Goal: Task Accomplishment & Management: Manage account settings

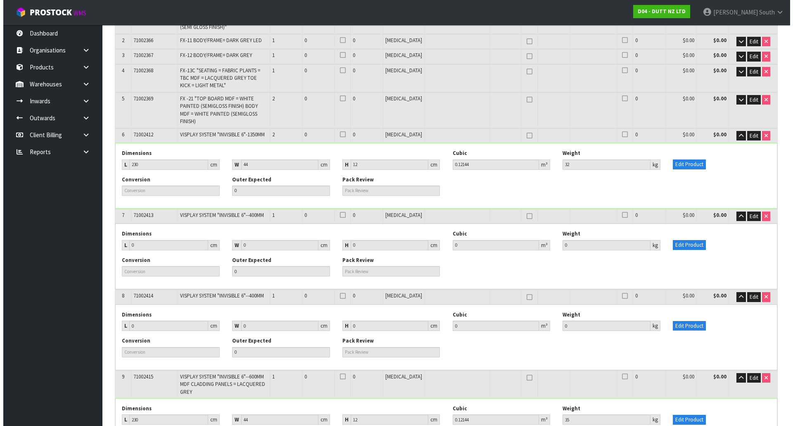
scroll to position [165, 0]
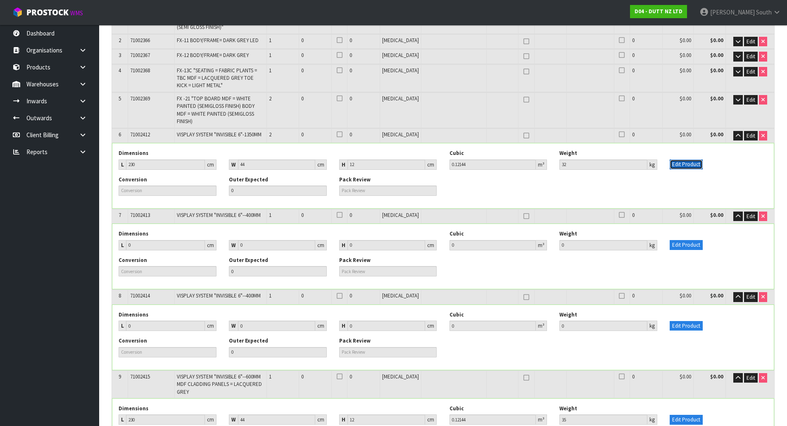
click at [682, 159] on button "Edit Product" at bounding box center [686, 164] width 33 height 10
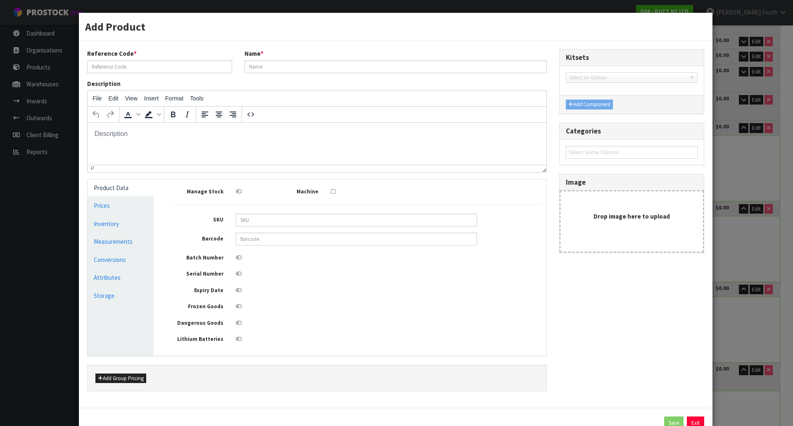
scroll to position [0, 0]
type input "71002412"
type input "VISPLAY SYSTEM "INVISIBLE 6"-1350MM"
type input "230"
type input "44"
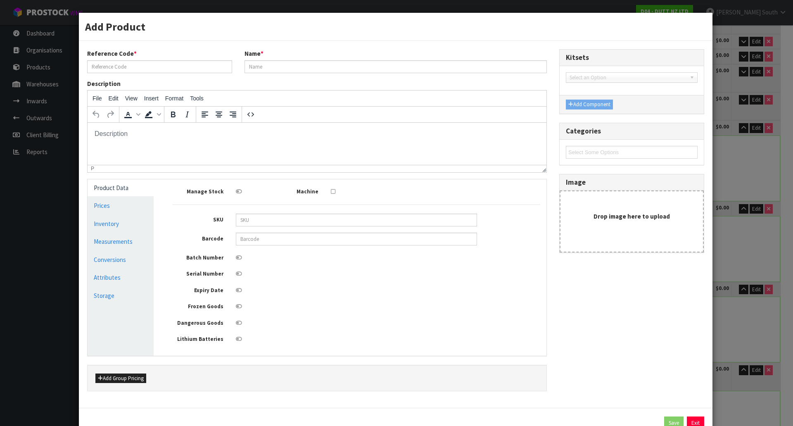
type input "12"
type input "0.12144"
click at [127, 272] on link "Attributes" at bounding box center [121, 277] width 66 height 17
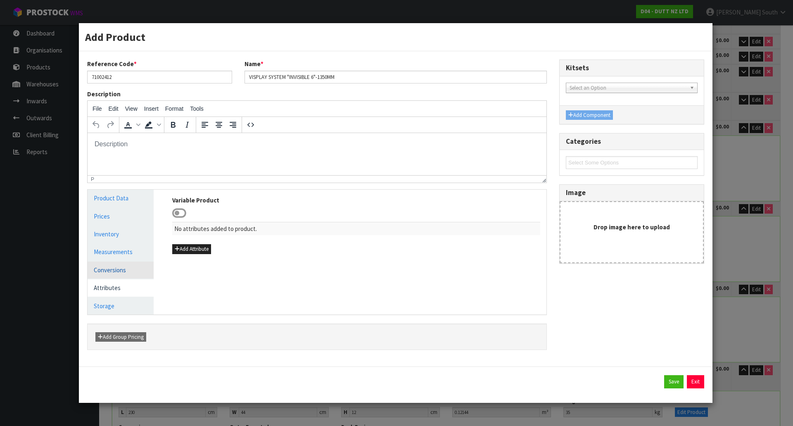
click at [130, 266] on link "Conversions" at bounding box center [121, 269] width 66 height 17
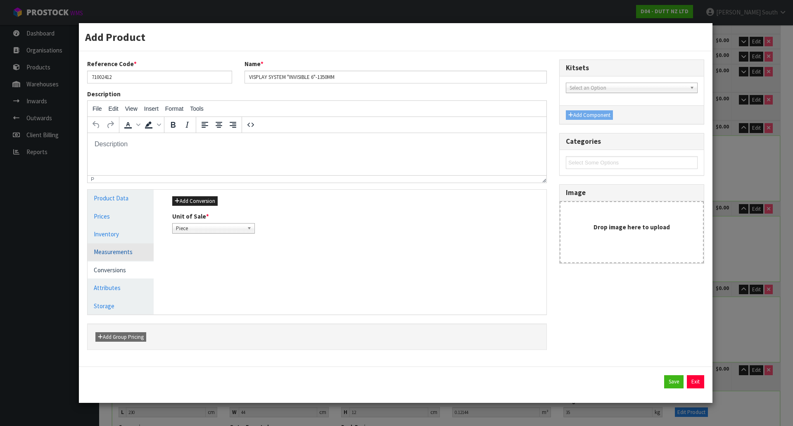
click at [138, 255] on link "Measurements" at bounding box center [121, 251] width 66 height 17
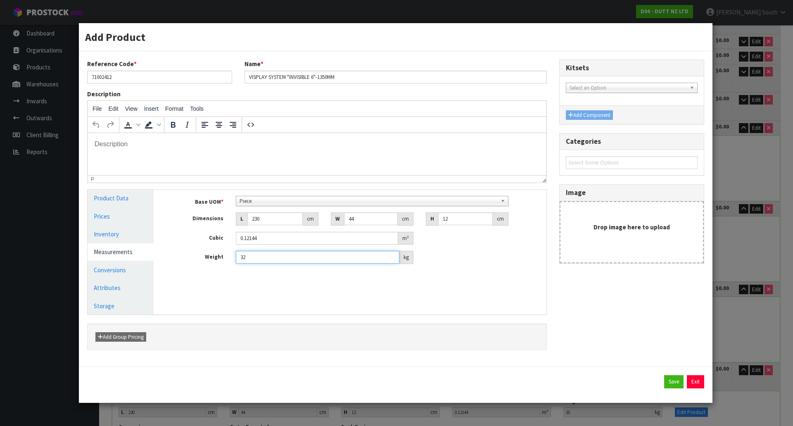
drag, startPoint x: 273, startPoint y: 260, endPoint x: 192, endPoint y: 260, distance: 81.4
click at [192, 260] on div "Weight 32 kg" at bounding box center [356, 257] width 380 height 13
type input "81"
drag, startPoint x: 273, startPoint y: 218, endPoint x: 300, endPoint y: 224, distance: 28.0
click at [253, 219] on input "230" at bounding box center [274, 218] width 55 height 13
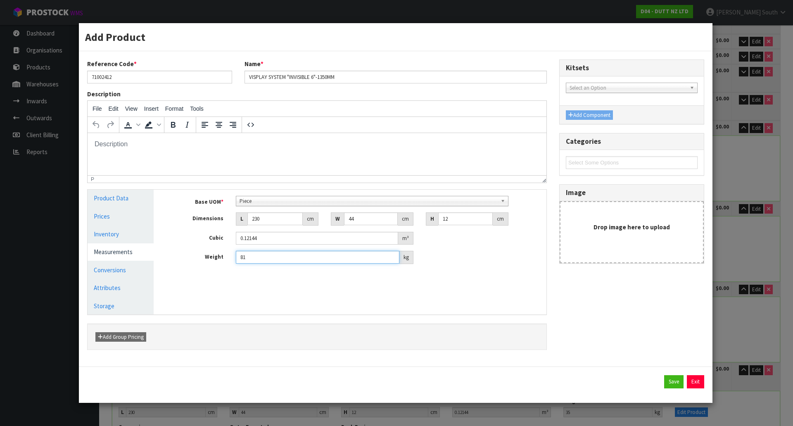
click at [328, 251] on input "81" at bounding box center [318, 257] width 164 height 13
drag, startPoint x: 273, startPoint y: 221, endPoint x: 241, endPoint y: 222, distance: 31.8
click at [241, 222] on div "L 230 cm" at bounding box center [277, 218] width 83 height 13
type input "2"
type input "0.001056"
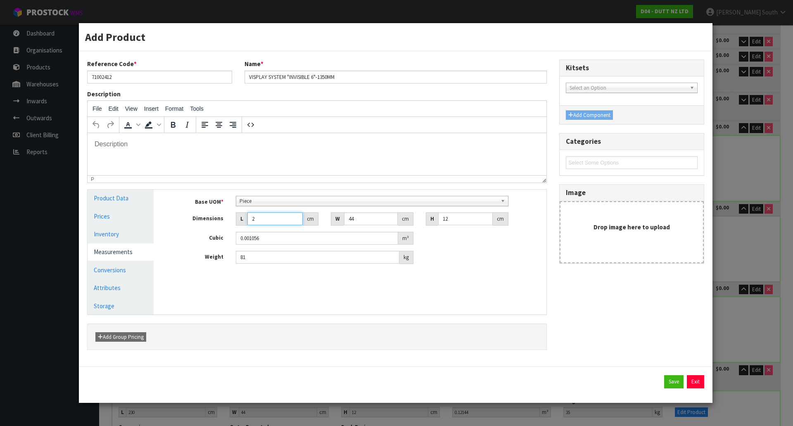
type input "25"
type input "0.0132"
type input "253"
type input "0.133584"
type input "253"
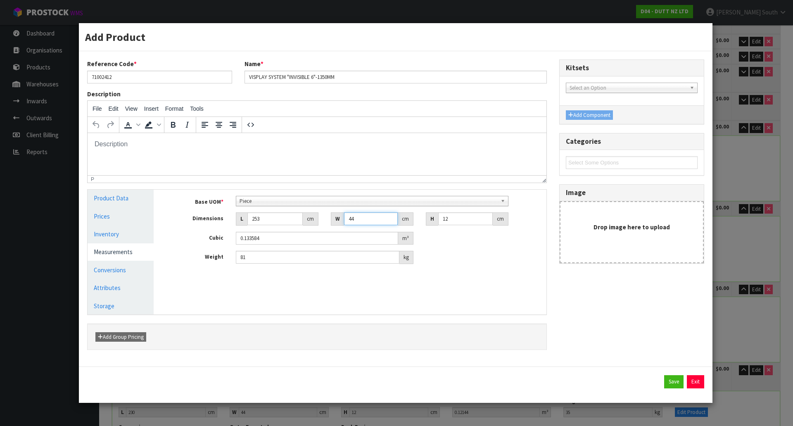
drag, startPoint x: 369, startPoint y: 215, endPoint x: 349, endPoint y: 214, distance: 20.7
click at [341, 216] on div "W 44 cm" at bounding box center [372, 218] width 83 height 13
type input "0.000001"
type input "1"
type input "0.003036"
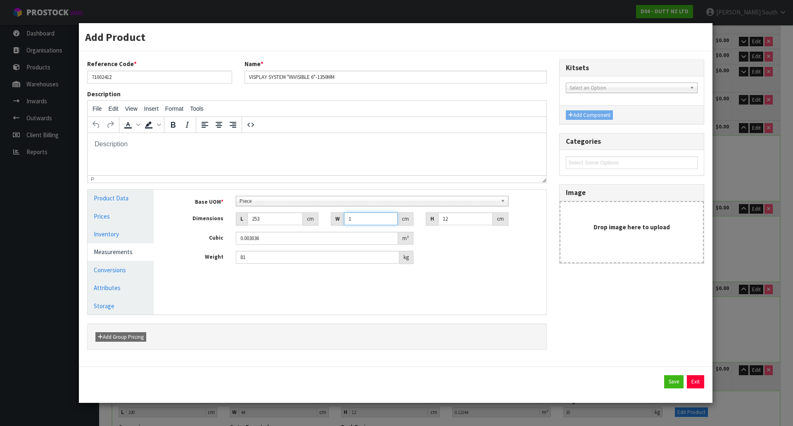
type input "12"
type input "0.036432"
type input "121"
type input "0.367356"
type input "121"
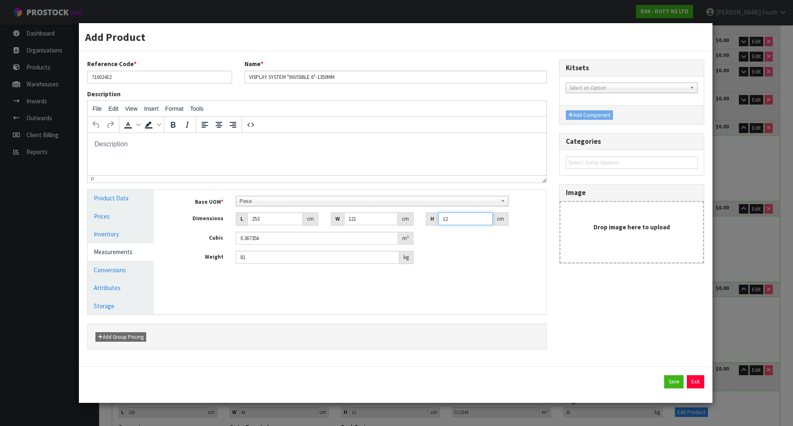
type input "1"
type input "0.030613"
type input "12"
type input "0.367356"
drag, startPoint x: 339, startPoint y: 302, endPoint x: 365, endPoint y: 329, distance: 37.7
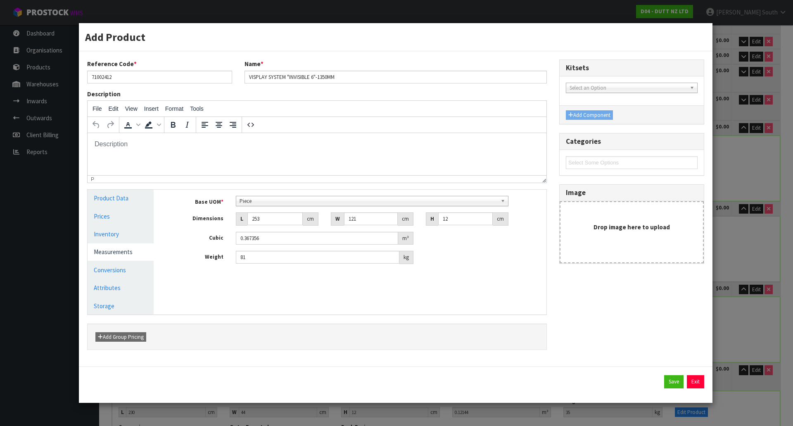
click at [365, 332] on div "Reference Code * 71002412 Name * VISPLAY SYSTEM "INVISIBLE 6"-1350MM Descriptio…" at bounding box center [317, 208] width 472 height 299
click at [409, 323] on div "Reference Code * 71002412 Name * VISPLAY SYSTEM "INVISIBLE 6"-1350MM Descriptio…" at bounding box center [317, 208] width 472 height 299
click at [277, 261] on input "81" at bounding box center [318, 257] width 164 height 13
click at [311, 280] on div "Manage Stock Machine SKU Barcode Batch Number Serial Number Expiry Date Frozen …" at bounding box center [356, 252] width 393 height 125
click at [279, 217] on input "253" at bounding box center [274, 218] width 55 height 13
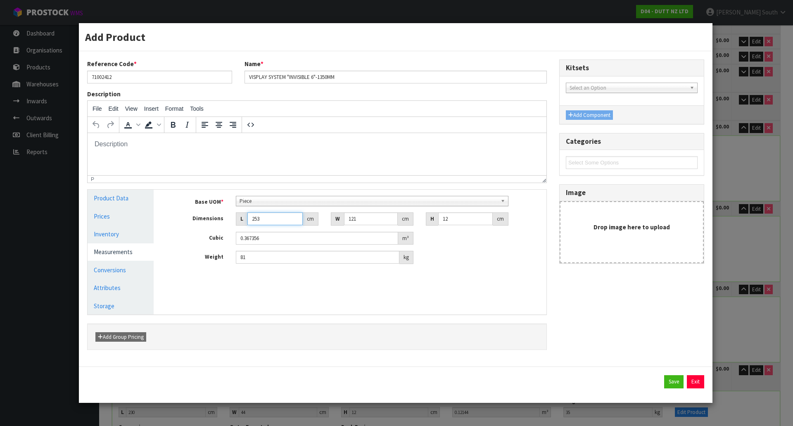
type input "25"
type input "0.0363"
type input "2"
type input "0.002904"
type input "26"
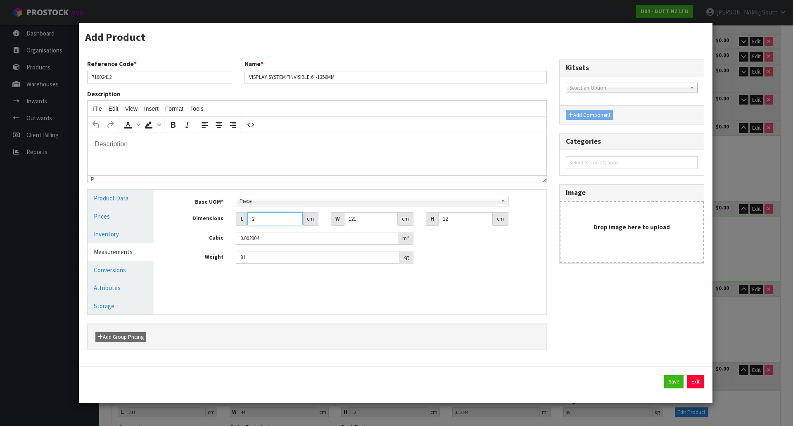
type input "0.037752"
type input "261"
type input "0.378972"
type input "261"
click at [360, 221] on input "121" at bounding box center [371, 218] width 54 height 13
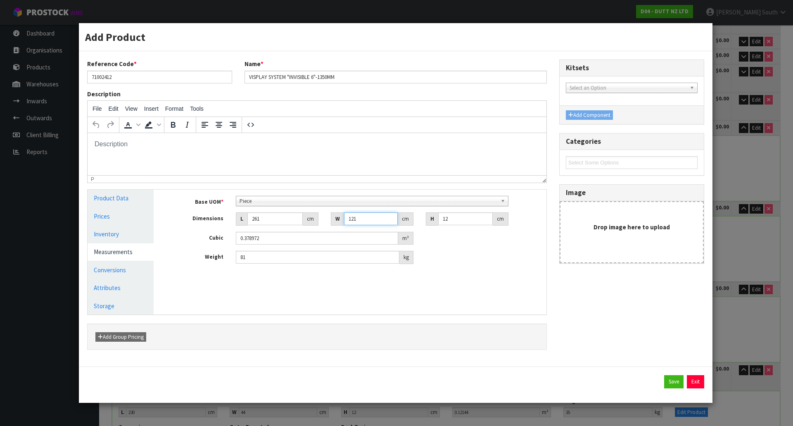
type input "12"
type input "0.037584"
type input "1"
type input "0.003132"
type input "0.000001"
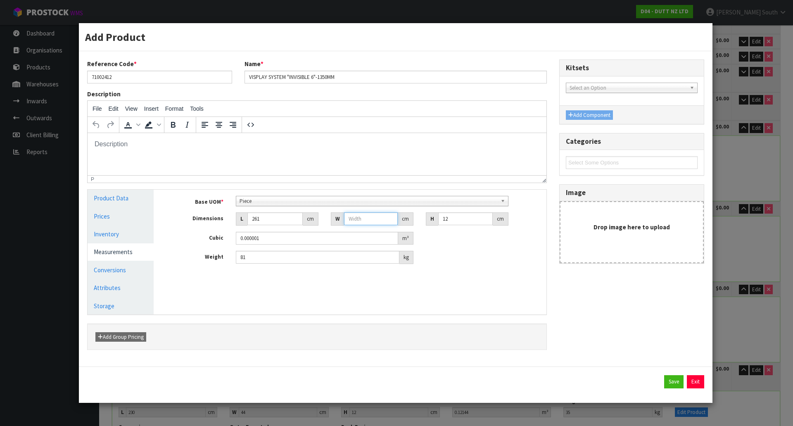
type input "4"
type input "0.012528"
type input "41"
type input "0.128412"
type input "41"
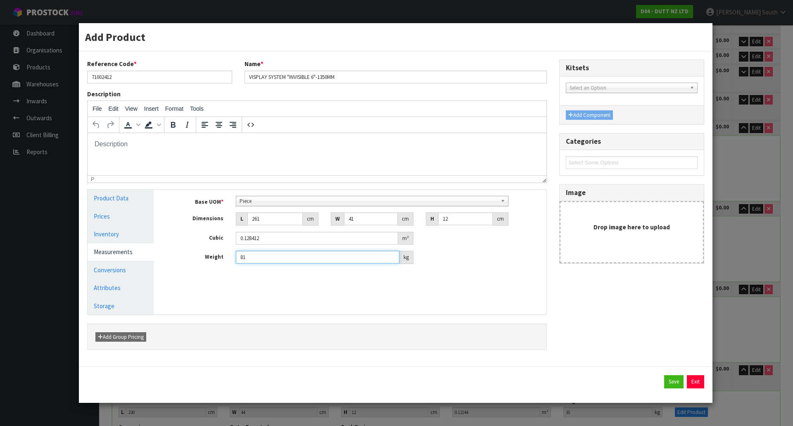
click at [291, 253] on input "81" at bounding box center [318, 257] width 164 height 13
click at [307, 306] on div "Manage Stock Machine SKU Barcode Batch Number Serial Number Expiry Date Frozen …" at bounding box center [356, 252] width 393 height 125
click at [671, 377] on button "Save" at bounding box center [673, 381] width 19 height 13
type input "261"
type input "41"
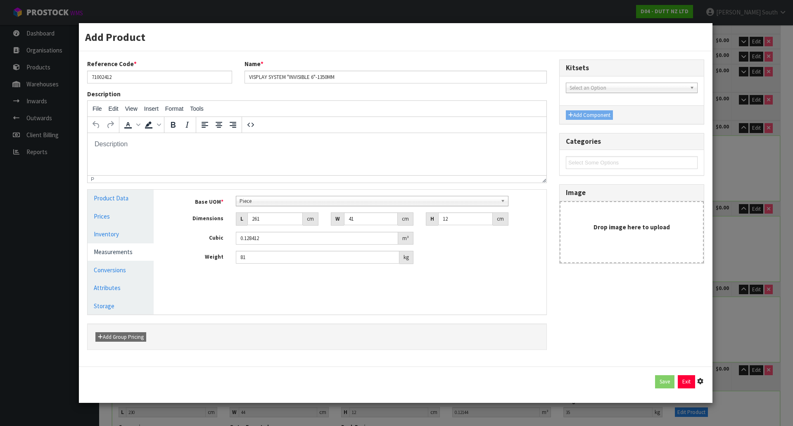
type input "0.128412"
type input "81"
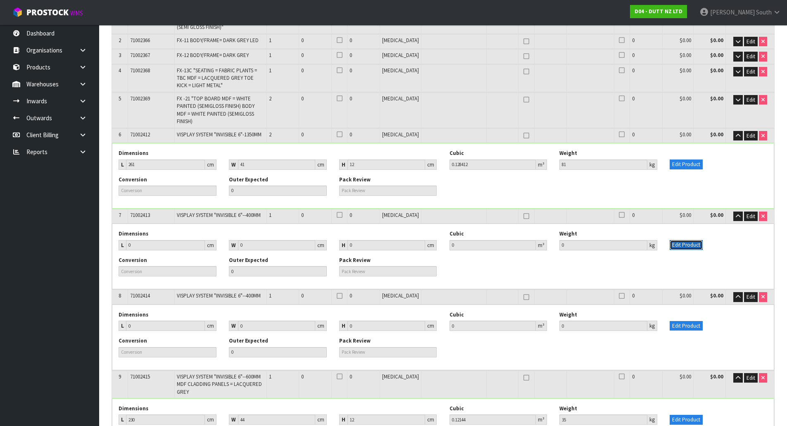
click at [694, 240] on button "Edit Product" at bounding box center [686, 245] width 33 height 10
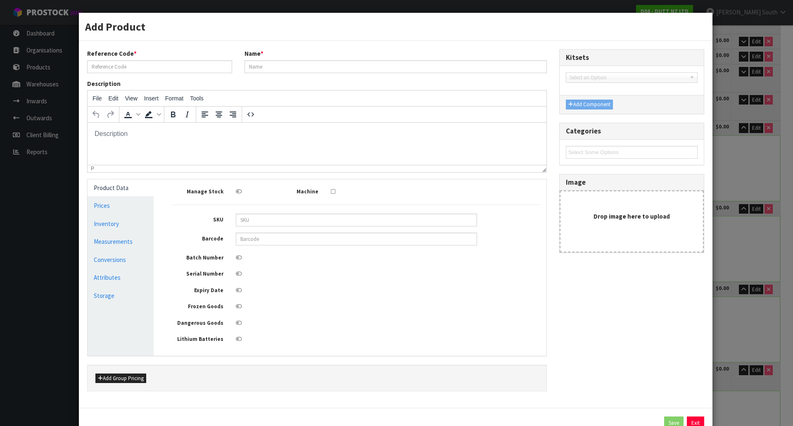
type input "71002413"
type input "VISPLAY SYSTEM "INVISIBLE 6"--400MM"
click at [140, 237] on link "Measurements" at bounding box center [121, 241] width 66 height 17
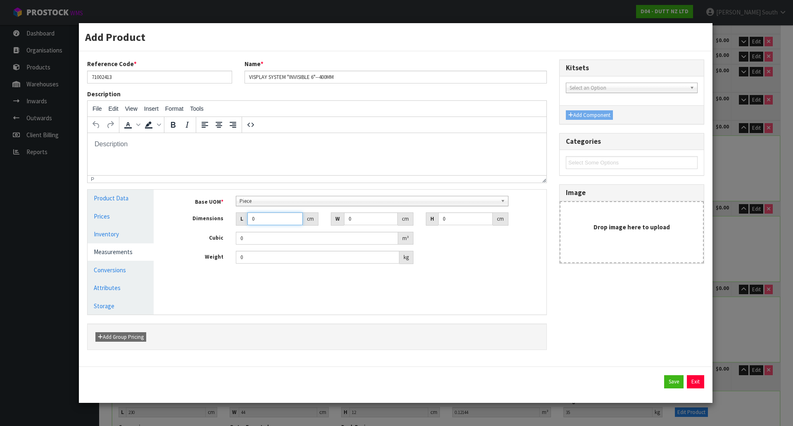
drag, startPoint x: 273, startPoint y: 223, endPoint x: 192, endPoint y: 217, distance: 81.2
click at [192, 217] on div "Dimensions L 0 cm W 0 cm H 0 cm" at bounding box center [356, 218] width 380 height 13
type input "2"
type input "0.000001"
type input "261"
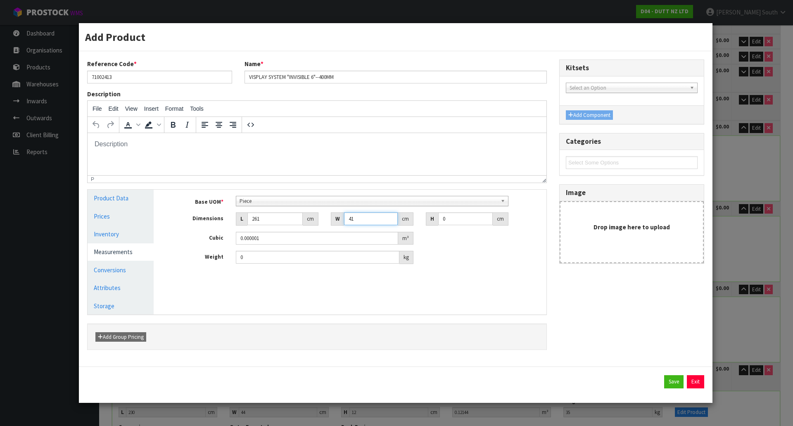
type input "41"
type input "1"
type input "0.010701"
type input "12"
type input "0.128412"
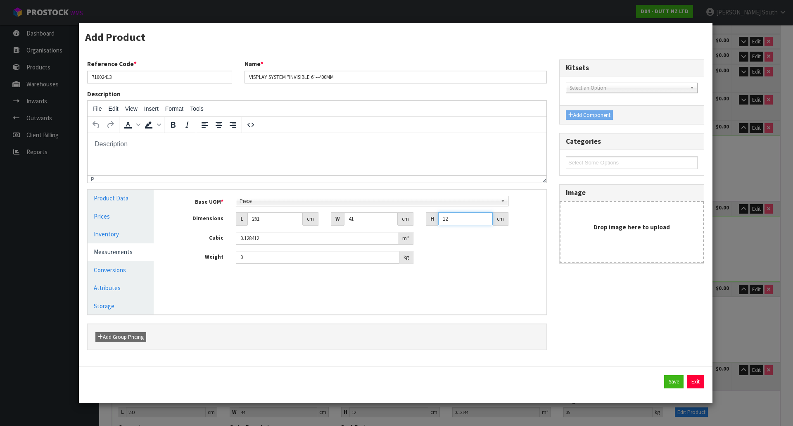
type input "12"
type input "81"
click at [667, 382] on button "Save" at bounding box center [673, 381] width 19 height 13
type input "261"
type input "41"
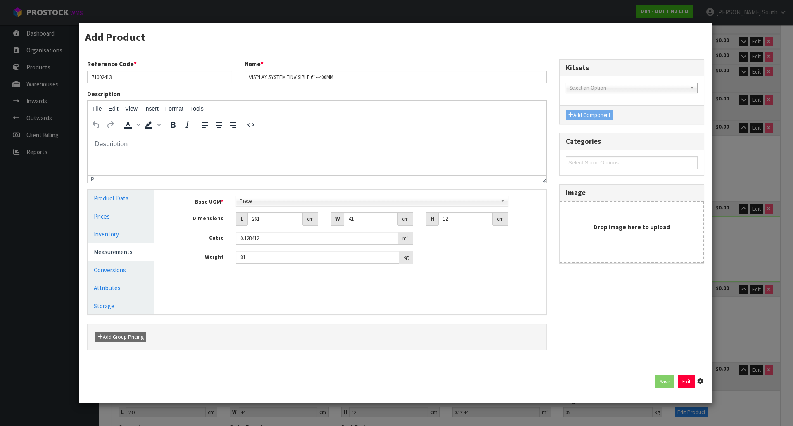
type input "12"
type input "0.128412"
type input "81"
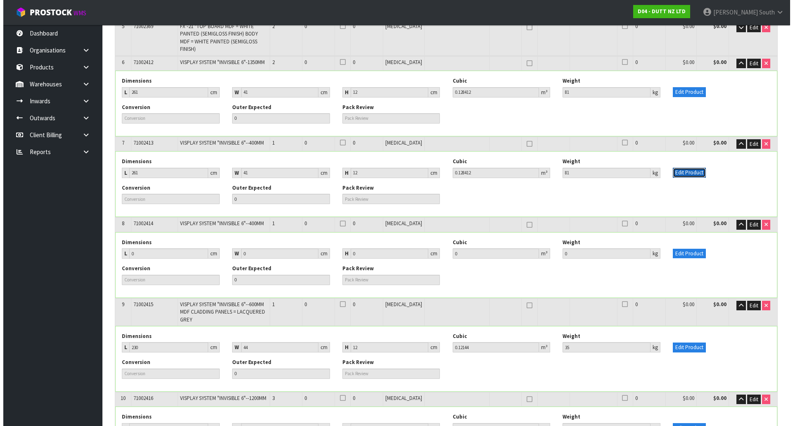
scroll to position [248, 0]
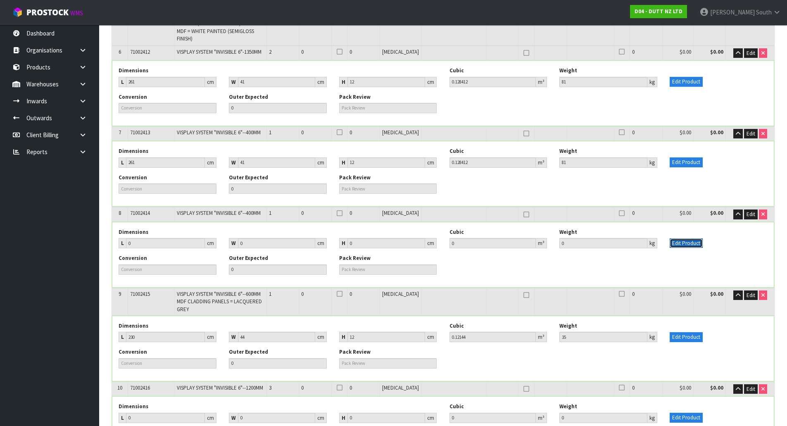
click at [689, 238] on button "Edit Product" at bounding box center [686, 243] width 33 height 10
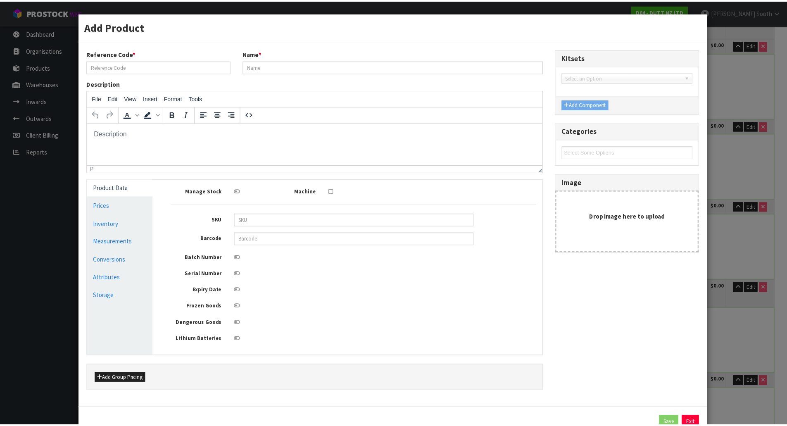
scroll to position [0, 0]
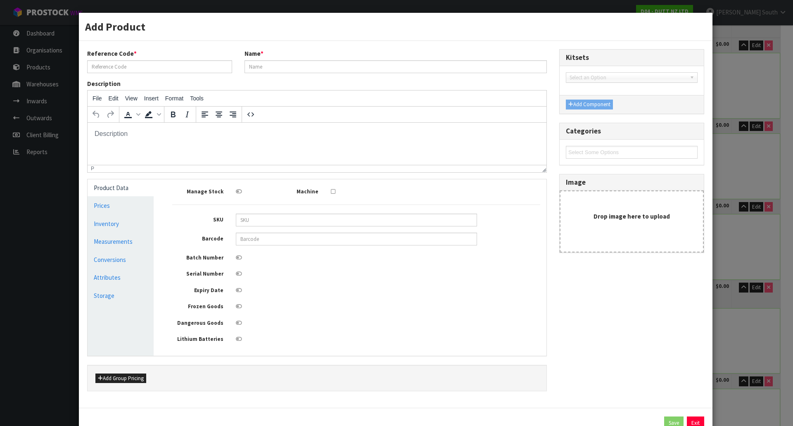
type input "71002414"
type input "VISPLAY SYSTEM "INVISIBLE 6"--400MM"
click at [146, 239] on link "Measurements" at bounding box center [121, 241] width 66 height 17
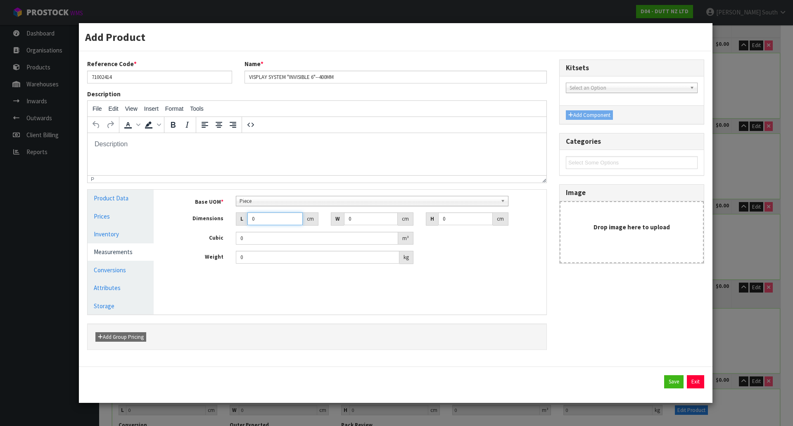
click at [273, 221] on input "0" at bounding box center [274, 218] width 55 height 13
type input "0.000001"
type input "261"
type input "41"
type input "1"
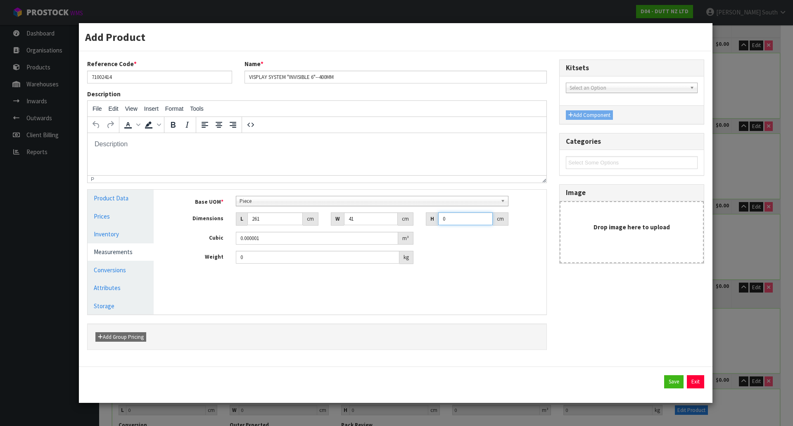
type input "0.010701"
type input "12"
type input "0.128412"
type input "12"
type input "81"
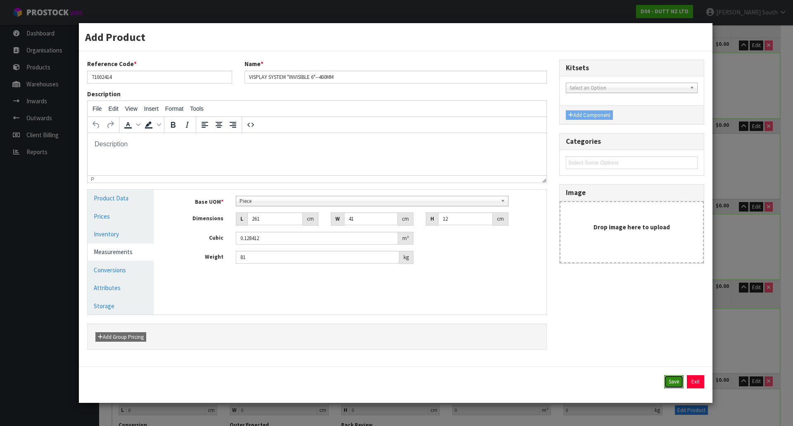
click at [670, 382] on button "Save" at bounding box center [673, 381] width 19 height 13
type input "261"
type input "41"
type input "12"
type input "0.128412"
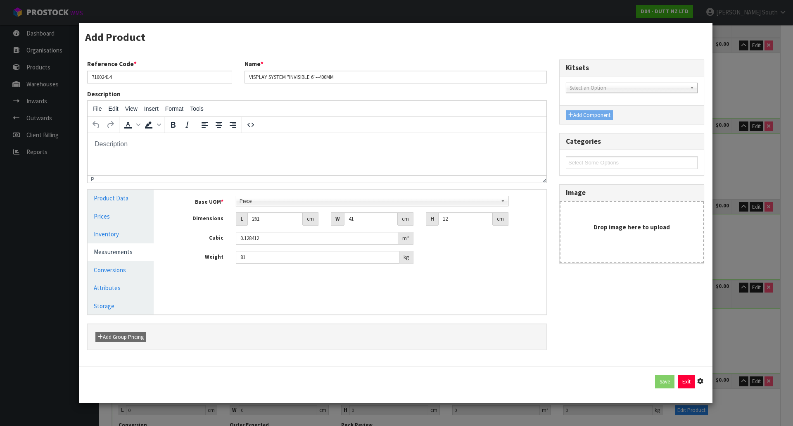
type input "81"
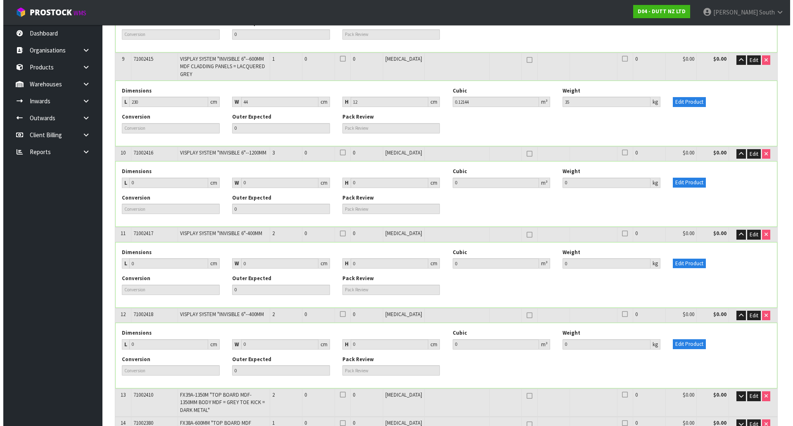
scroll to position [454, 0]
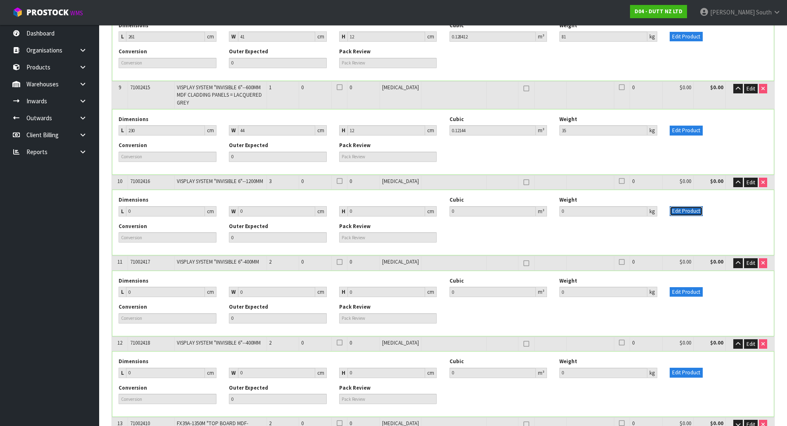
click at [679, 206] on button "Edit Product" at bounding box center [686, 211] width 33 height 10
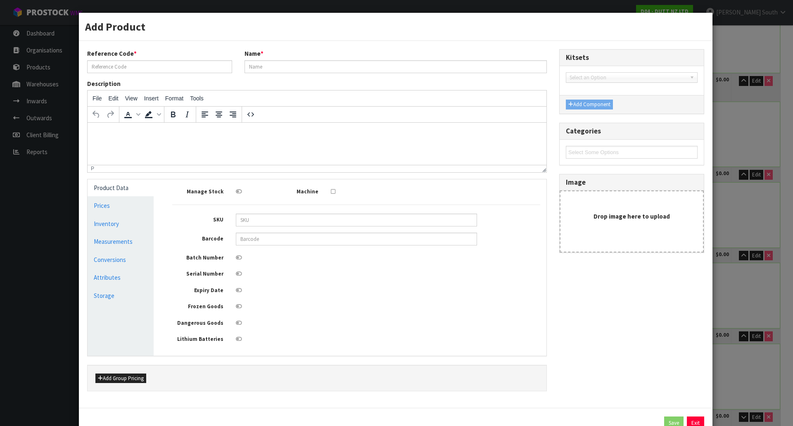
type input "71002416"
type input "VISPLAY SYSTEM "INVISIBLE 6"--1200MM"
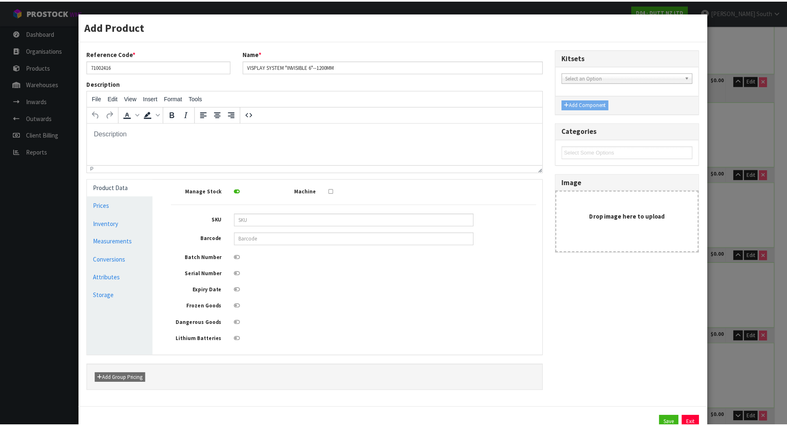
scroll to position [0, 0]
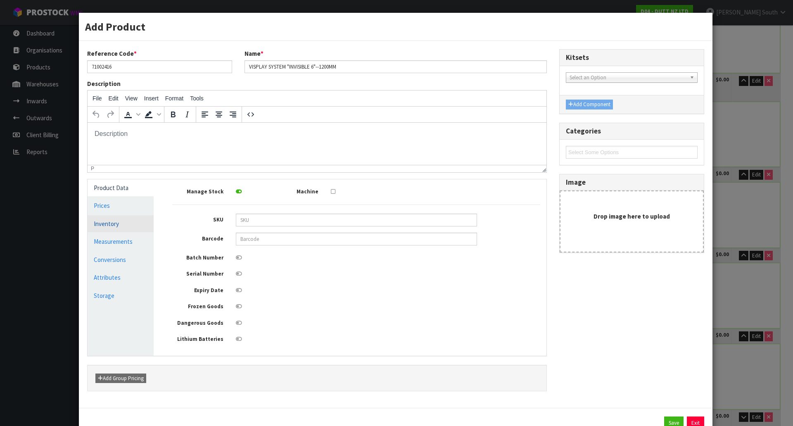
click at [136, 231] on link "Inventory" at bounding box center [121, 223] width 66 height 17
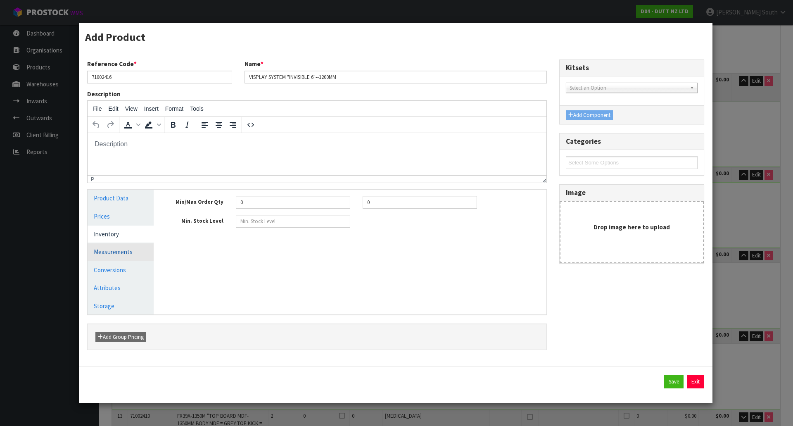
click at [129, 248] on link "Measurements" at bounding box center [121, 251] width 66 height 17
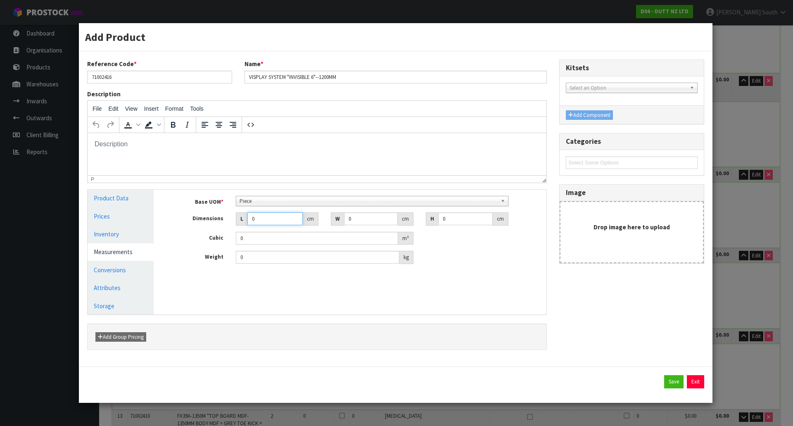
click at [280, 221] on input "0" at bounding box center [274, 218] width 55 height 13
type input "0.000001"
type input "261"
type input "41"
type input "1"
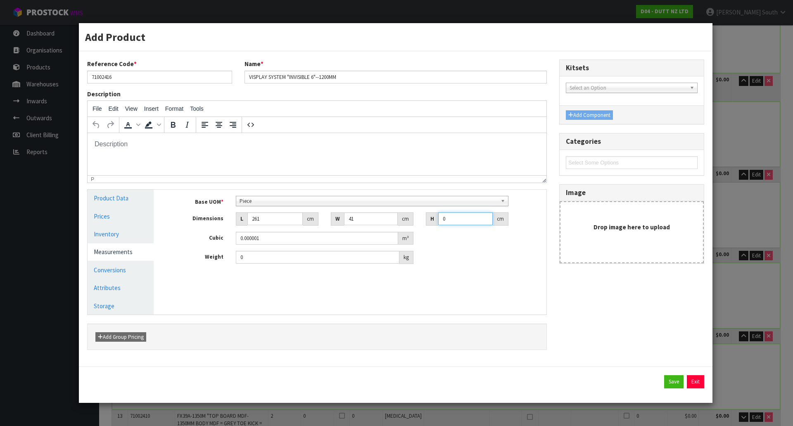
type input "0.010701"
type input "12"
type input "0.128412"
type input "12"
type input "81"
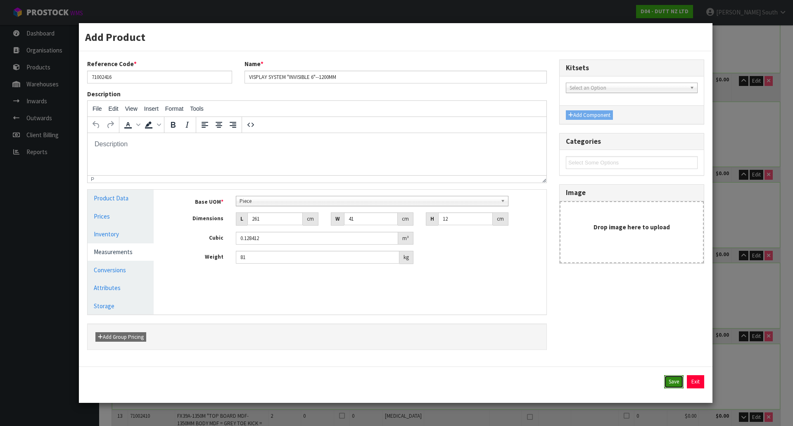
click at [677, 387] on button "Save" at bounding box center [673, 381] width 19 height 13
type input "261"
type input "41"
type input "12"
type input "0.128412"
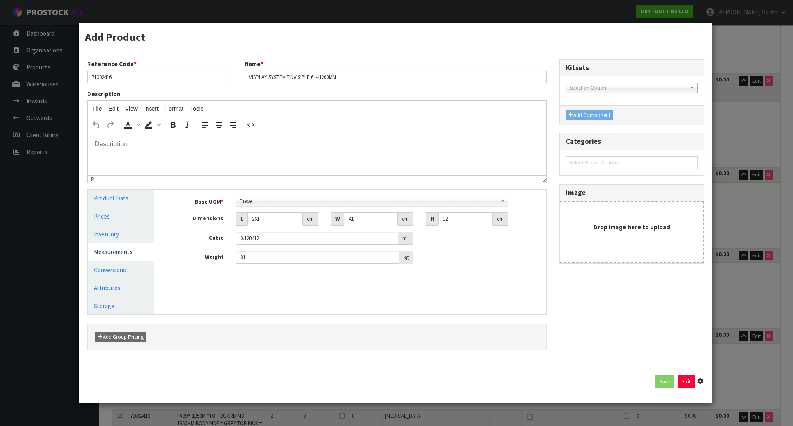
type input "81"
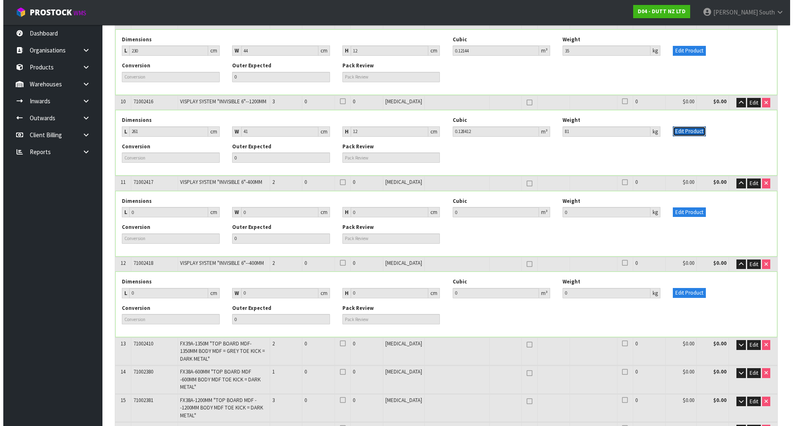
scroll to position [537, 0]
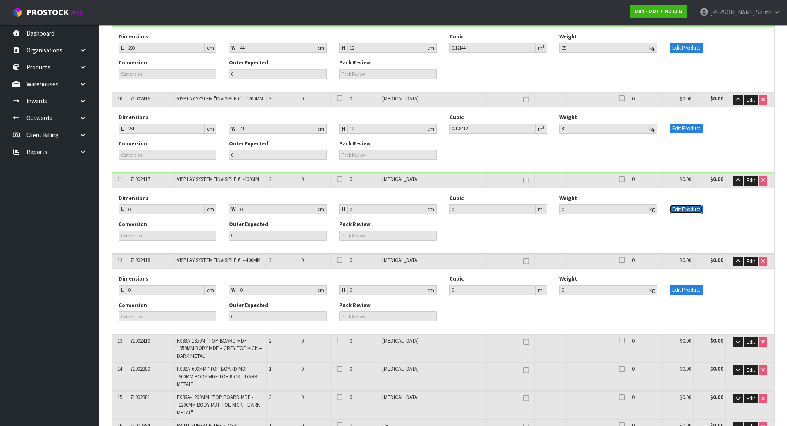
click at [697, 206] on button "Edit Product" at bounding box center [686, 209] width 33 height 10
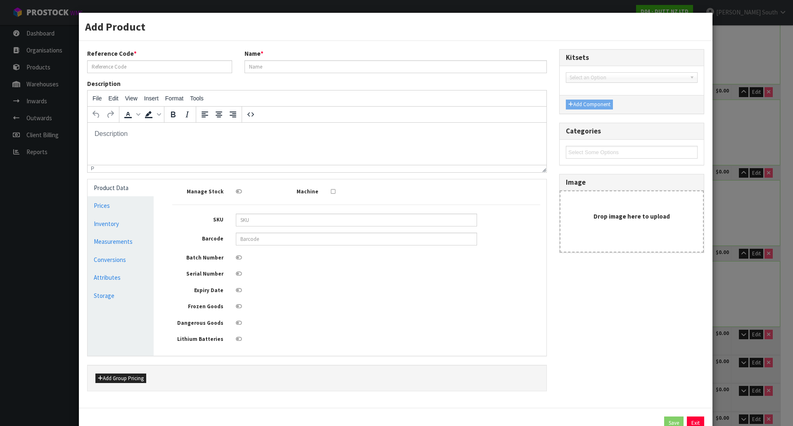
scroll to position [0, 0]
type input "71002417"
type input "VISPLAY SYSTEM "INVISIBLE 6"-400MM"
type input "0"
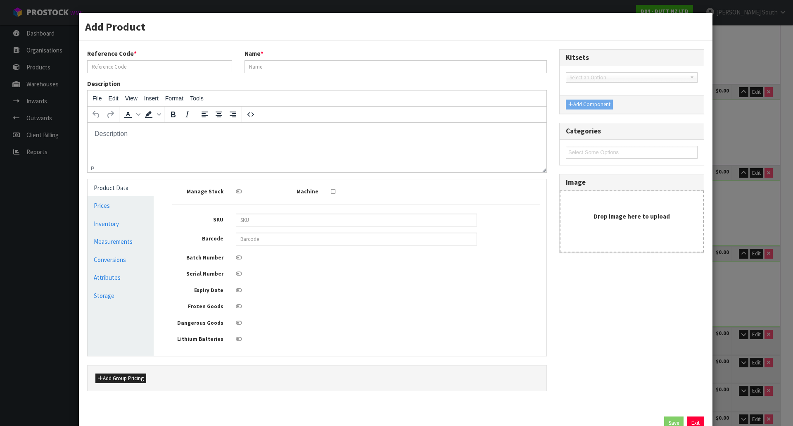
type input "0"
click at [145, 242] on link "Measurements" at bounding box center [121, 241] width 66 height 17
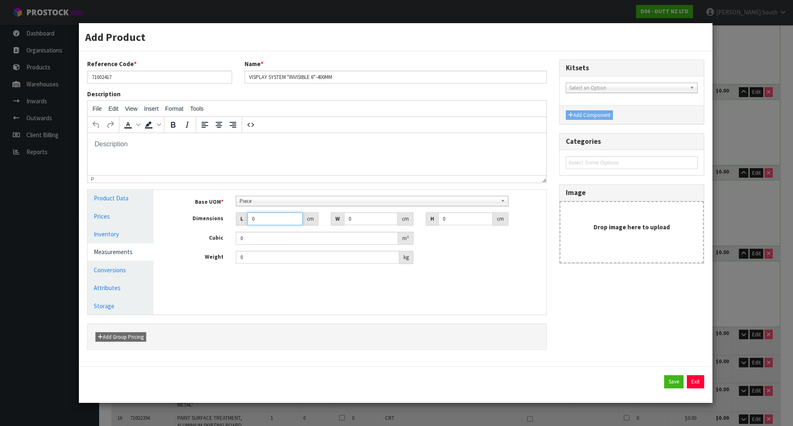
click at [273, 214] on input "0" at bounding box center [274, 218] width 55 height 13
type input "0.000001"
type input "261"
type input "41"
type input "8"
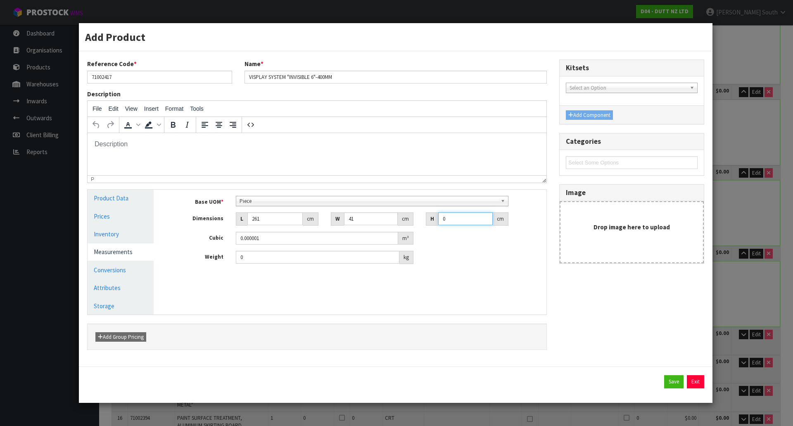
type input "0.085608"
type input "81"
type input "0.866781"
type input "81"
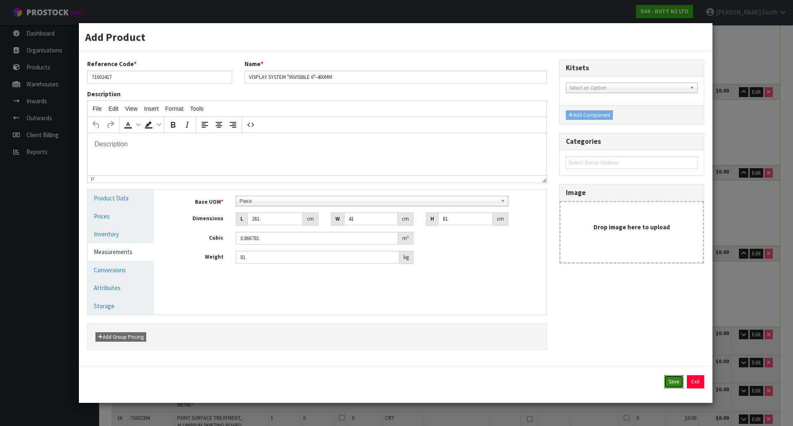
click at [669, 376] on button "Save" at bounding box center [673, 381] width 19 height 13
type input "261"
type input "41"
type input "81"
type input "0.866781"
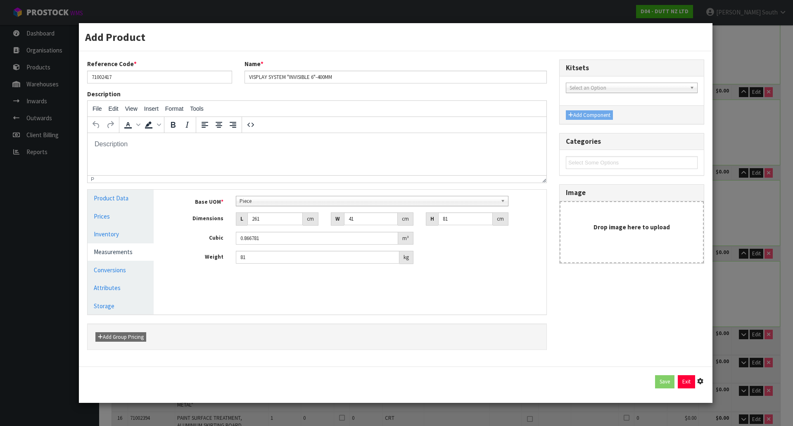
type input "81"
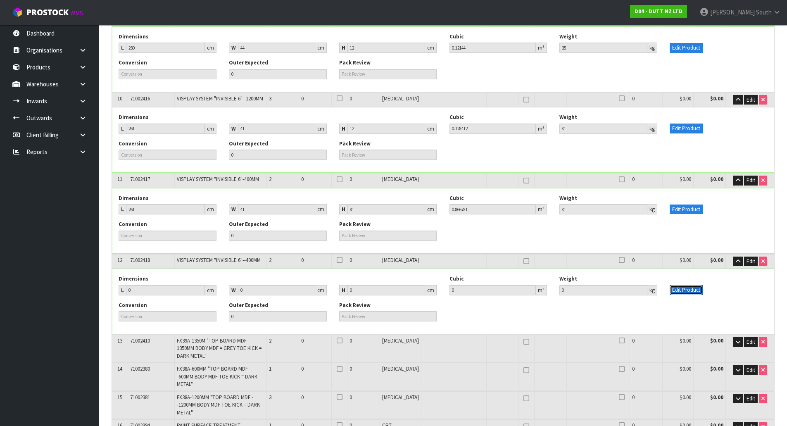
click at [696, 285] on button "Edit Product" at bounding box center [686, 290] width 33 height 10
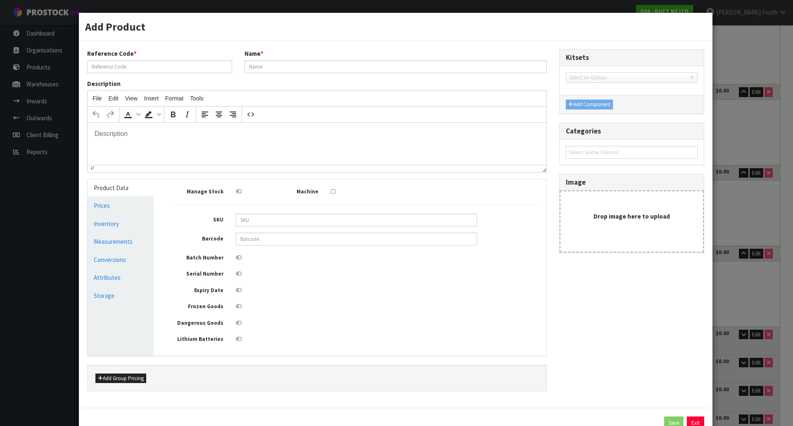
type input "71002418"
type input "VISPLAY SYSTEM "INVISIBLE 6"--400MM"
type input "0"
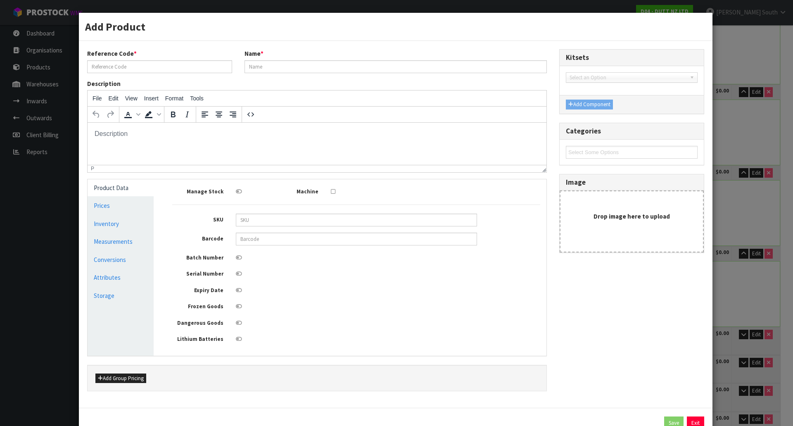
type input "0"
click at [136, 250] on link "Measurements" at bounding box center [121, 241] width 66 height 17
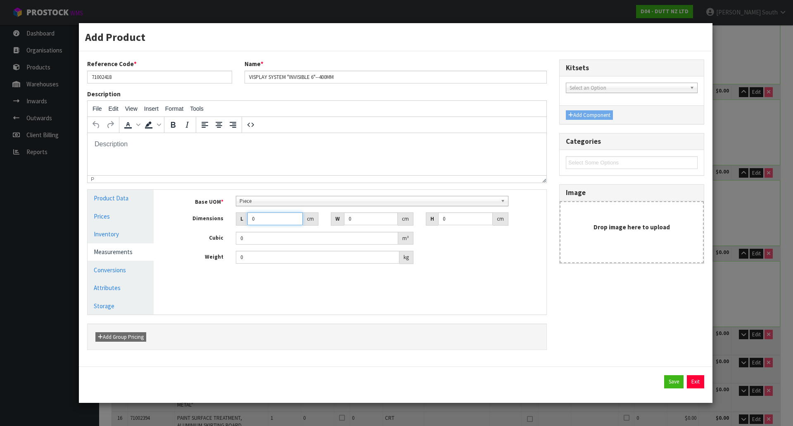
click at [267, 221] on input "0" at bounding box center [274, 218] width 55 height 13
type input "0.000001"
type input "261"
type input "41"
type input "8"
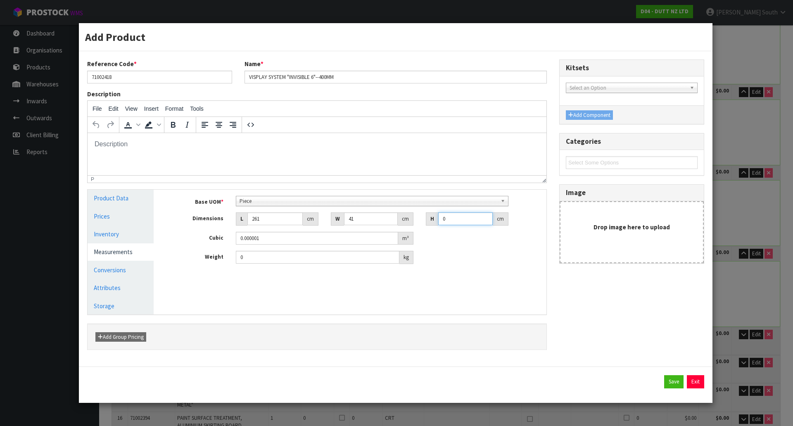
type input "0.085608"
type input "81"
type input "0.866781"
type input "81"
type input "80"
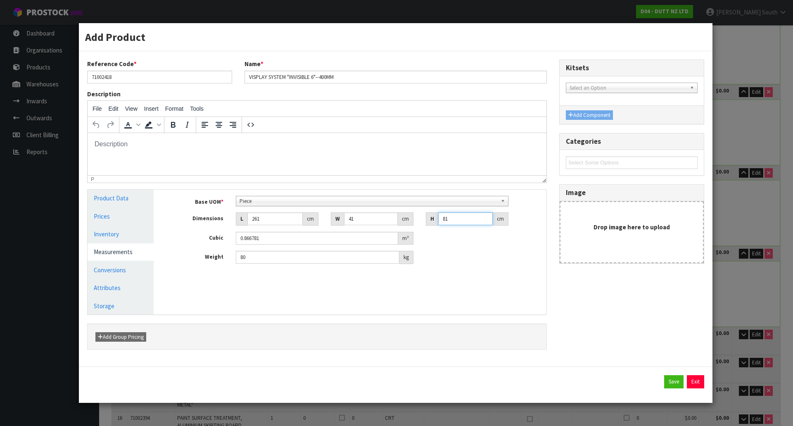
type input "1"
type input "0.010701"
type input "12"
type input "0.128412"
type input "12"
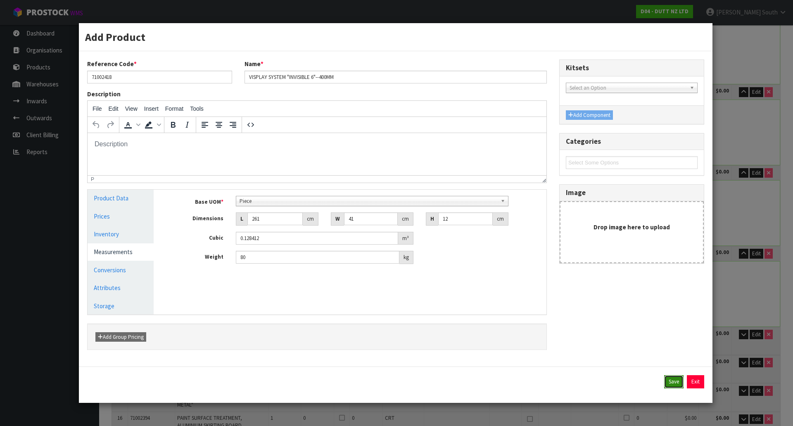
click at [667, 379] on button "Save" at bounding box center [673, 381] width 19 height 13
type input "261"
type input "41"
type input "12"
type input "0.128412"
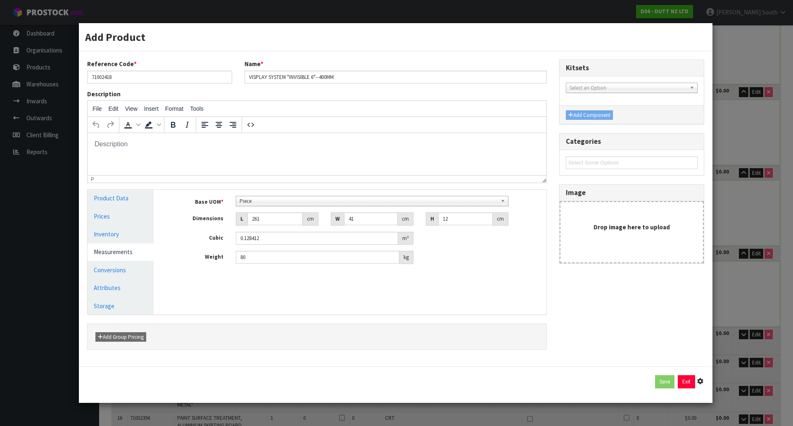
type input "80"
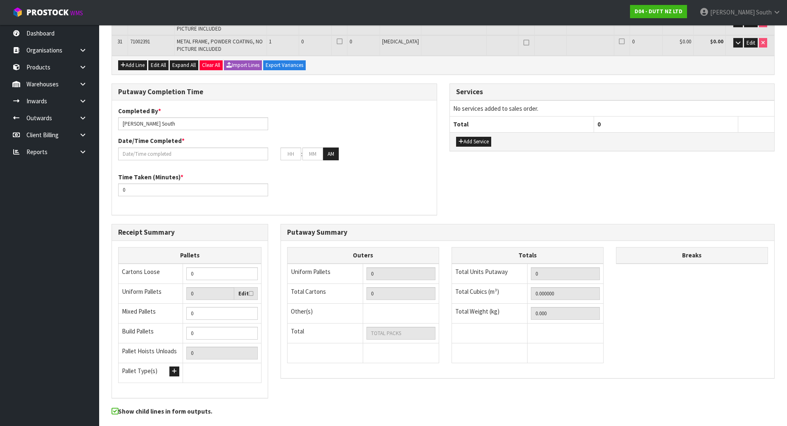
scroll to position [994, 0]
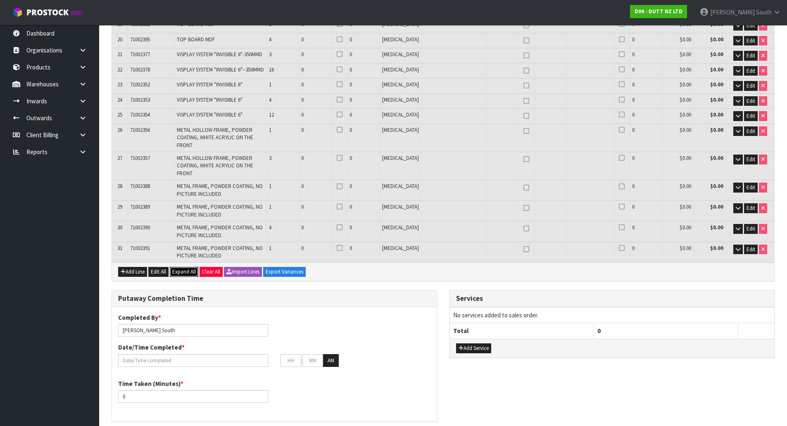
click at [179, 268] on span "Expand All" at bounding box center [184, 271] width 24 height 7
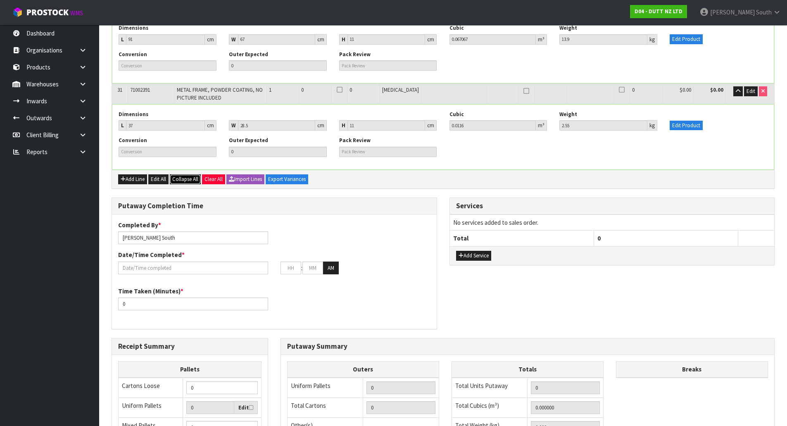
scroll to position [2528, 0]
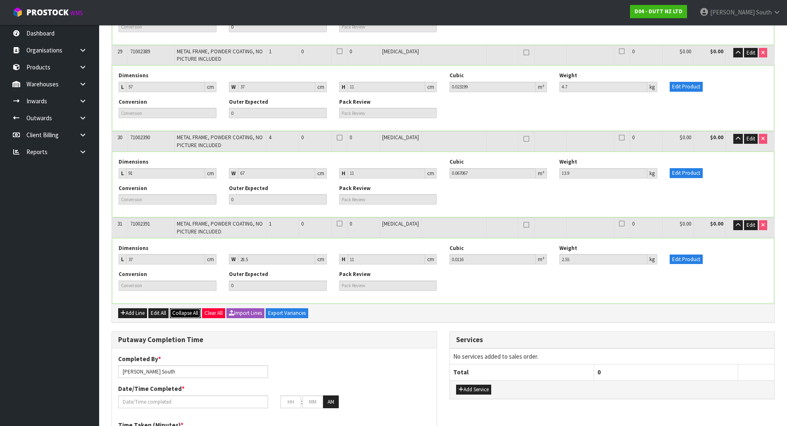
click at [195, 309] on span "Collapse All" at bounding box center [185, 312] width 26 height 7
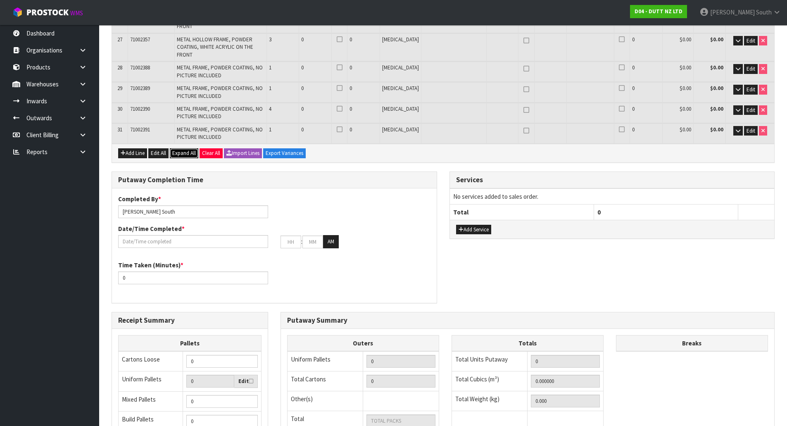
scroll to position [741, 0]
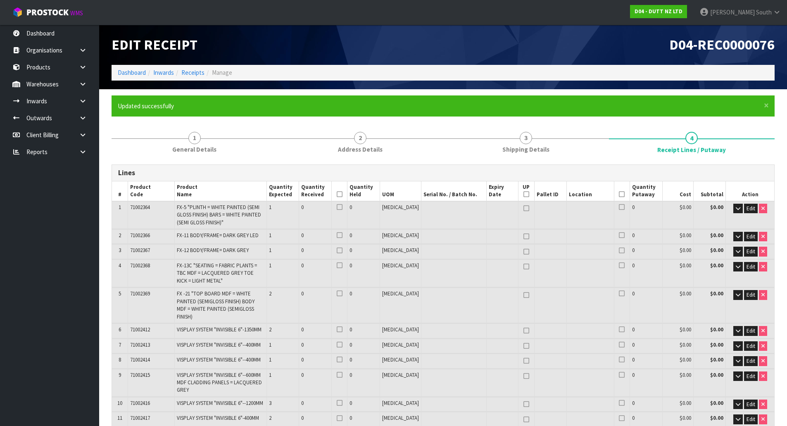
type input "0"
click at [305, 174] on h3 "Lines" at bounding box center [443, 173] width 650 height 8
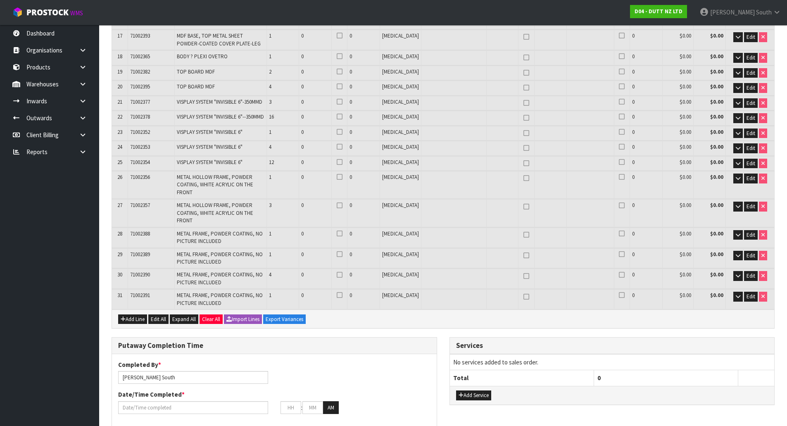
scroll to position [537, 0]
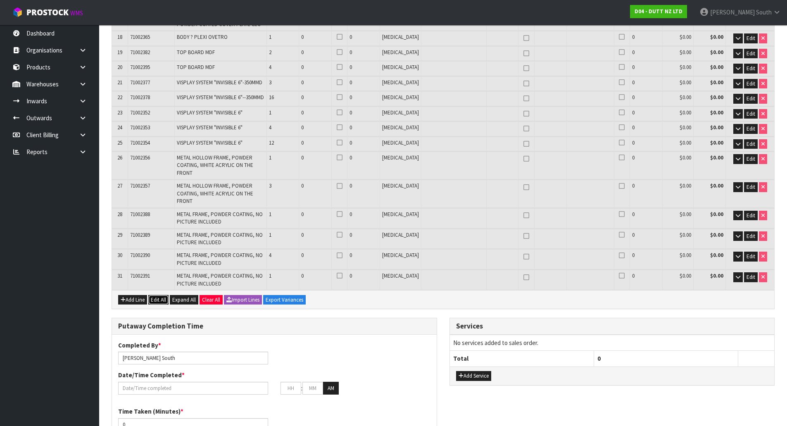
click at [155, 295] on button "Edit All" at bounding box center [158, 300] width 20 height 10
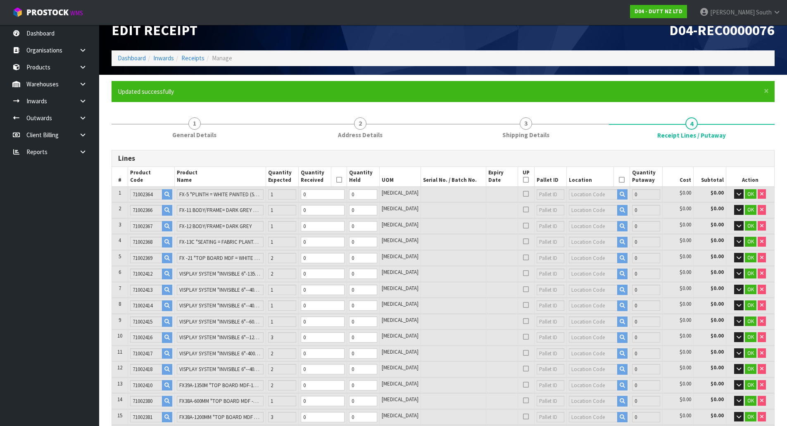
scroll to position [0, 0]
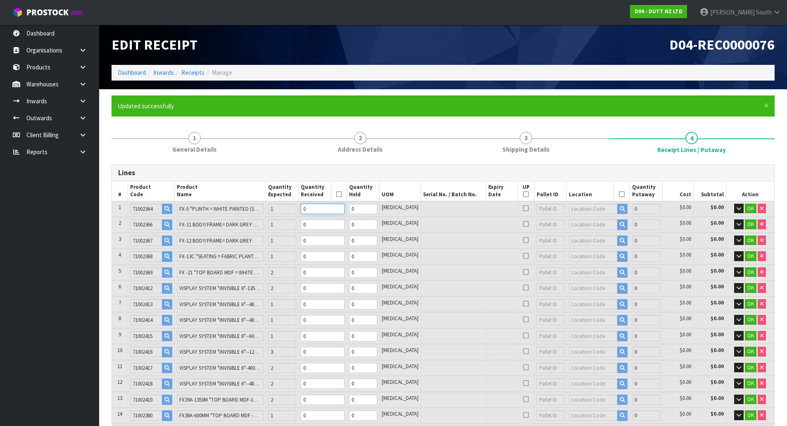
drag, startPoint x: 321, startPoint y: 207, endPoint x: 253, endPoint y: 217, distance: 68.5
type input "1"
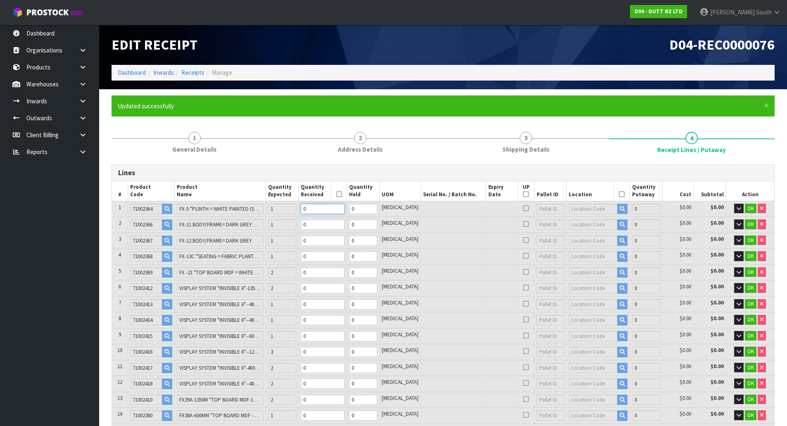
type input "1"
type input "0.88"
type input "75"
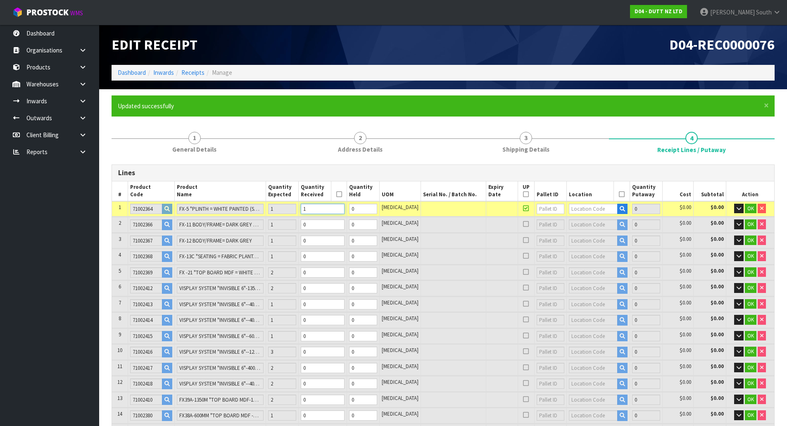
type input "1"
click at [253, 228] on tr "2 71002366 FX-11 BODY/FRAME= DARK GREY LED 1 0 0 [MEDICAL_DATA] 0 $0.00 $0.00 OK" at bounding box center [443, 224] width 662 height 15
type input "2"
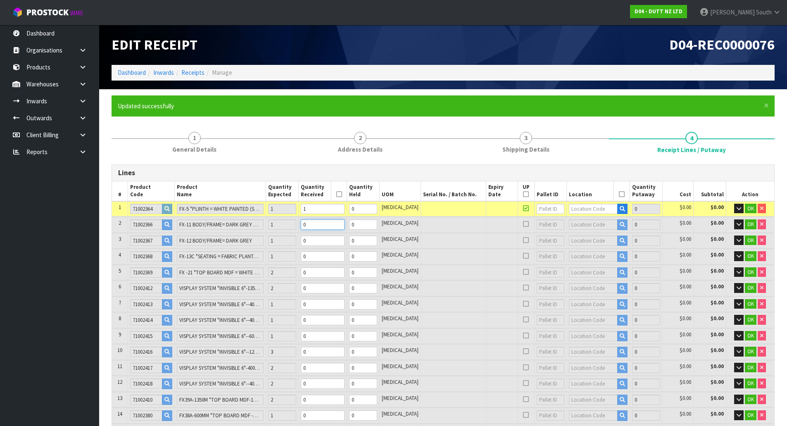
type input "2"
type input "3.52096"
type input "104"
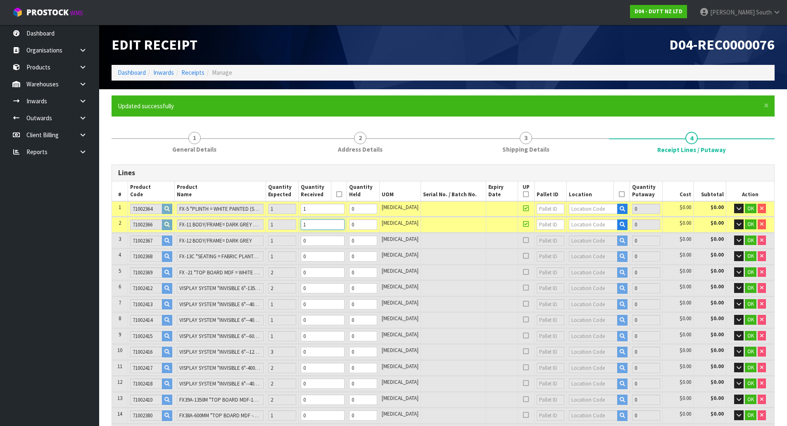
type input "1"
click at [325, 237] on input "0" at bounding box center [323, 240] width 44 height 10
type input "3"
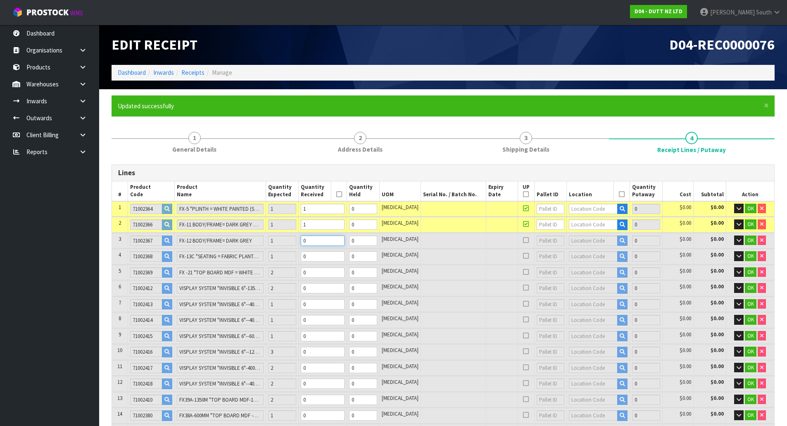
type input "3"
type input "7.62912"
type input "154"
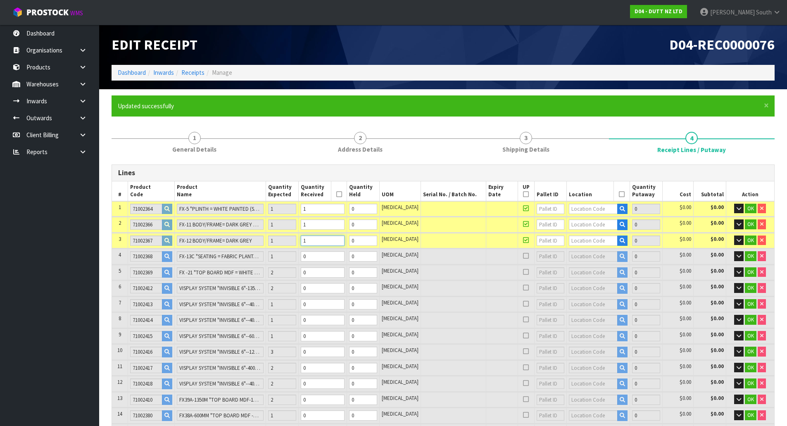
type input "1"
click at [323, 256] on input "0" at bounding box center [323, 256] width 44 height 10
type input "4"
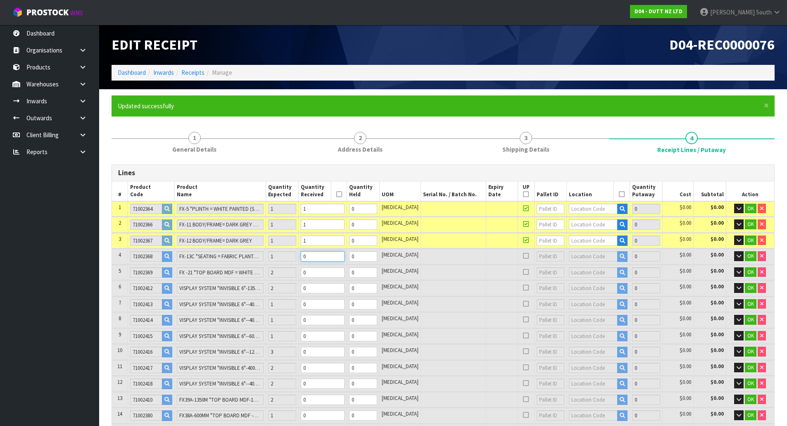
type input "4"
type input "9.96201"
type input "344"
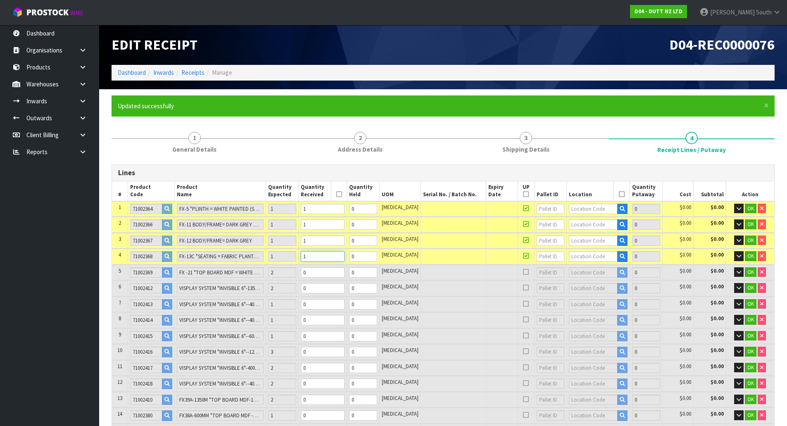
type input "1"
click at [329, 271] on input "0" at bounding box center [323, 272] width 44 height 10
type input "5"
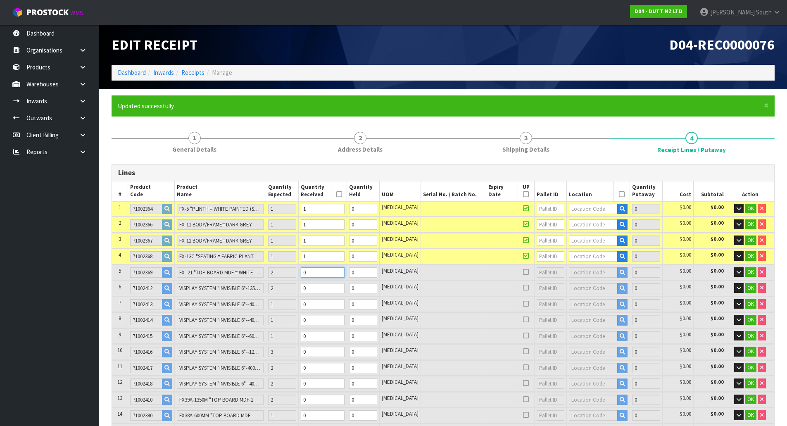
type input "5"
type input "11.600148"
type input "624"
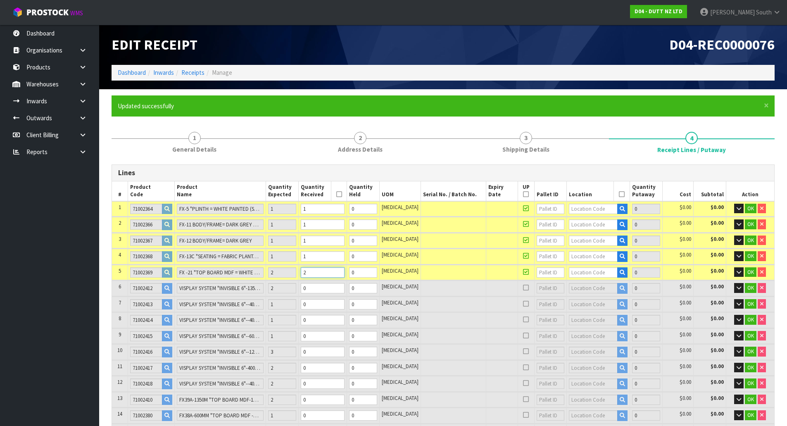
type input "2"
click at [328, 287] on input "0" at bounding box center [323, 288] width 44 height 10
type input "11.856972"
type input "786"
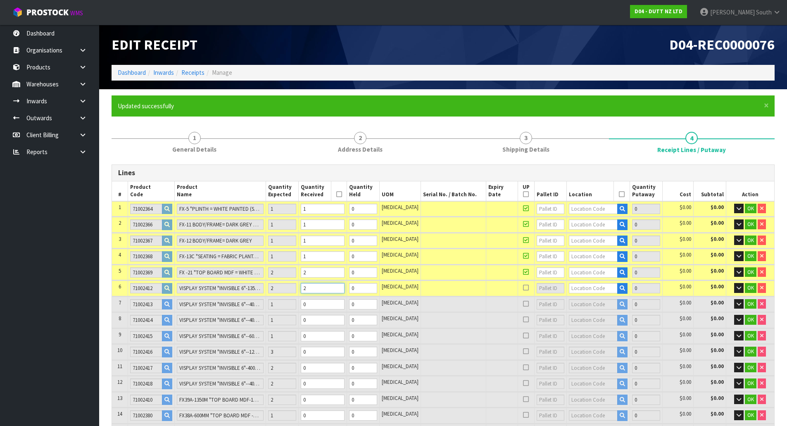
type input "2"
click at [325, 304] on input "0" at bounding box center [323, 304] width 44 height 10
type input "11.985384"
type input "867"
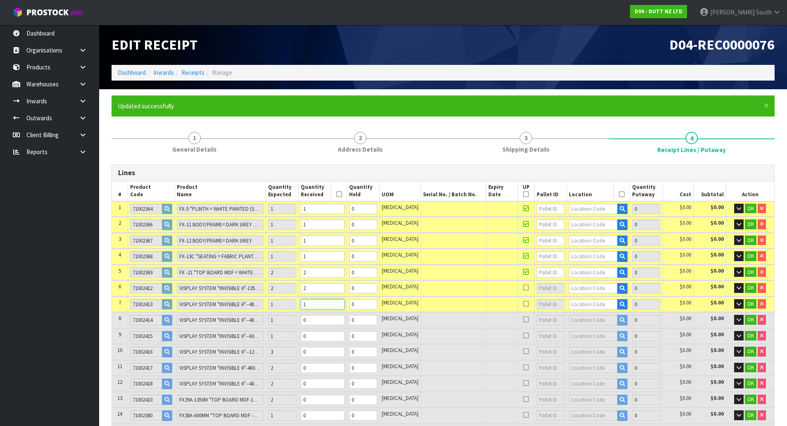
type input "1"
click at [327, 318] on input "0" at bounding box center [323, 320] width 44 height 10
type input "12.113796"
type input "948"
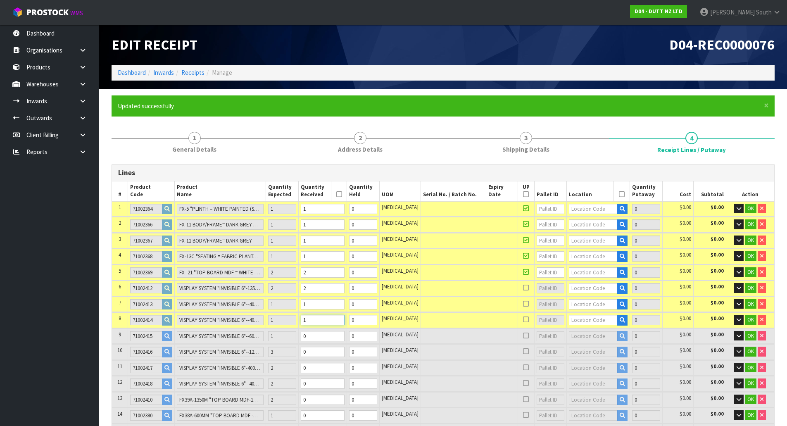
type input "1"
click at [325, 335] on input "0" at bounding box center [323, 336] width 44 height 10
type input "12.235236"
type input "983"
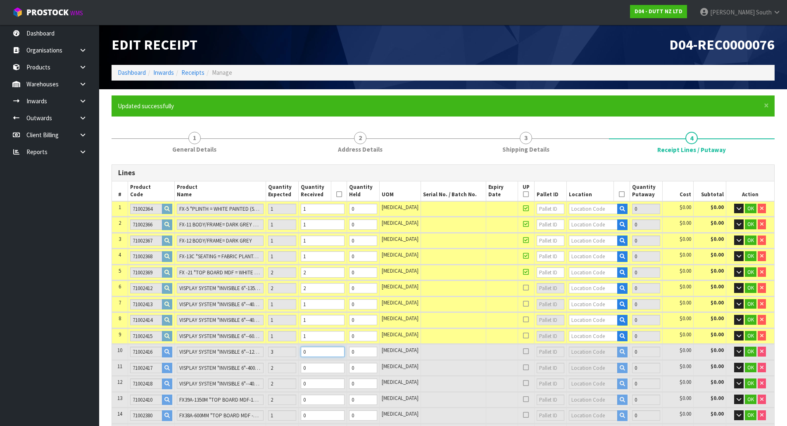
click at [328, 349] on input "0" at bounding box center [323, 352] width 44 height 10
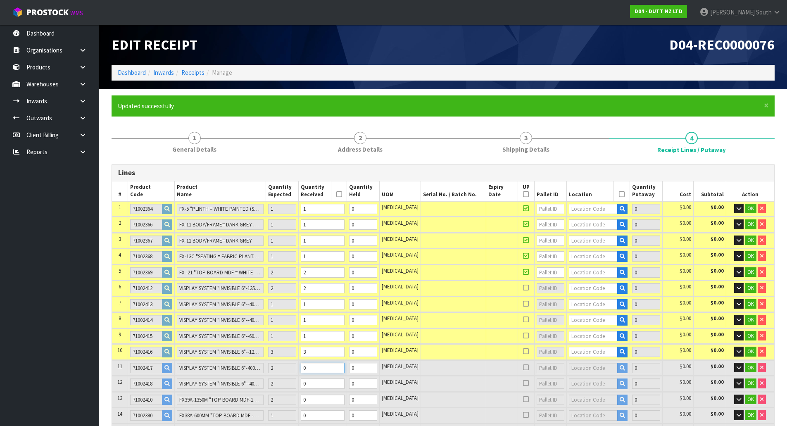
click at [327, 370] on input "0" at bounding box center [323, 368] width 44 height 10
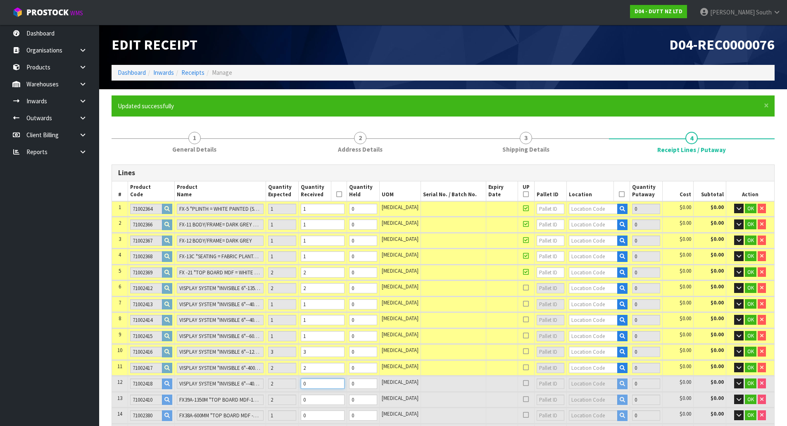
click at [325, 386] on input "0" at bounding box center [323, 383] width 44 height 10
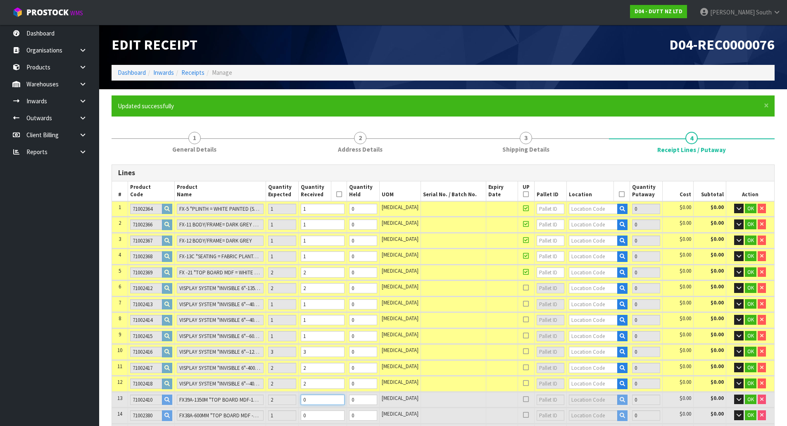
click at [324, 402] on input "0" at bounding box center [323, 399] width 44 height 10
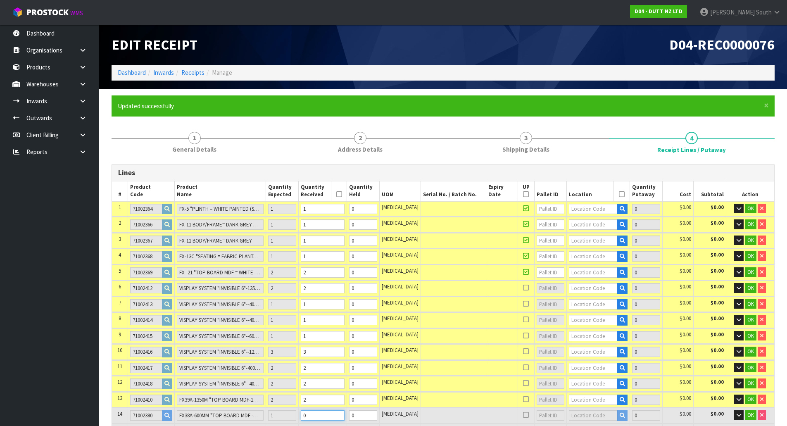
click at [327, 417] on input "0" at bounding box center [323, 415] width 44 height 10
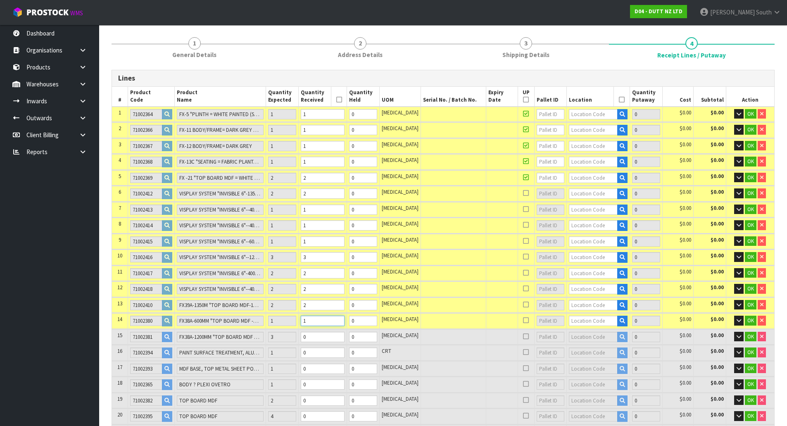
scroll to position [124, 0]
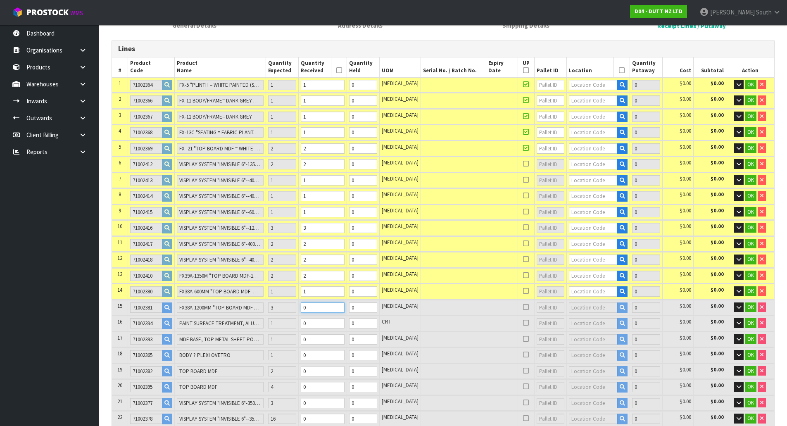
click at [329, 309] on input "0" at bounding box center [323, 307] width 44 height 10
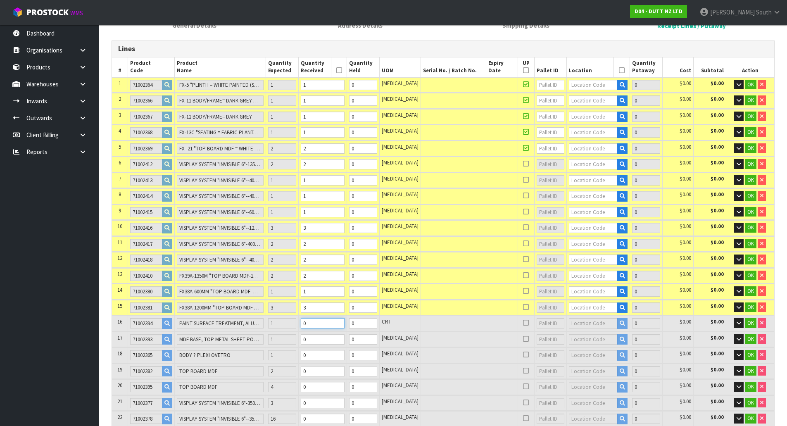
click at [330, 325] on input "0" at bounding box center [323, 323] width 44 height 10
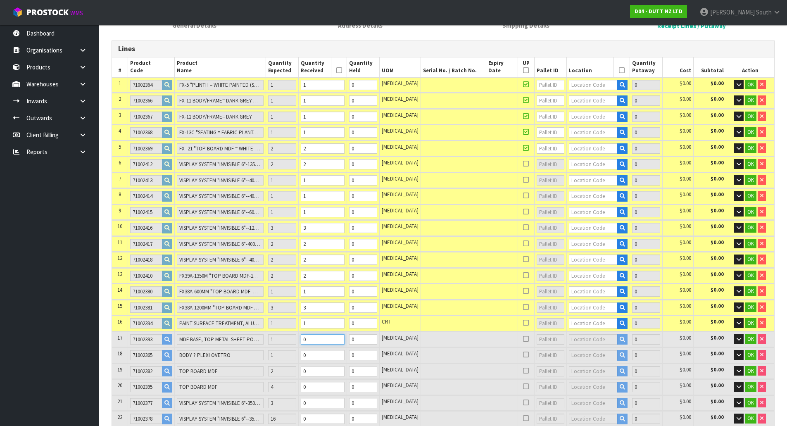
click at [330, 339] on input "0" at bounding box center [323, 339] width 44 height 10
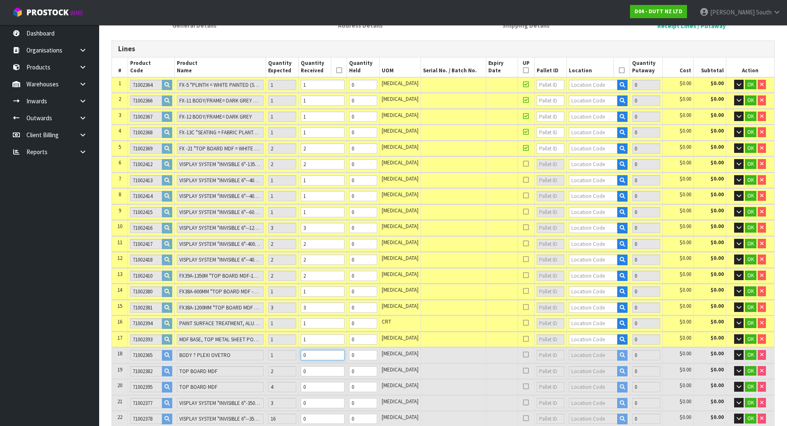
click at [328, 354] on input "0" at bounding box center [323, 355] width 44 height 10
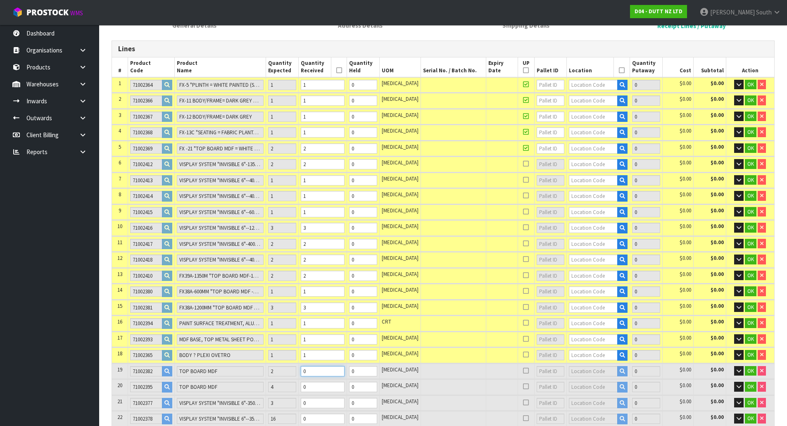
click at [325, 368] on input "0" at bounding box center [323, 371] width 44 height 10
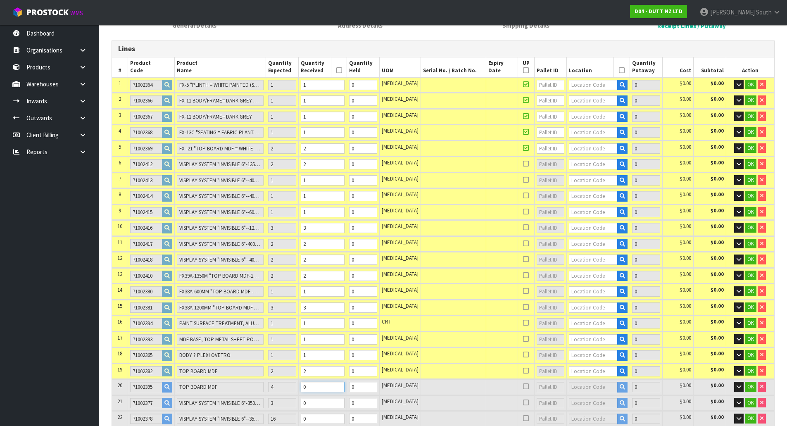
click at [326, 385] on input "0" at bounding box center [323, 387] width 44 height 10
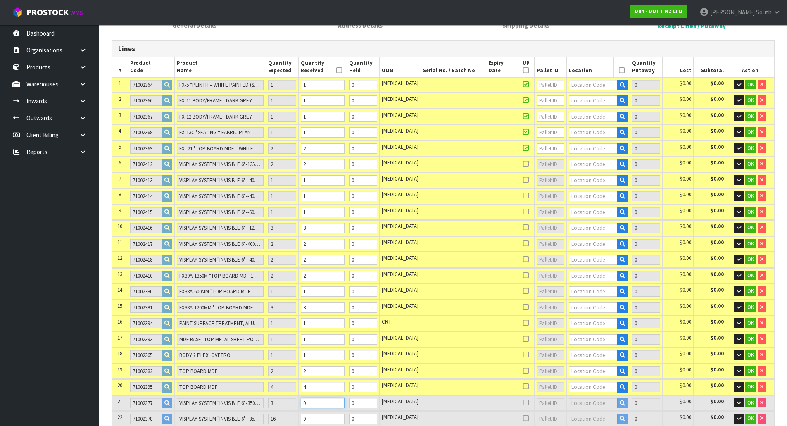
click at [326, 404] on input "0" at bounding box center [323, 403] width 44 height 10
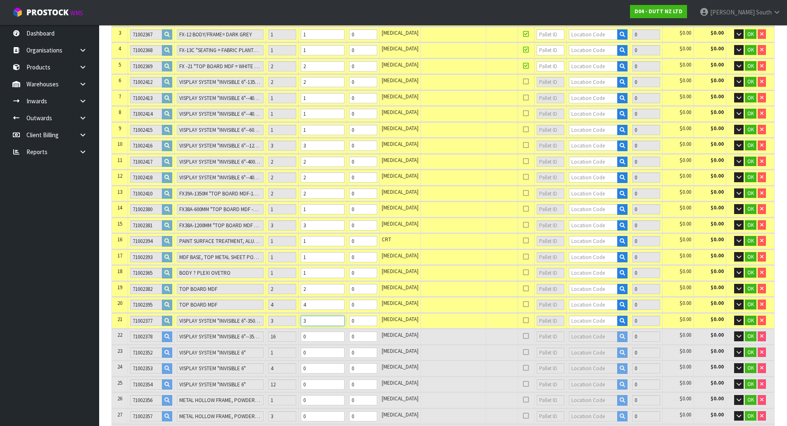
scroll to position [207, 0]
click at [333, 341] on input "0" at bounding box center [323, 336] width 44 height 10
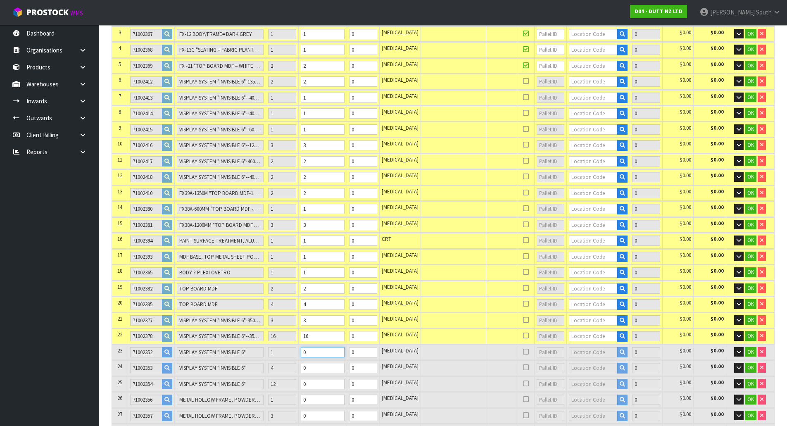
click at [332, 354] on input "0" at bounding box center [323, 352] width 44 height 10
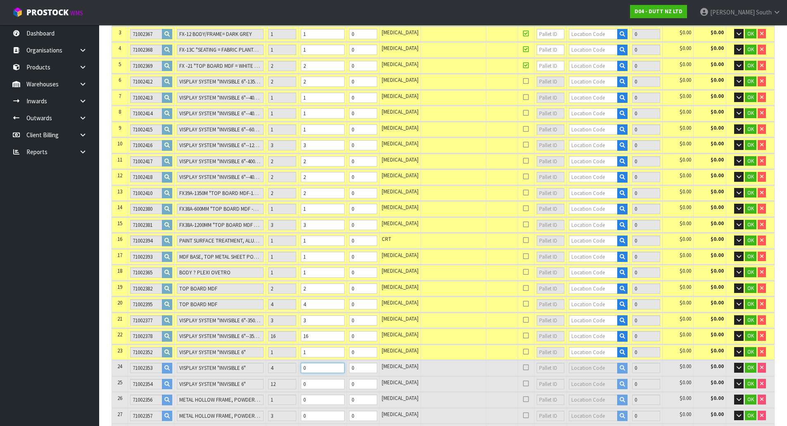
click at [330, 367] on input "0" at bounding box center [323, 368] width 44 height 10
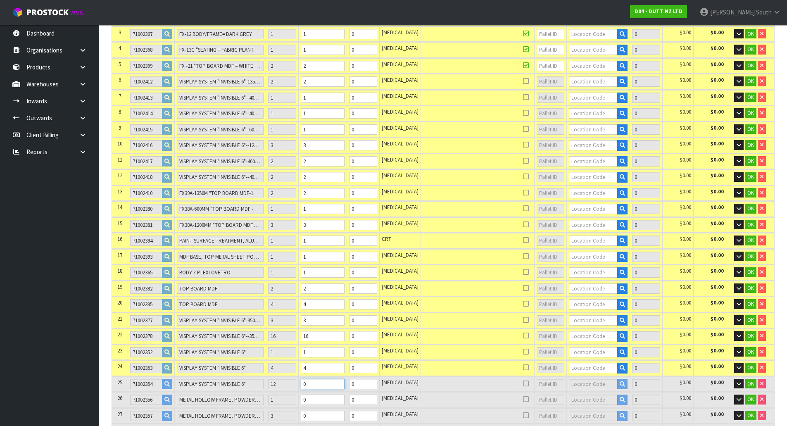
click at [328, 383] on input "0" at bounding box center [323, 384] width 44 height 10
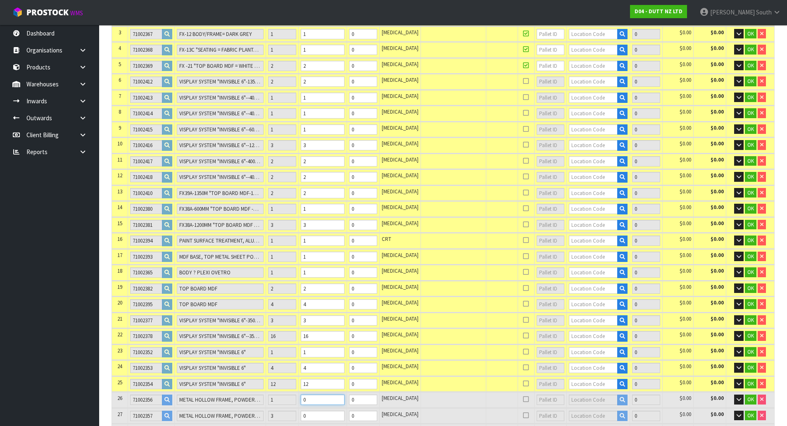
click at [323, 400] on input "0" at bounding box center [323, 399] width 44 height 10
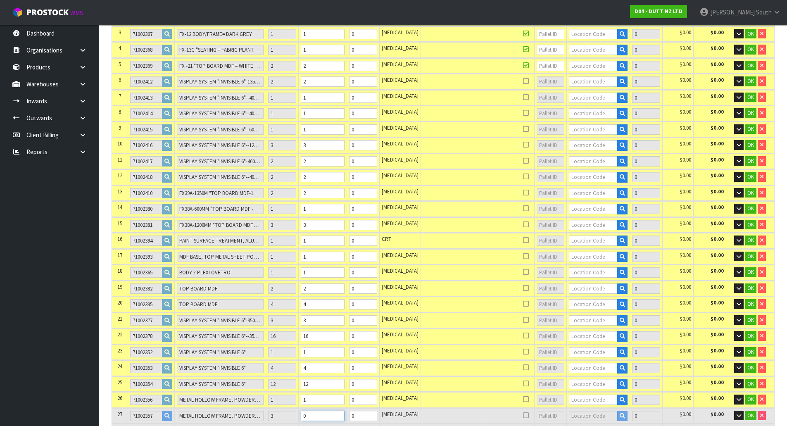
click at [327, 416] on input "0" at bounding box center [323, 416] width 44 height 10
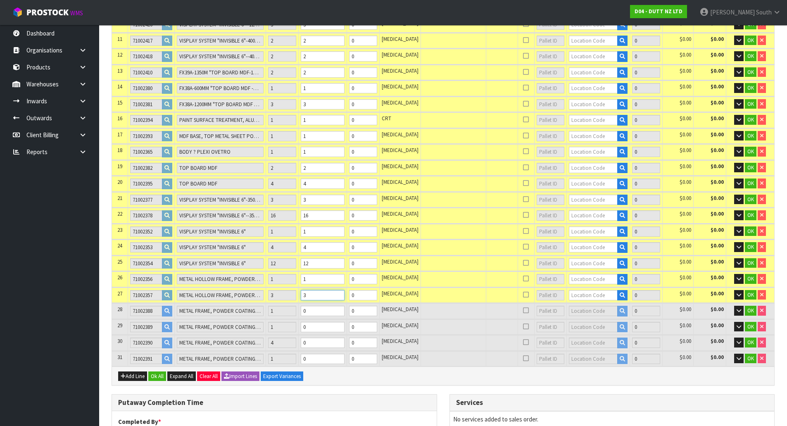
scroll to position [330, 0]
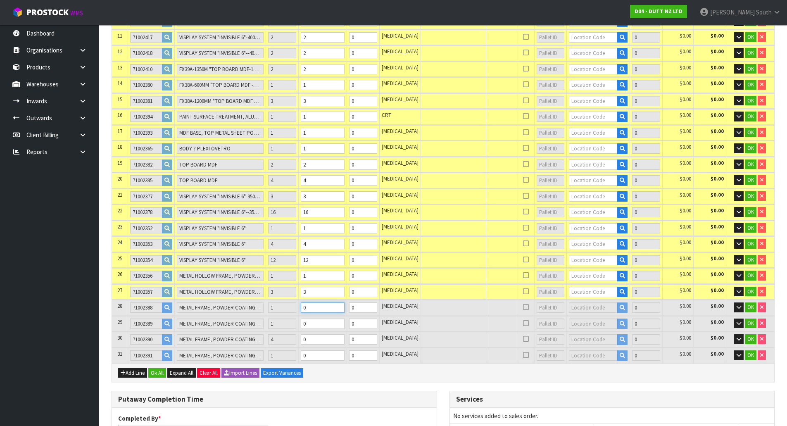
click at [336, 311] on input "0" at bounding box center [323, 307] width 44 height 10
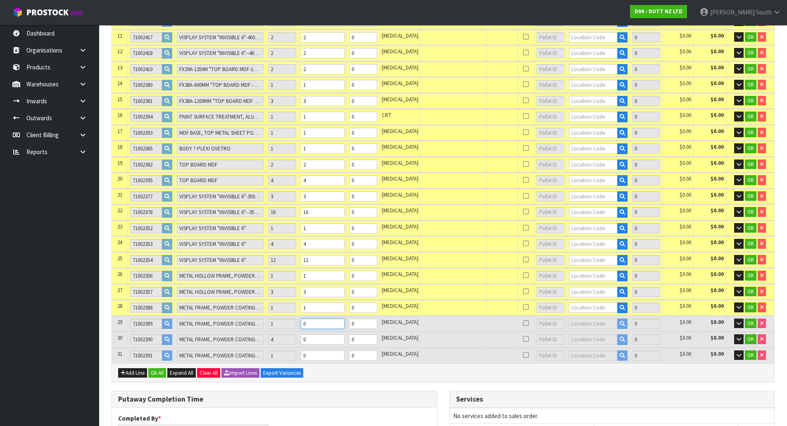
click at [337, 328] on input "0" at bounding box center [323, 323] width 44 height 10
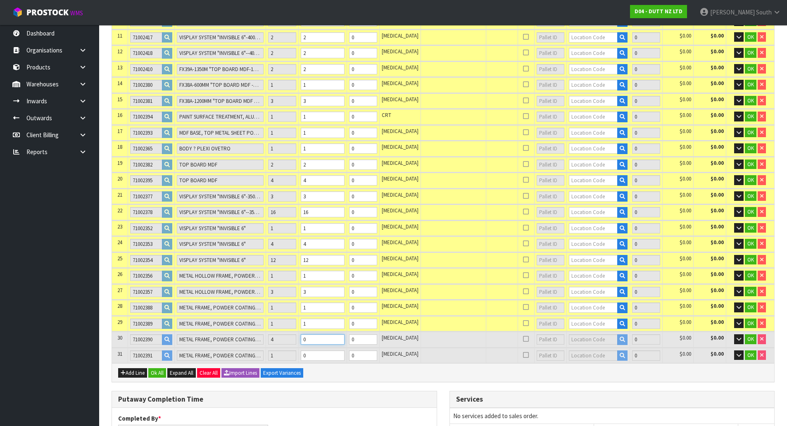
click at [334, 344] on input "0" at bounding box center [323, 339] width 44 height 10
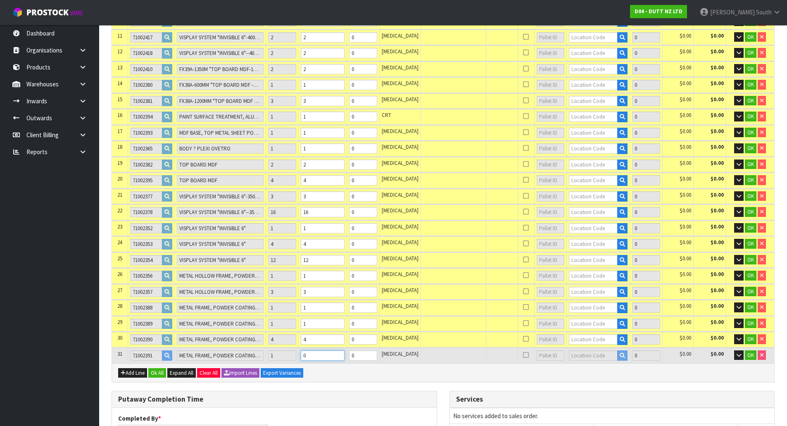
click at [335, 354] on input "0" at bounding box center [323, 355] width 44 height 10
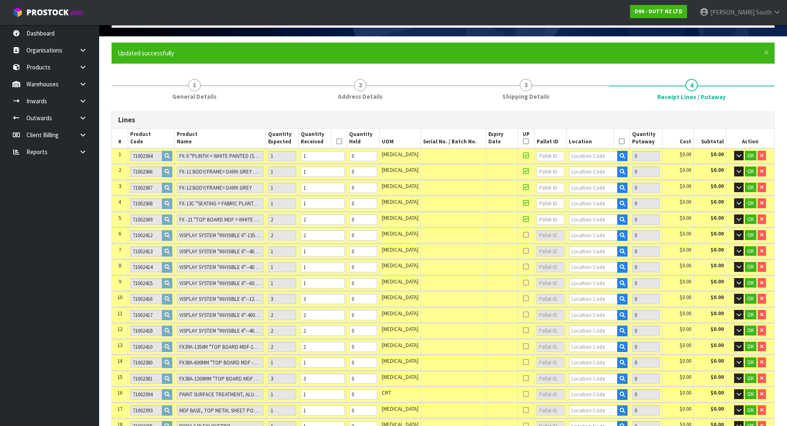
scroll to position [0, 0]
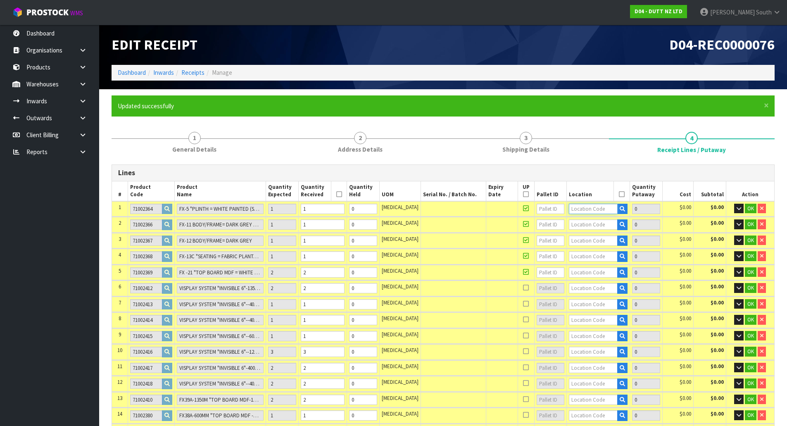
click at [570, 209] on input "text" at bounding box center [593, 209] width 49 height 10
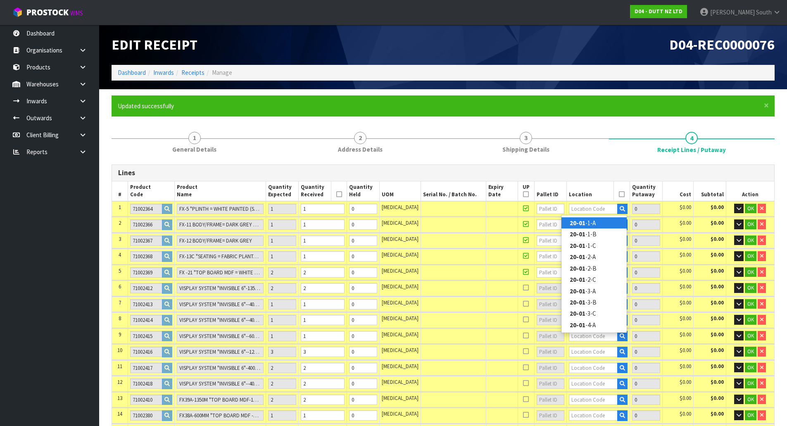
click at [598, 221] on link "20-01 -1-A" at bounding box center [593, 222] width 65 height 11
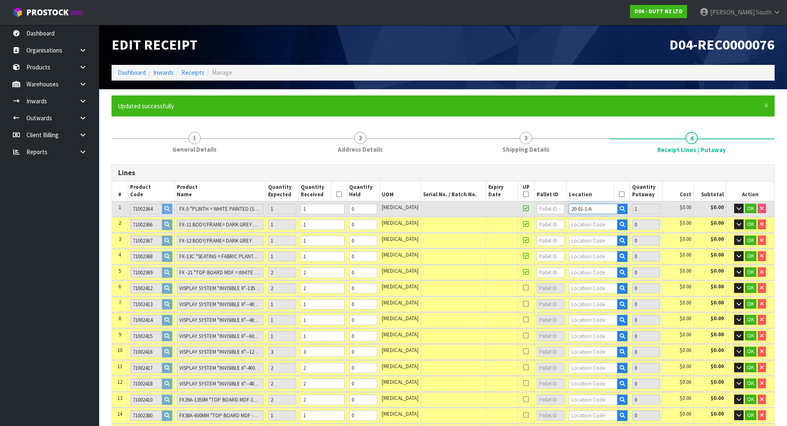
click at [589, 211] on input "20-01-1-A" at bounding box center [593, 209] width 49 height 10
click at [588, 211] on input "20-01-1-A" at bounding box center [593, 209] width 49 height 10
drag, startPoint x: 588, startPoint y: 211, endPoint x: 571, endPoint y: 210, distance: 17.4
click at [571, 210] on input "20-01-1-A" at bounding box center [593, 209] width 49 height 10
click at [592, 225] on input "text" at bounding box center [593, 224] width 49 height 10
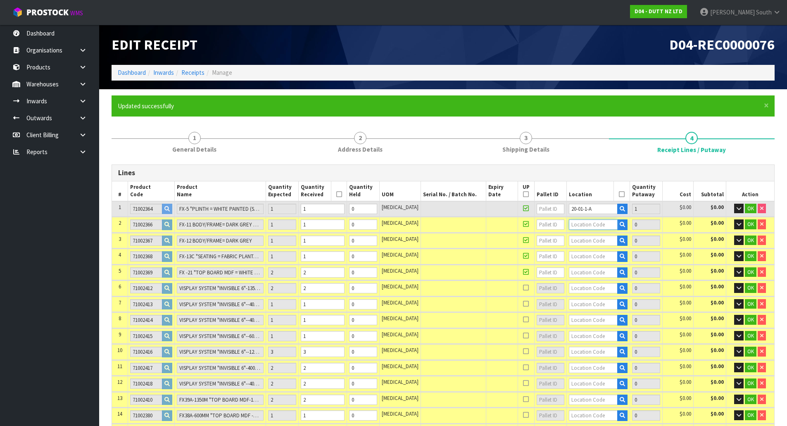
paste input "20-01-1-A"
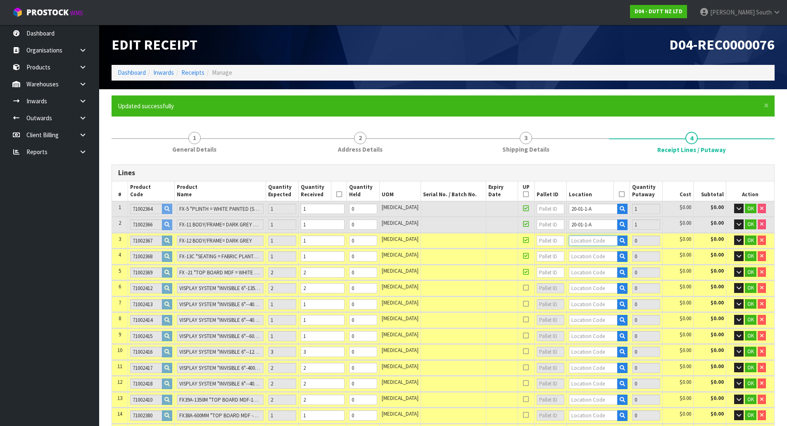
click at [585, 236] on input "text" at bounding box center [593, 240] width 49 height 10
paste input "20-01-1-A"
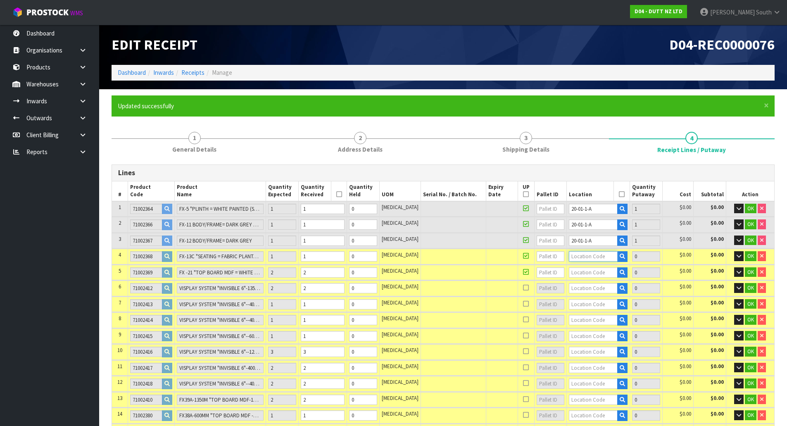
click at [584, 251] on input "text" at bounding box center [593, 256] width 49 height 10
paste input "20-01-1-A"
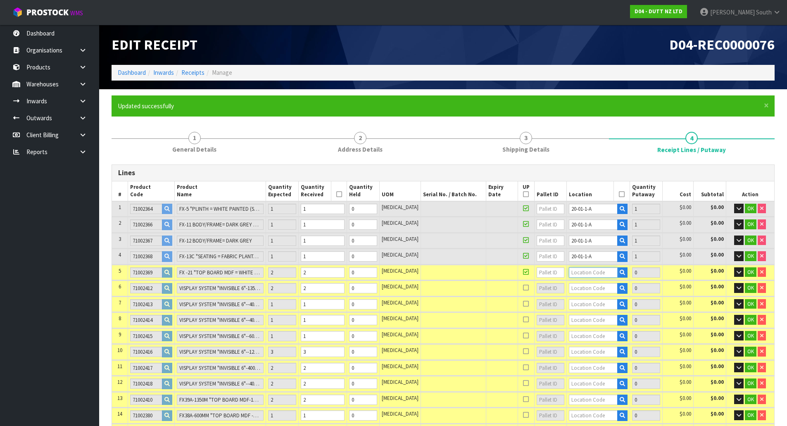
click at [585, 270] on input "text" at bounding box center [593, 272] width 49 height 10
paste input "20-01-1-A"
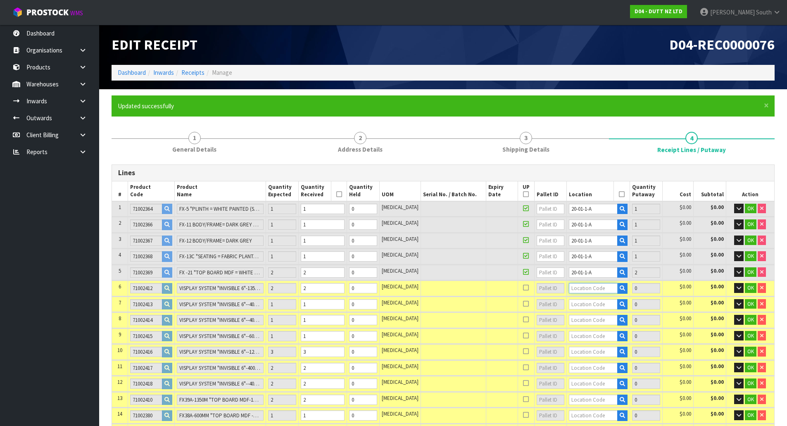
click at [588, 283] on input "text" at bounding box center [593, 288] width 49 height 10
paste input "20-01-1-A"
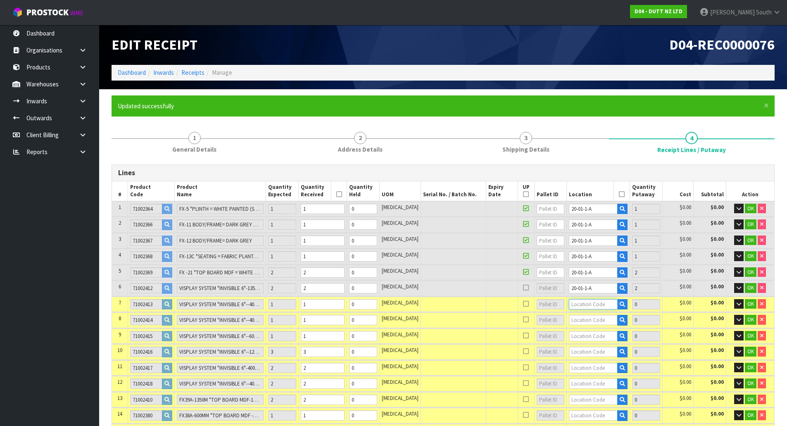
click at [586, 302] on input "text" at bounding box center [593, 304] width 49 height 10
paste input "20-01-1-A"
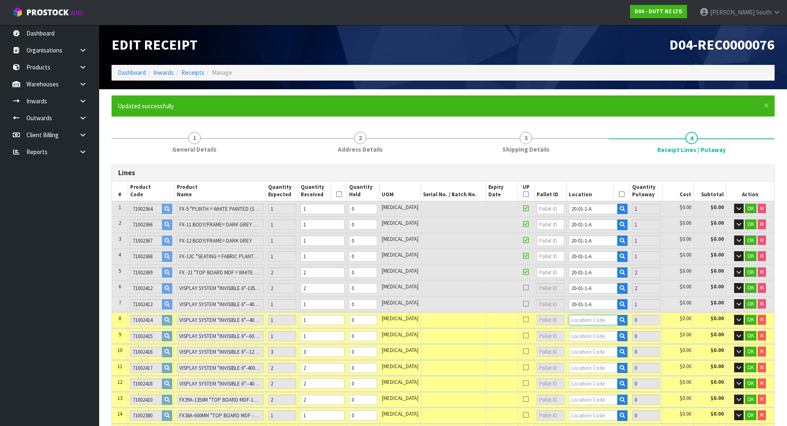
click at [586, 316] on input "text" at bounding box center [593, 320] width 49 height 10
paste input "20-01-1-A"
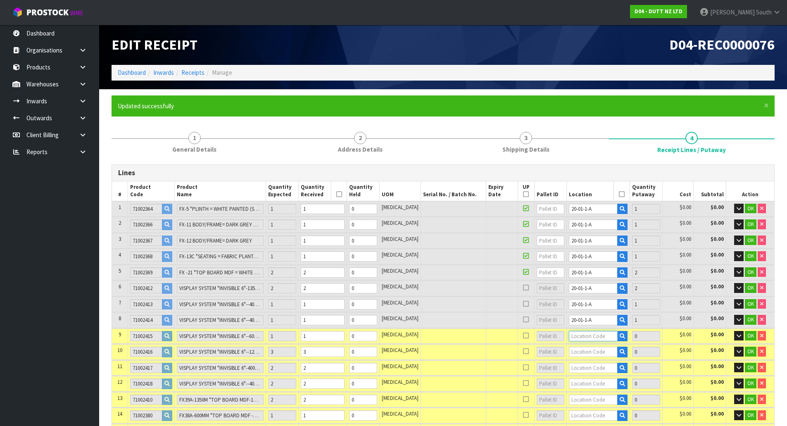
click at [587, 335] on input "text" at bounding box center [593, 336] width 49 height 10
paste input "20-01-1-A"
click at [586, 350] on input "text" at bounding box center [593, 352] width 49 height 10
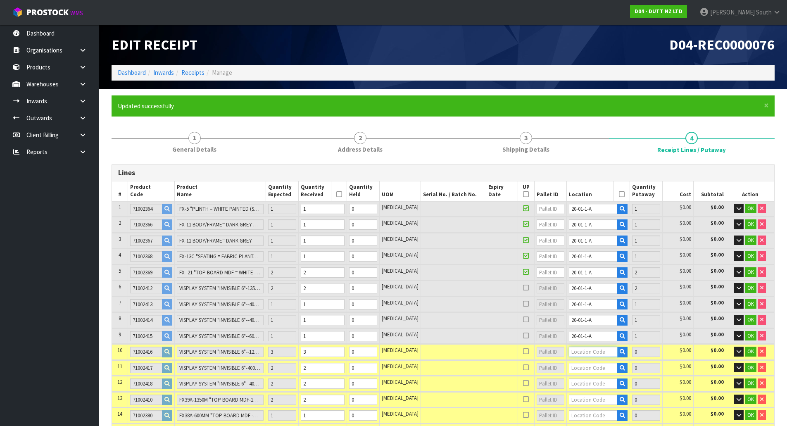
paste input "20-01-1-A"
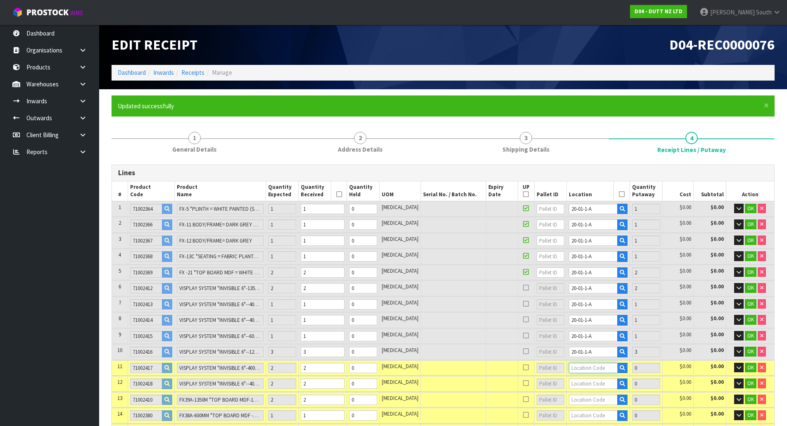
click at [588, 366] on input "text" at bounding box center [593, 368] width 49 height 10
paste input "20-01-1-A"
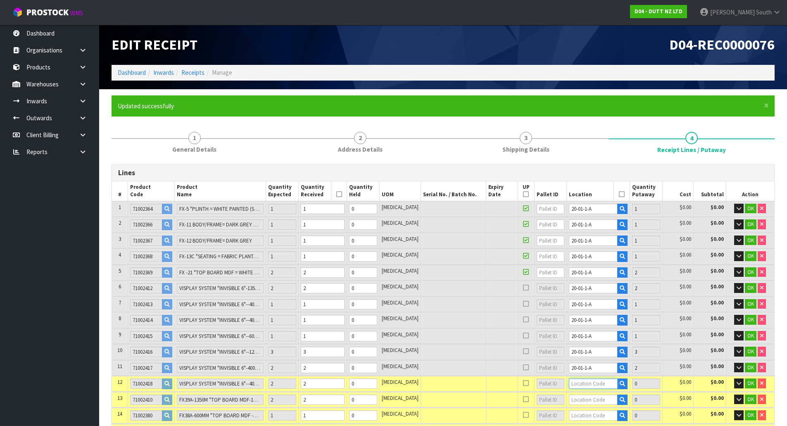
click at [585, 383] on input "text" at bounding box center [593, 383] width 49 height 10
paste input "20-01-1-A"
click at [587, 397] on input "text" at bounding box center [593, 399] width 49 height 10
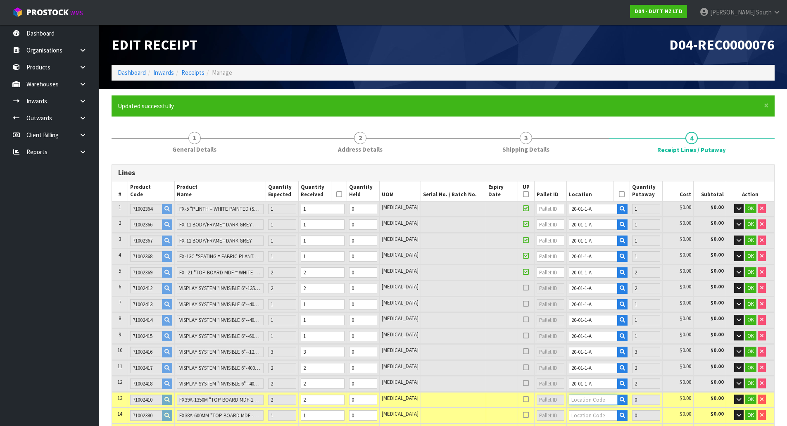
paste input "20-01-1-A"
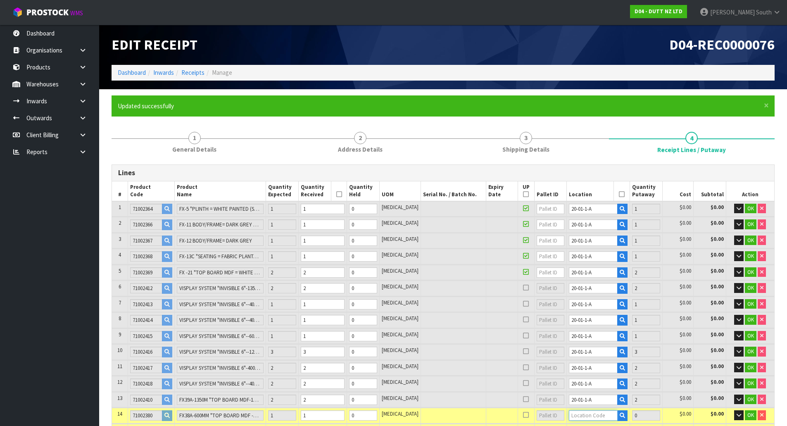
click at [591, 411] on input "text" at bounding box center [593, 415] width 49 height 10
paste input "20-01-1-A"
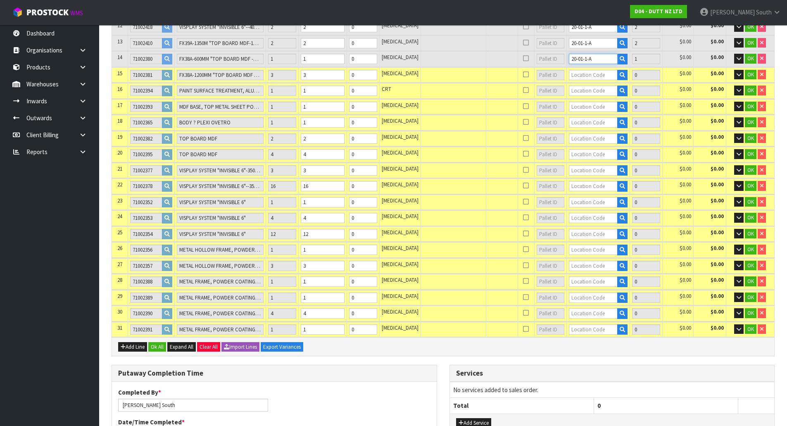
scroll to position [330, 0]
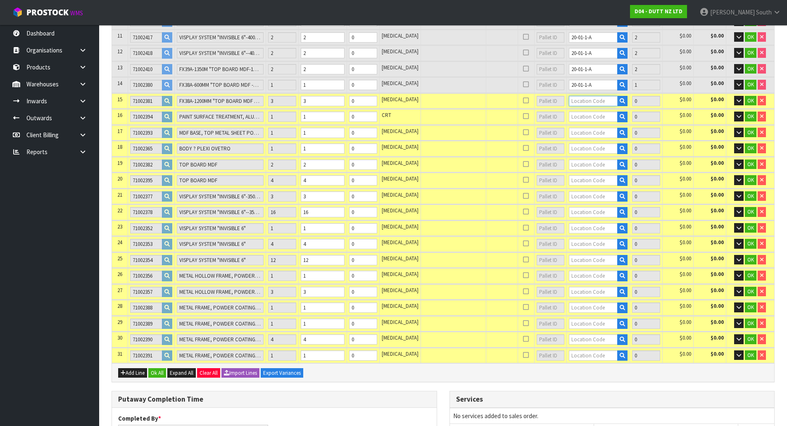
click at [581, 101] on input "text" at bounding box center [593, 101] width 49 height 10
paste input "20-01-1-A"
click at [581, 117] on input "text" at bounding box center [593, 117] width 49 height 10
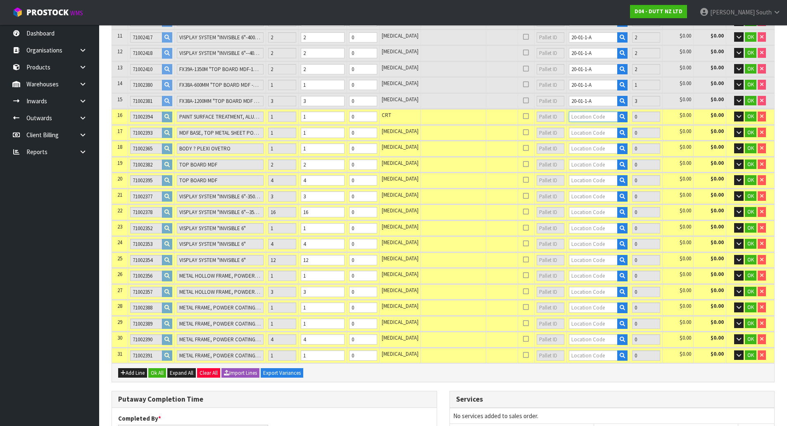
paste input "20-01-1-A"
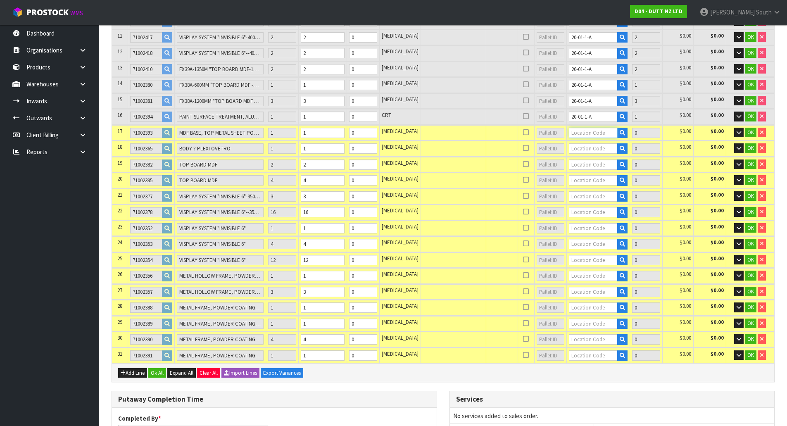
click at [584, 131] on input "text" at bounding box center [593, 133] width 49 height 10
paste input "20-01-1-A"
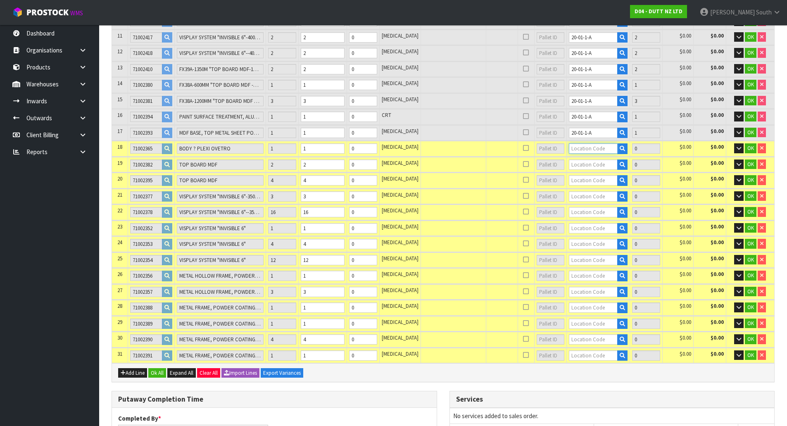
click at [584, 149] on input "text" at bounding box center [593, 148] width 49 height 10
paste input "20-01-1-A"
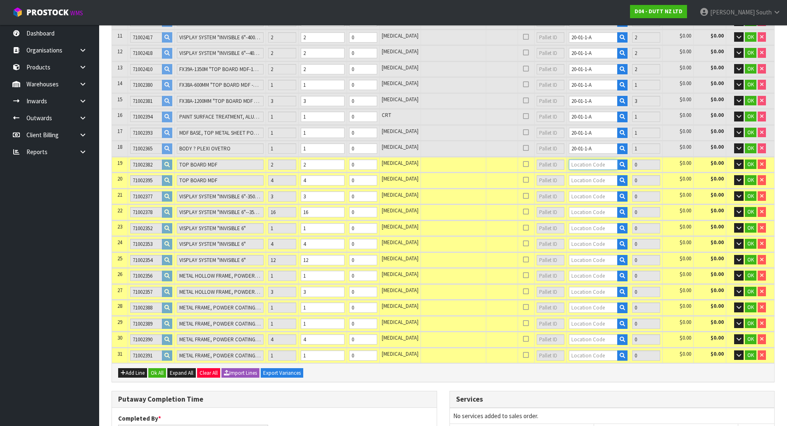
click at [589, 166] on input "text" at bounding box center [593, 164] width 49 height 10
paste input "20-01-1-A"
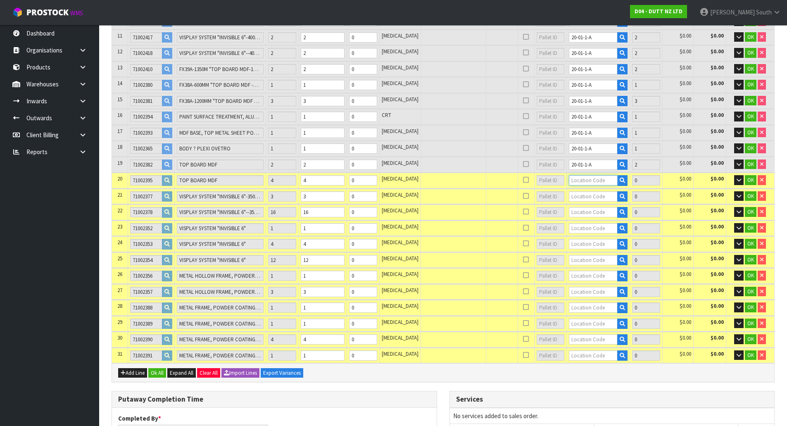
click at [587, 185] on input "text" at bounding box center [593, 180] width 49 height 10
paste input "20-01-1-A"
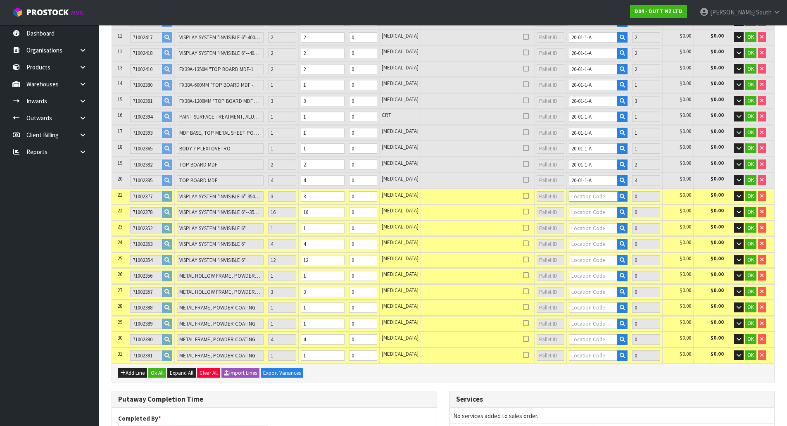
click at [587, 194] on input "text" at bounding box center [593, 196] width 49 height 10
paste input "20-01-1-A"
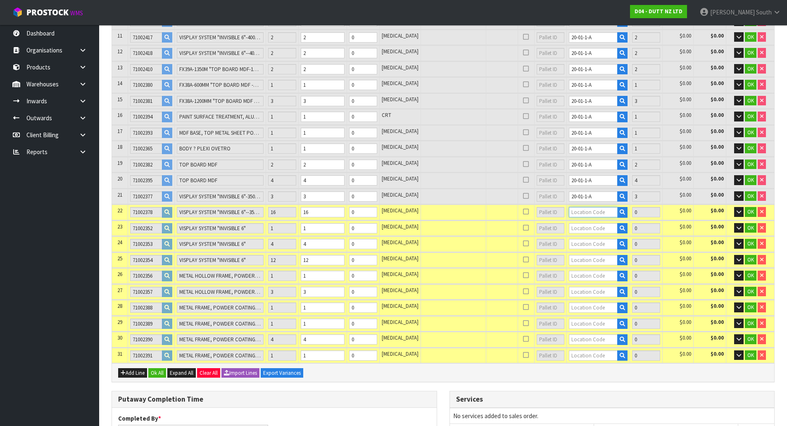
click at [589, 211] on input "text" at bounding box center [593, 212] width 49 height 10
paste input "20-01-1-A"
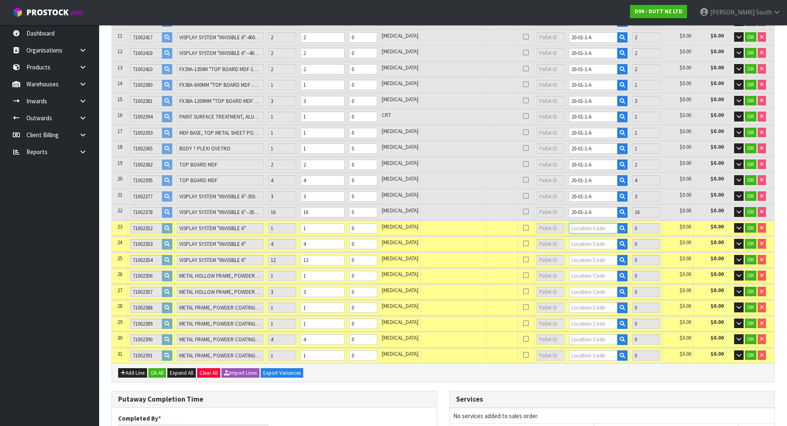
click at [591, 229] on input "text" at bounding box center [593, 228] width 49 height 10
paste input "20-01-1-A"
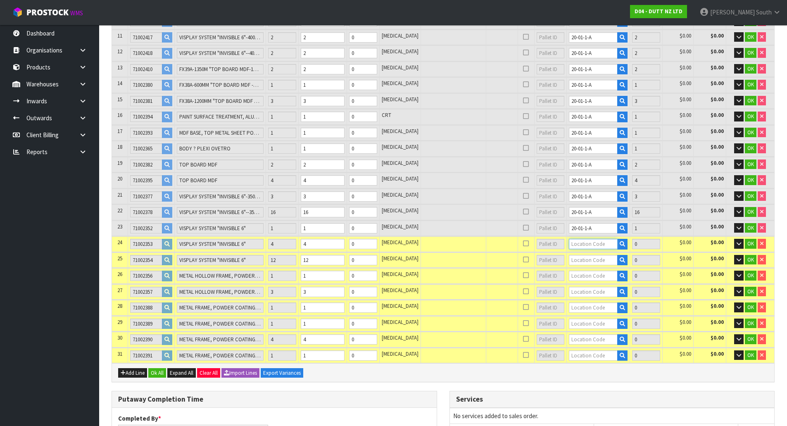
click at [591, 242] on input "text" at bounding box center [593, 244] width 49 height 10
paste input "20-01-1-A"
click at [590, 260] on input "text" at bounding box center [593, 260] width 49 height 10
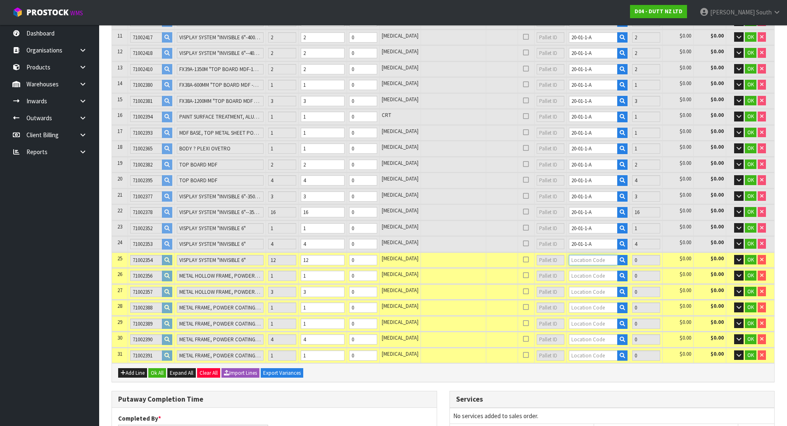
paste input "20-01-1-A"
click at [591, 278] on input "text" at bounding box center [593, 276] width 49 height 10
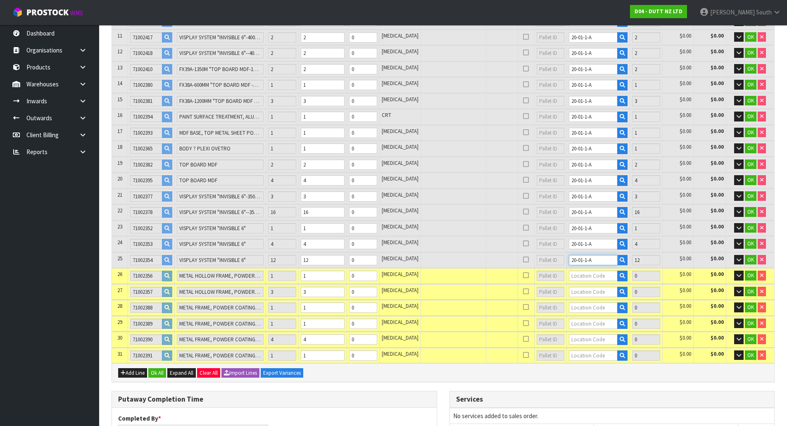
paste input "20-01-1-A"
drag, startPoint x: 587, startPoint y: 260, endPoint x: 633, endPoint y: 263, distance: 46.3
click at [633, 263] on tr "25 71002354 VISPLAY SYSTEM "INVISIBLE 6" 12 12 0 [MEDICAL_DATA] 20-01-1-A20-01-…" at bounding box center [443, 259] width 662 height 15
click at [594, 281] on td at bounding box center [597, 275] width 63 height 15
click at [595, 282] on td at bounding box center [597, 275] width 63 height 15
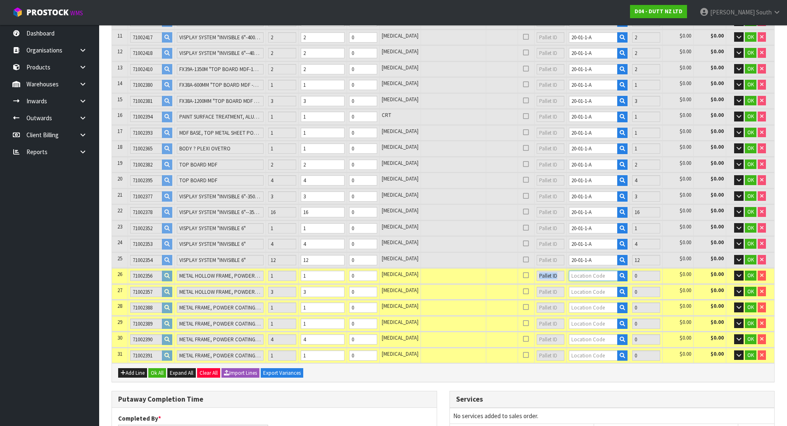
click at [597, 281] on input "text" at bounding box center [593, 276] width 49 height 10
paste input "20-01-1-A"
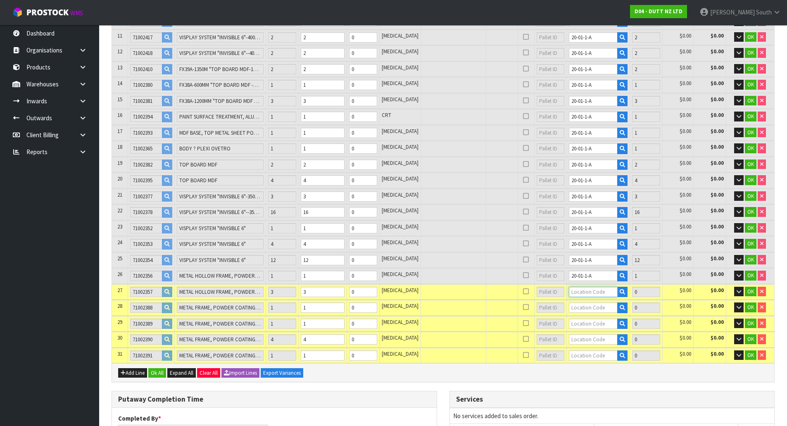
click at [596, 295] on input "text" at bounding box center [593, 292] width 49 height 10
paste input "20-01-1-A"
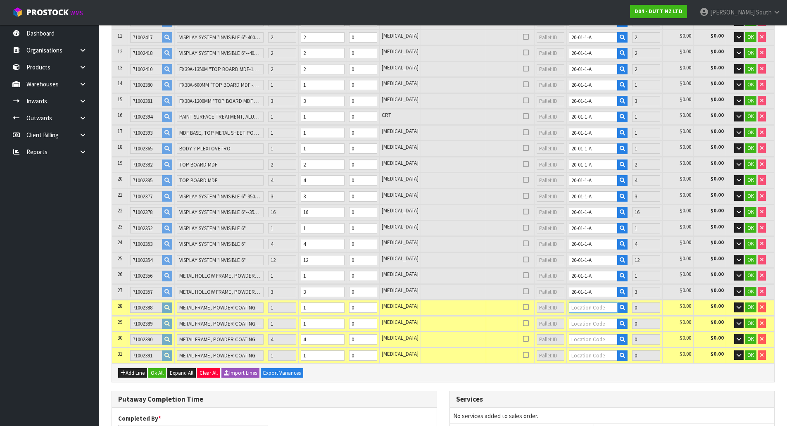
click at [596, 305] on input "text" at bounding box center [593, 307] width 49 height 10
paste input "20-01-1-A"
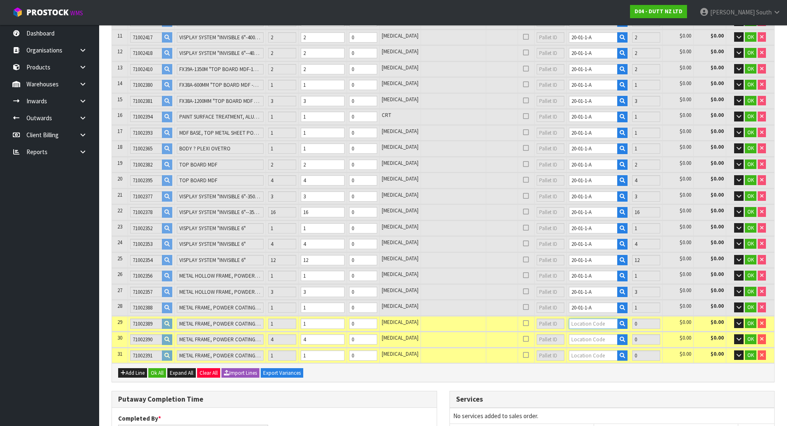
click at [592, 323] on input "text" at bounding box center [593, 323] width 49 height 10
paste input "20-01-1-A"
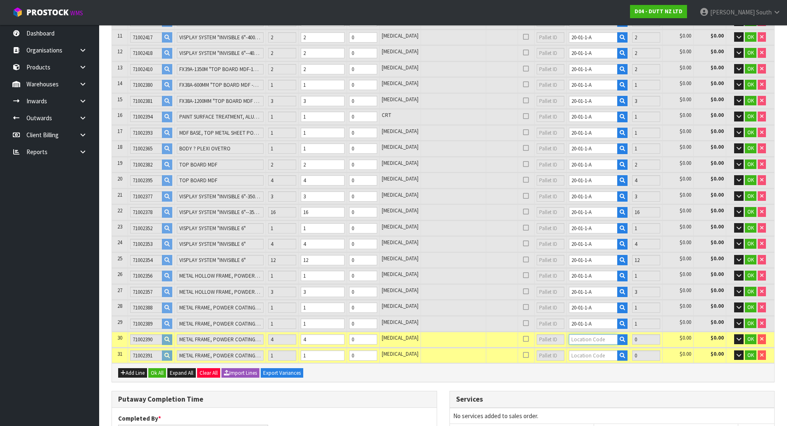
click at [591, 338] on input "text" at bounding box center [593, 339] width 49 height 10
paste input "20-01-1-A"
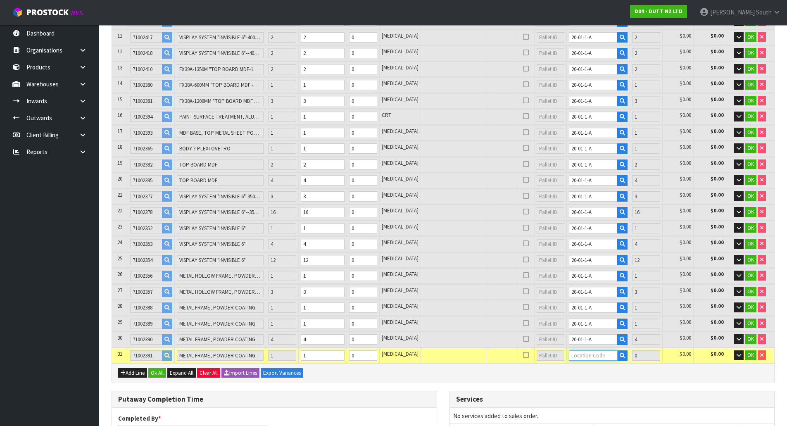
click at [586, 359] on input "text" at bounding box center [593, 355] width 49 height 10
paste
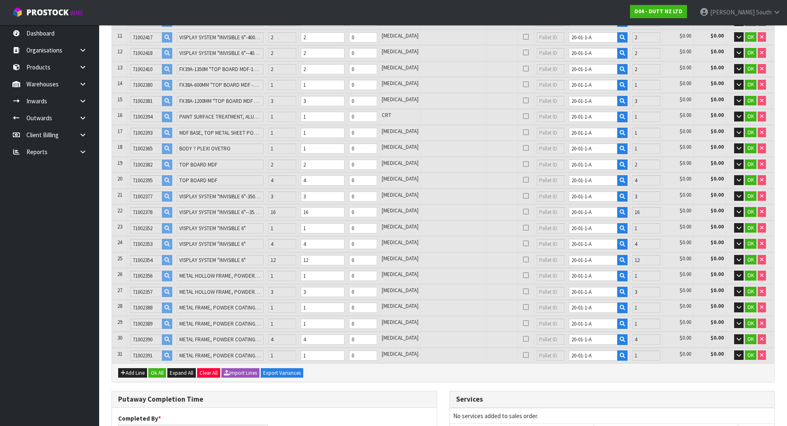
click at [572, 380] on div "Add Line Ok All Expand All Clear All Import Lines Export Variances" at bounding box center [443, 372] width 662 height 19
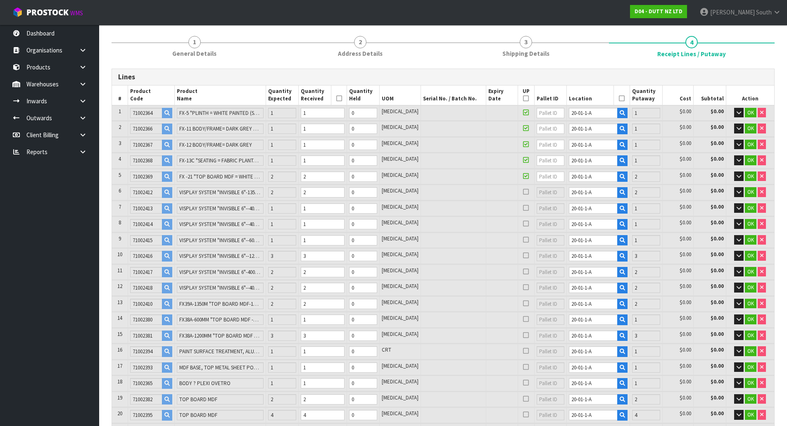
scroll to position [0, 0]
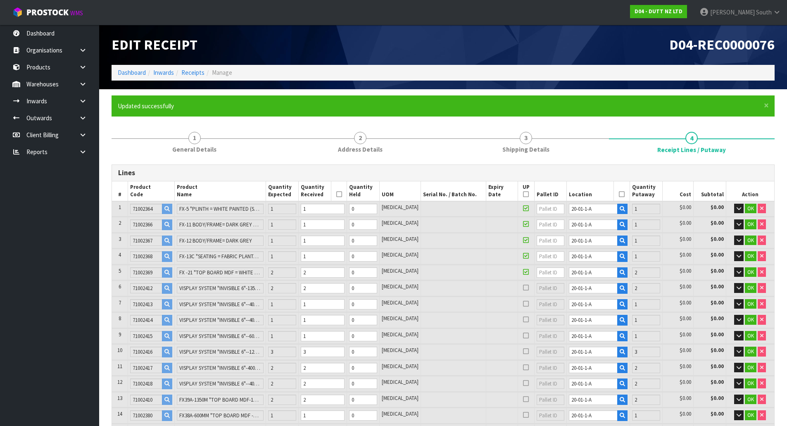
click at [619, 194] on icon at bounding box center [622, 194] width 6 height 0
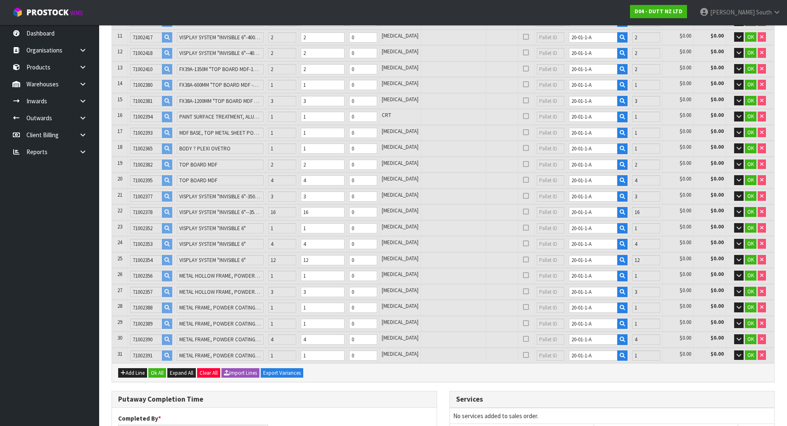
scroll to position [578, 0]
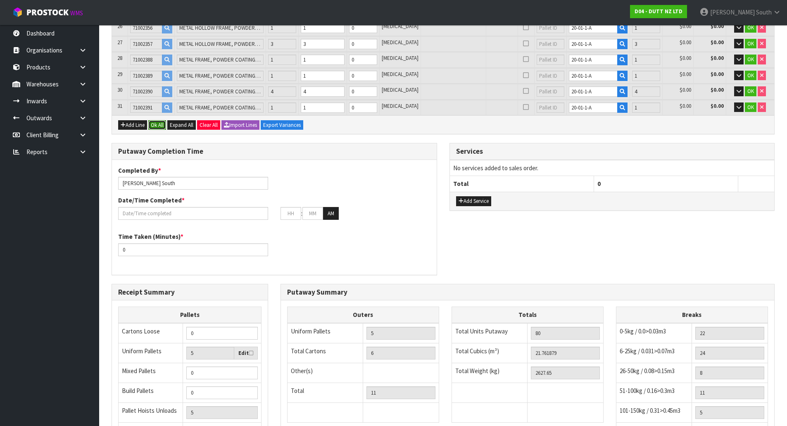
click at [159, 124] on button "Ok All" at bounding box center [157, 125] width 18 height 10
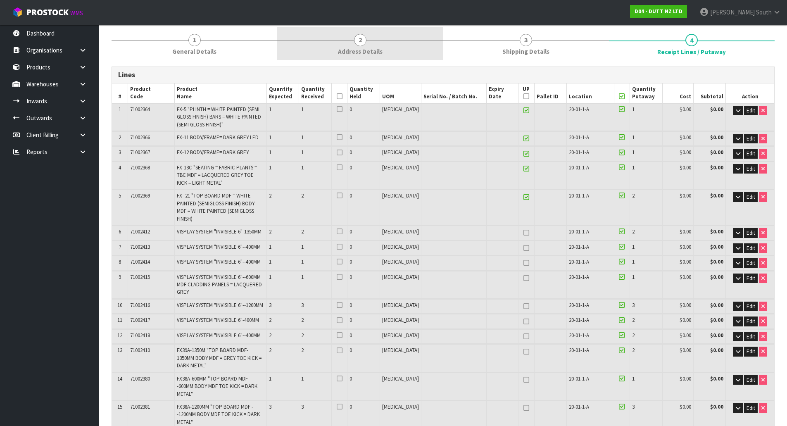
scroll to position [41, 0]
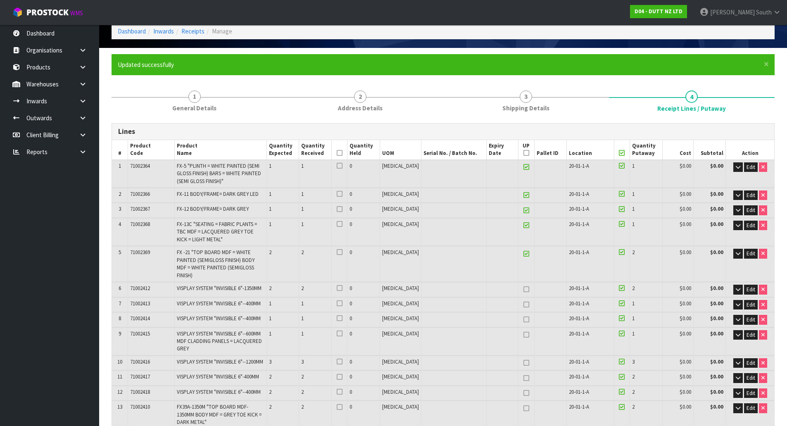
click at [342, 153] on icon at bounding box center [340, 153] width 6 height 0
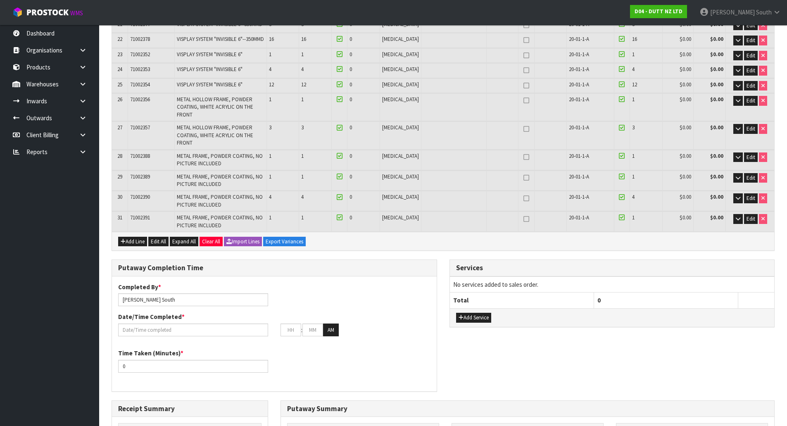
scroll to position [620, 0]
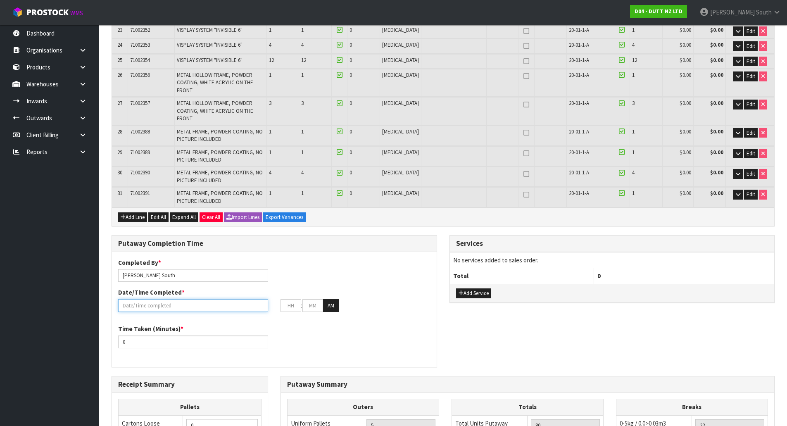
click at [150, 299] on input "text" at bounding box center [193, 305] width 150 height 13
click at [430, 200] on div "Lines # Product Code Product Name Quantity Expected Quantity Received Quantity …" at bounding box center [443, 85] width 663 height 1081
click at [181, 299] on input "text" at bounding box center [193, 305] width 150 height 13
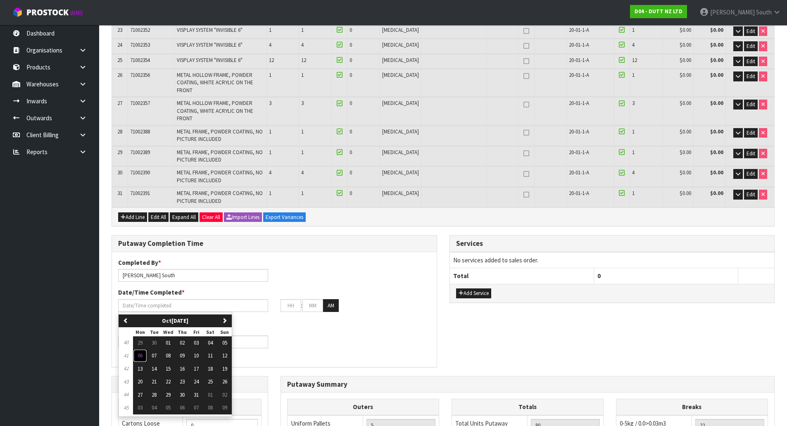
click at [136, 349] on button "06" at bounding box center [140, 355] width 14 height 13
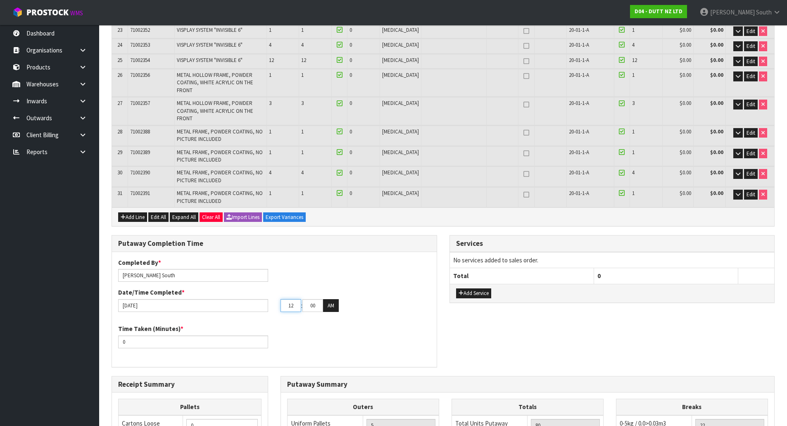
drag, startPoint x: 292, startPoint y: 275, endPoint x: 269, endPoint y: 281, distance: 23.4
click at [269, 299] on div "[DATE] 12 : 00 : 00 AM" at bounding box center [274, 305] width 325 height 13
click at [307, 299] on input "00" at bounding box center [312, 305] width 21 height 13
drag, startPoint x: 307, startPoint y: 273, endPoint x: 323, endPoint y: 273, distance: 16.1
click at [323, 299] on tr "12 : 00 : 00 AM" at bounding box center [309, 305] width 58 height 13
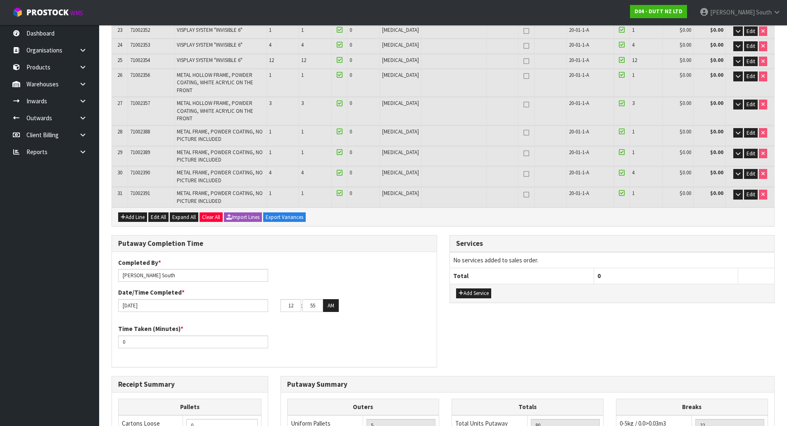
click at [405, 324] on div "Time Taken (Minutes) * 0" at bounding box center [274, 339] width 325 height 30
drag, startPoint x: 129, startPoint y: 311, endPoint x: 100, endPoint y: 312, distance: 29.7
click at [100, 312] on section "× Close Updated successfully 1 General Details 2 Address Details 3 Shipping Det…" at bounding box center [443, 51] width 688 height 1163
click at [429, 324] on div "Time Taken (Minutes) * 300" at bounding box center [274, 339] width 325 height 30
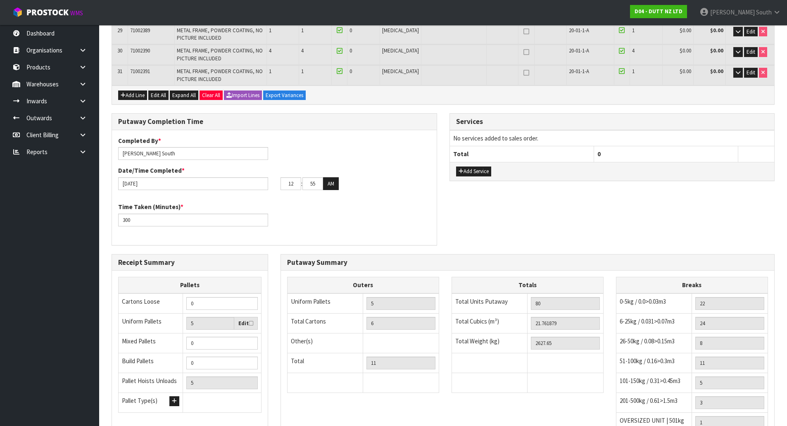
scroll to position [743, 0]
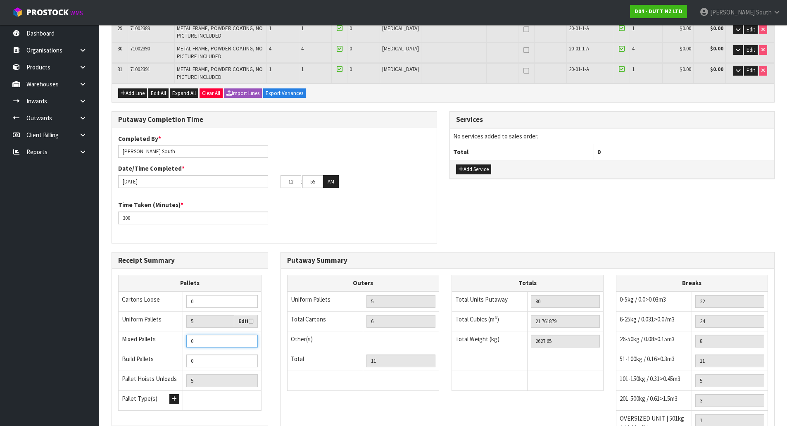
drag, startPoint x: 209, startPoint y: 313, endPoint x: 64, endPoint y: 290, distance: 146.3
click at [303, 370] on td at bounding box center [325, 380] width 76 height 20
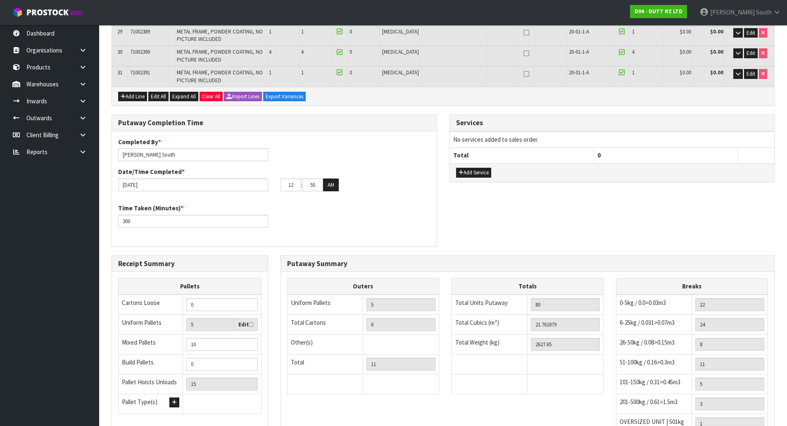
scroll to position [796, 0]
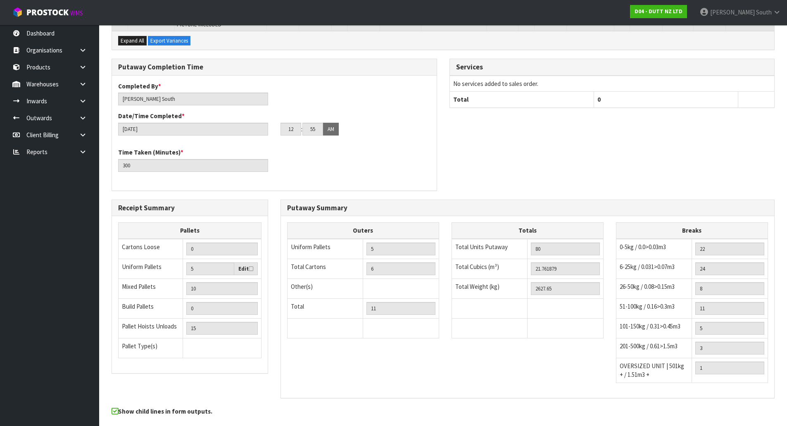
drag, startPoint x: 216, startPoint y: 403, endPoint x: 274, endPoint y: 403, distance: 58.7
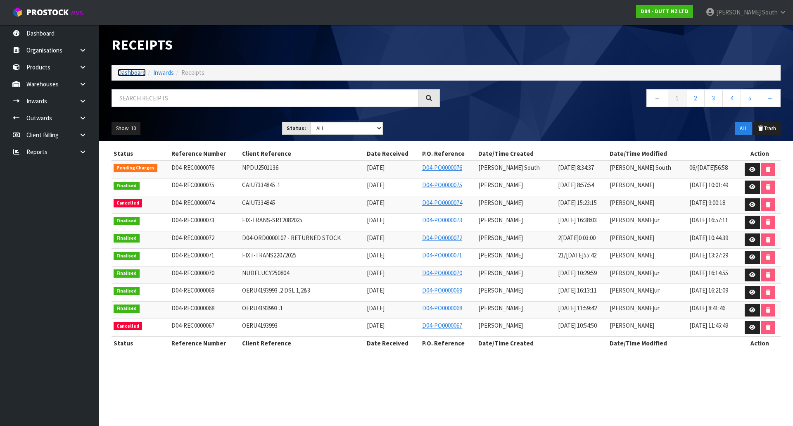
click at [132, 71] on link "Dashboard" at bounding box center [132, 73] width 28 height 8
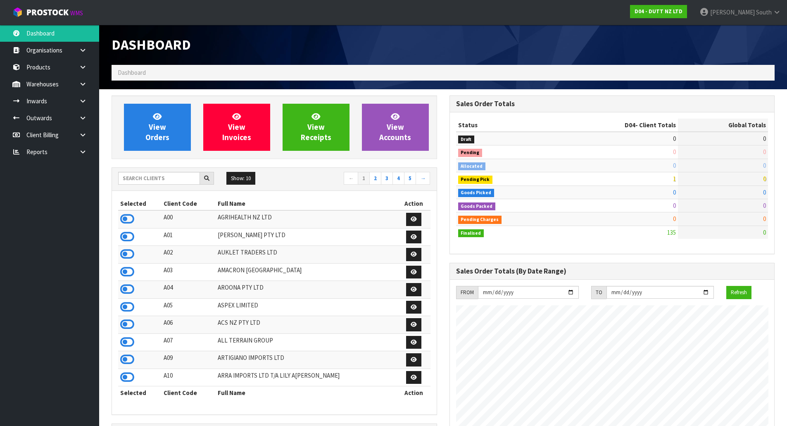
scroll to position [679, 337]
click at [167, 186] on div "Show: 10 5 10 25 50 ← 1 2 3 4 5 →" at bounding box center [274, 179] width 325 height 23
click at [162, 175] on input "text" at bounding box center [159, 178] width 82 height 13
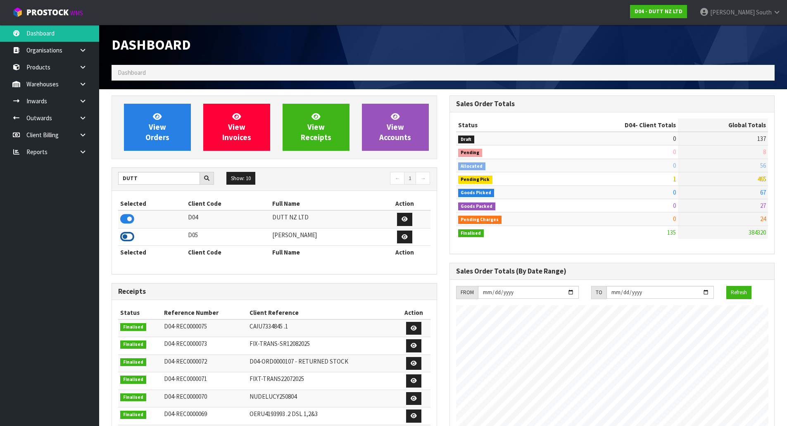
click at [127, 240] on icon at bounding box center [127, 236] width 14 height 12
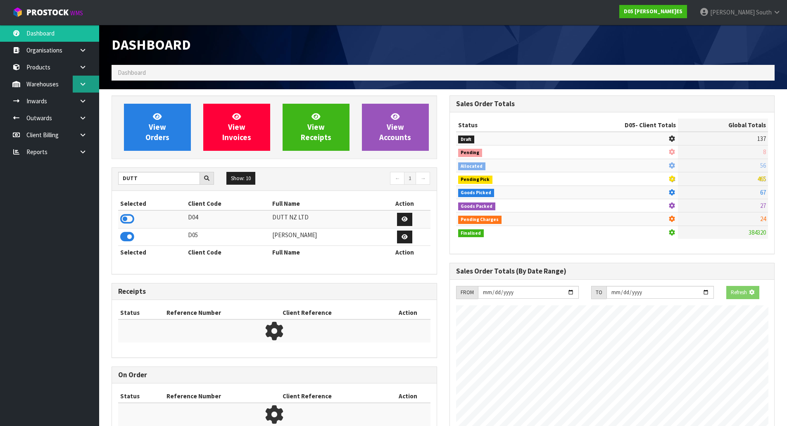
scroll to position [523, 337]
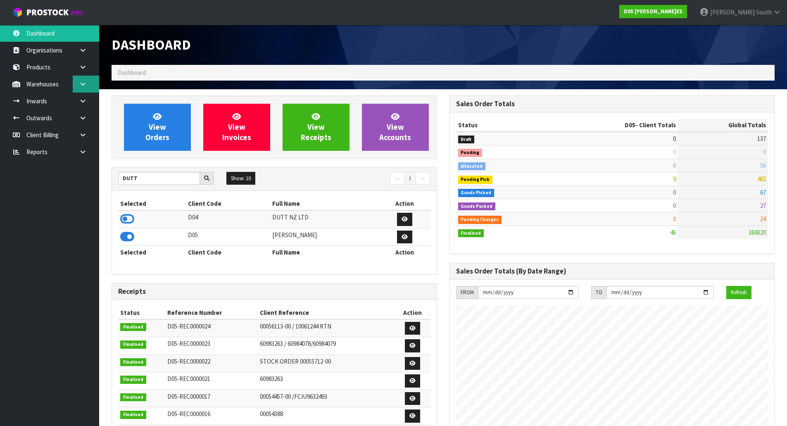
drag, startPoint x: 75, startPoint y: 79, endPoint x: 79, endPoint y: 89, distance: 10.4
click at [76, 79] on link at bounding box center [86, 84] width 26 height 17
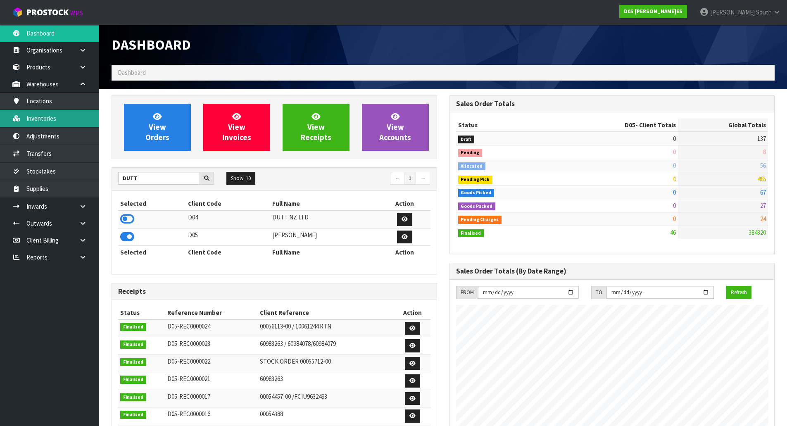
drag, startPoint x: 72, startPoint y: 119, endPoint x: 184, endPoint y: 116, distance: 111.6
click at [72, 120] on link "Inventories" at bounding box center [49, 118] width 99 height 17
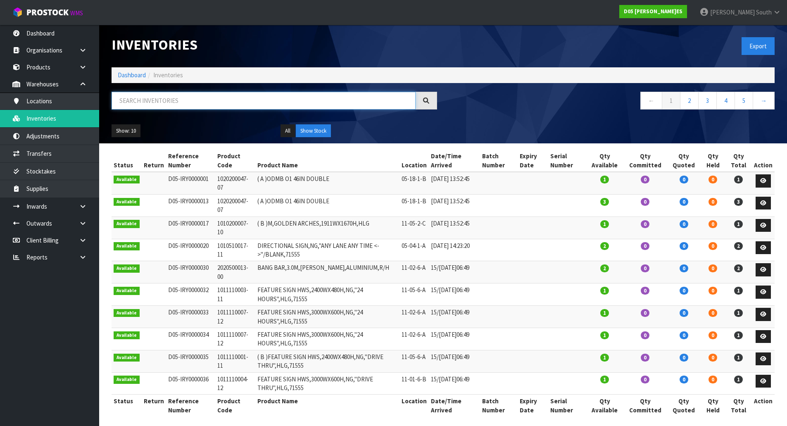
click at [183, 106] on input "text" at bounding box center [264, 101] width 304 height 18
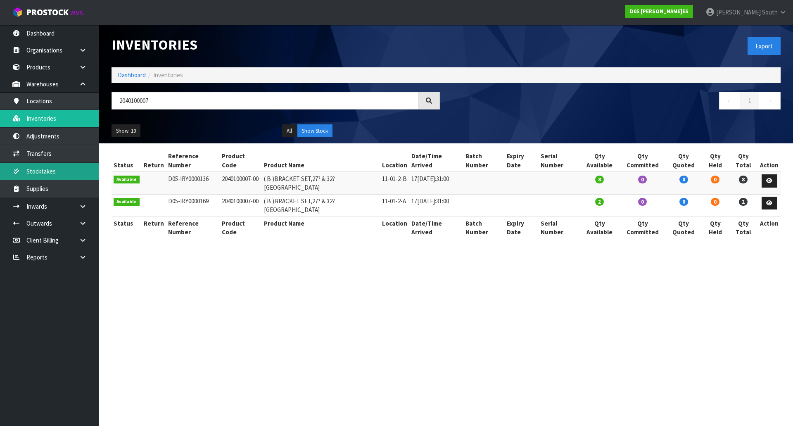
click at [78, 167] on link "Stocktakes" at bounding box center [49, 171] width 99 height 17
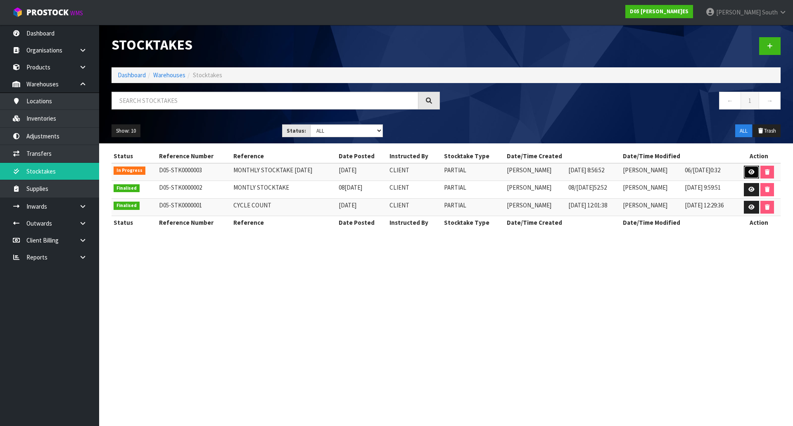
click at [750, 171] on icon at bounding box center [751, 171] width 6 height 5
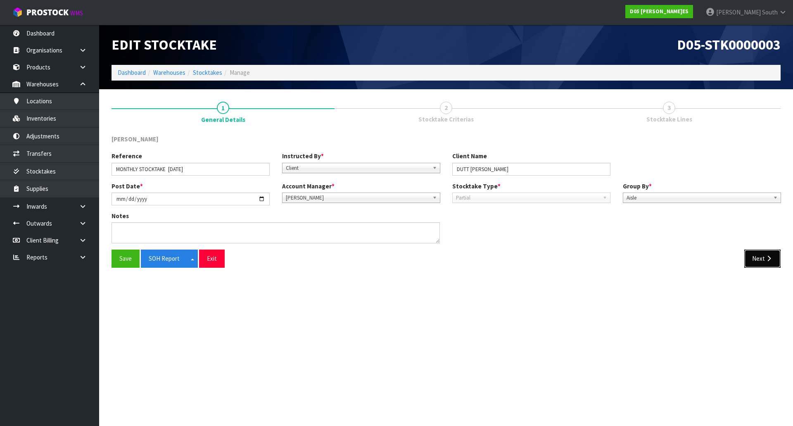
click at [760, 254] on button "Next" at bounding box center [762, 258] width 36 height 18
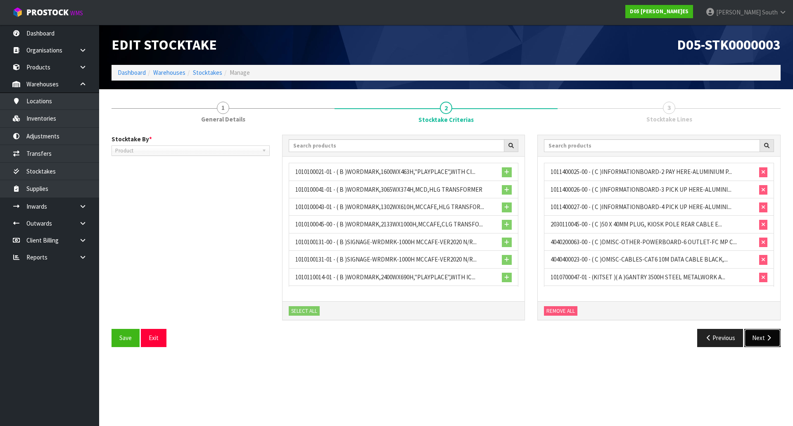
click at [765, 333] on button "Next" at bounding box center [762, 338] width 36 height 18
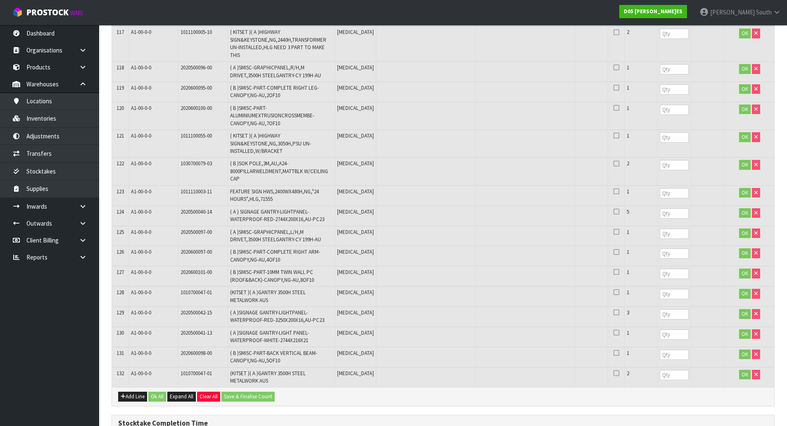
scroll to position [2532, 0]
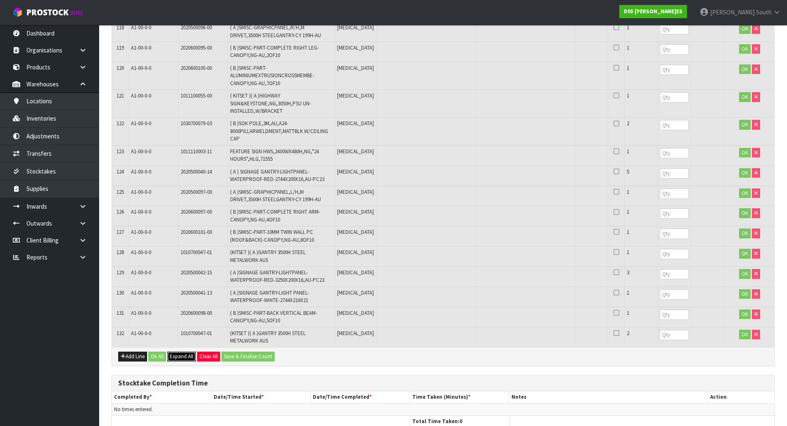
click at [183, 353] on span "Expand All" at bounding box center [182, 356] width 24 height 7
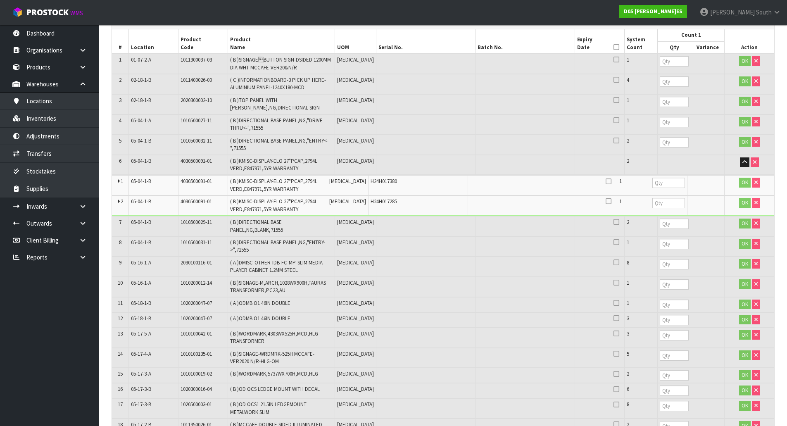
scroll to position [165, 0]
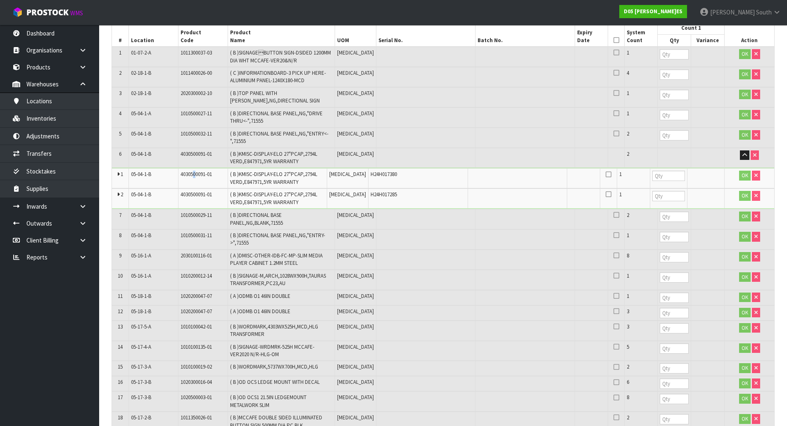
click at [197, 175] on span "4030500091-01" at bounding box center [195, 174] width 31 height 7
click at [203, 178] on td "4030500091-01" at bounding box center [203, 179] width 50 height 20
click at [207, 180] on td "4030500091-01" at bounding box center [203, 179] width 50 height 20
click at [193, 171] on span "4030500091-01" at bounding box center [195, 174] width 31 height 7
click at [195, 171] on span "4030500091-01" at bounding box center [195, 174] width 31 height 7
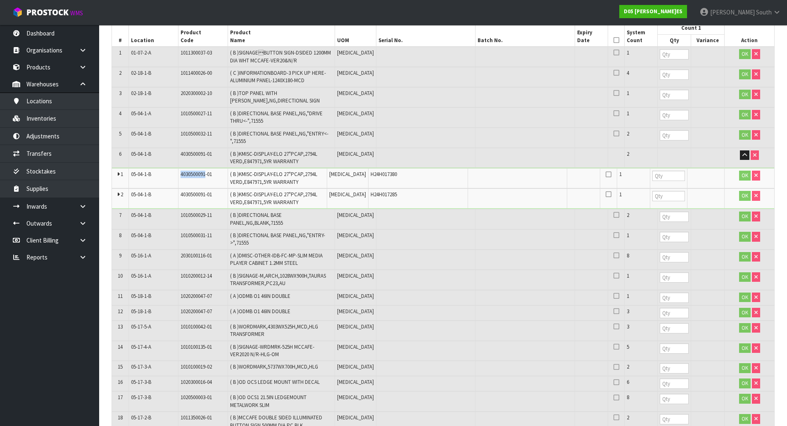
click at [195, 171] on span "4030500091-01" at bounding box center [195, 174] width 31 height 7
click at [196, 172] on span "4030500091-01" at bounding box center [195, 174] width 31 height 7
click at [197, 172] on span "4030500091-01" at bounding box center [195, 174] width 31 height 7
click at [198, 173] on span "4030500091-01" at bounding box center [195, 174] width 31 height 7
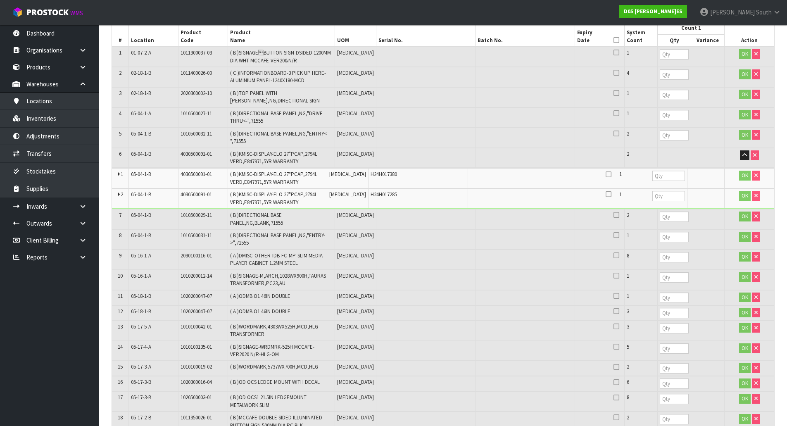
click at [218, 173] on td "4030500091-01" at bounding box center [203, 179] width 50 height 20
click at [217, 173] on td "4030500091-01" at bounding box center [203, 179] width 50 height 20
click at [214, 173] on td "4030500091-01" at bounding box center [203, 179] width 50 height 20
drag, startPoint x: 213, startPoint y: 173, endPoint x: 159, endPoint y: 171, distance: 54.6
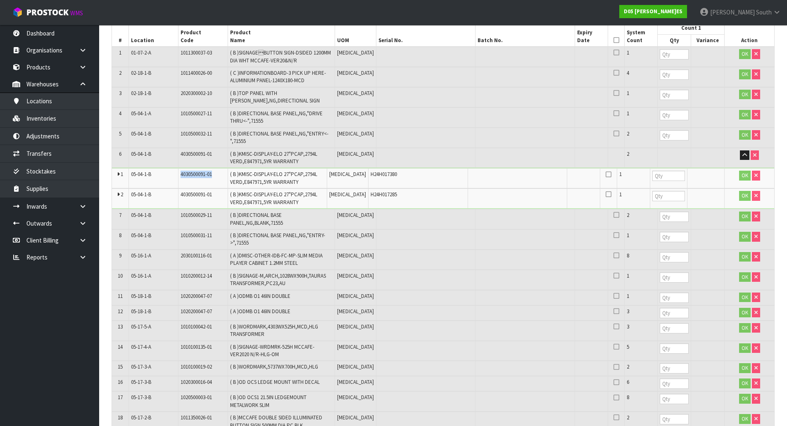
click at [159, 171] on tr "1 05-04-1-B 4030500091-01 ( B )KMISC-DISPLAY-ELO 27"PCAP,2794L VERD,E847971,5YR…" at bounding box center [443, 179] width 662 height 20
copy tr "4030500091-01"
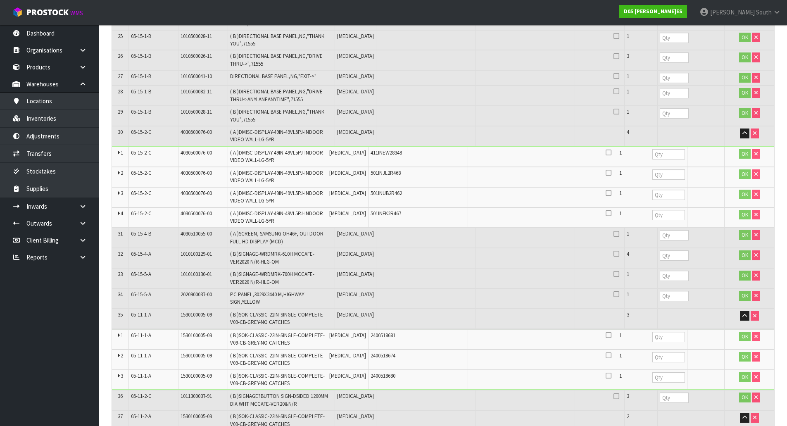
scroll to position [702, 0]
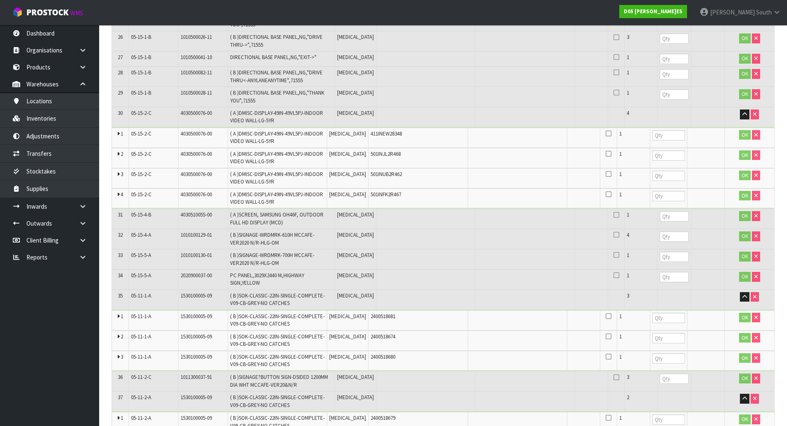
click at [200, 130] on span "4030500076-00" at bounding box center [195, 133] width 31 height 7
copy tr "4030500076-00"
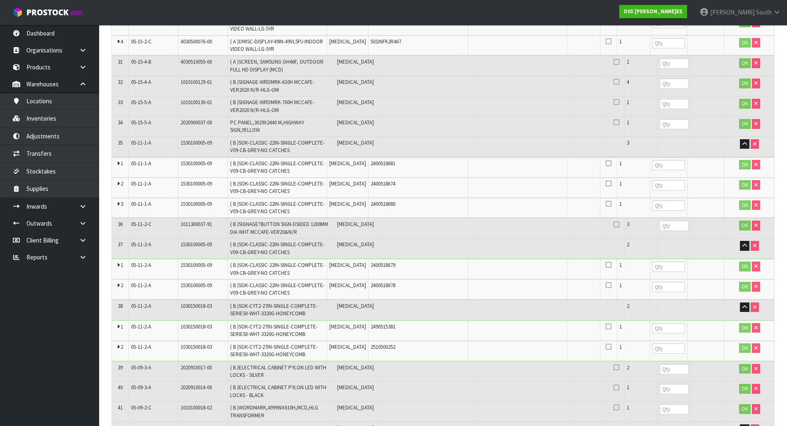
scroll to position [867, 0]
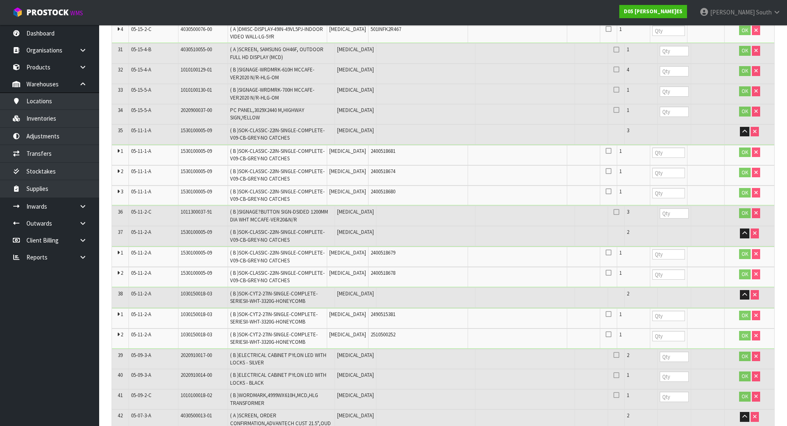
click at [185, 147] on span "1530100005-09" at bounding box center [195, 150] width 31 height 7
click at [186, 147] on span "1530100005-09" at bounding box center [195, 150] width 31 height 7
click at [187, 147] on span "1530100005-09" at bounding box center [195, 150] width 31 height 7
copy tr "1530100005-09"
click at [193, 249] on span "1530100005-09" at bounding box center [195, 252] width 31 height 7
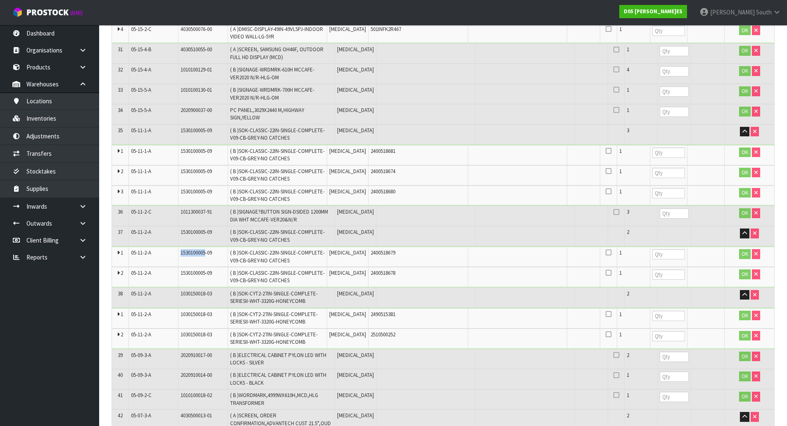
click at [193, 249] on span "1530100005-09" at bounding box center [195, 252] width 31 height 7
copy tr "1530100005-09"
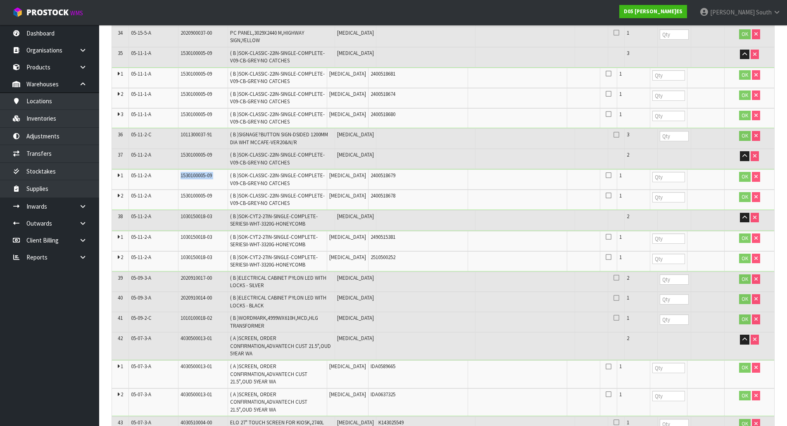
scroll to position [950, 0]
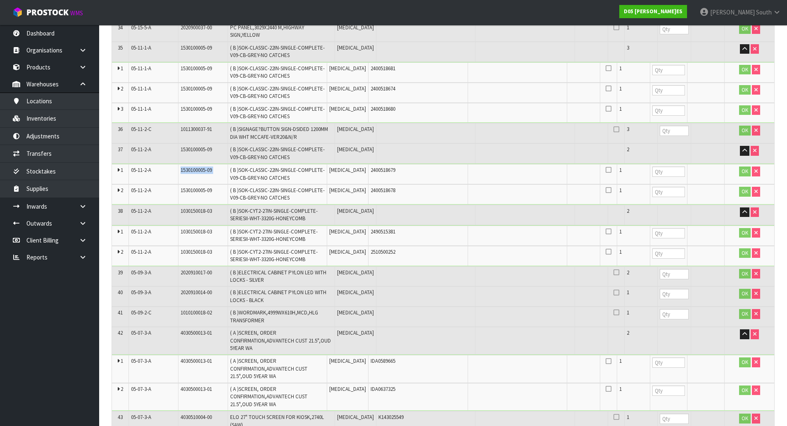
click at [190, 228] on span "1030150018-03" at bounding box center [195, 231] width 31 height 7
copy tr "1030150018-03"
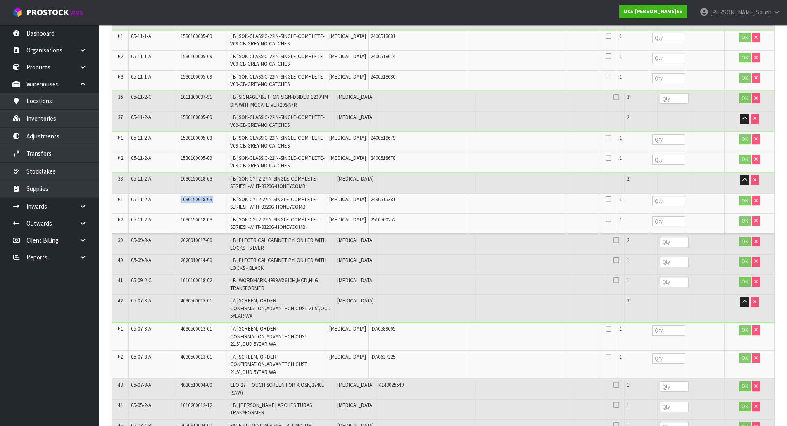
scroll to position [1074, 0]
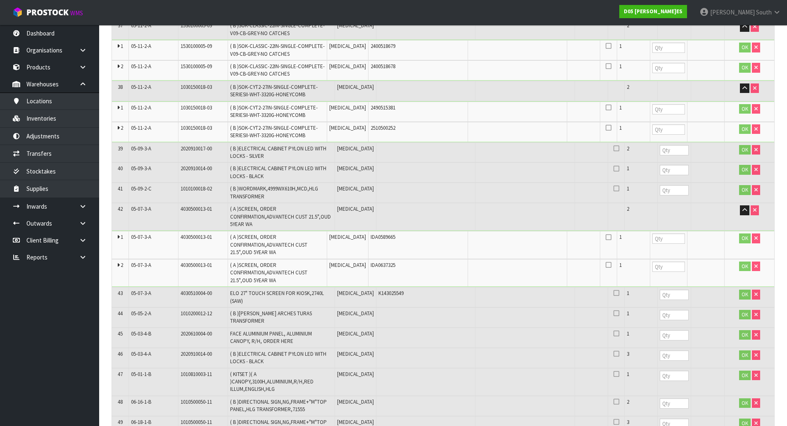
click at [192, 233] on span "4030500013-01" at bounding box center [195, 236] width 31 height 7
copy tr "4030500013-01"
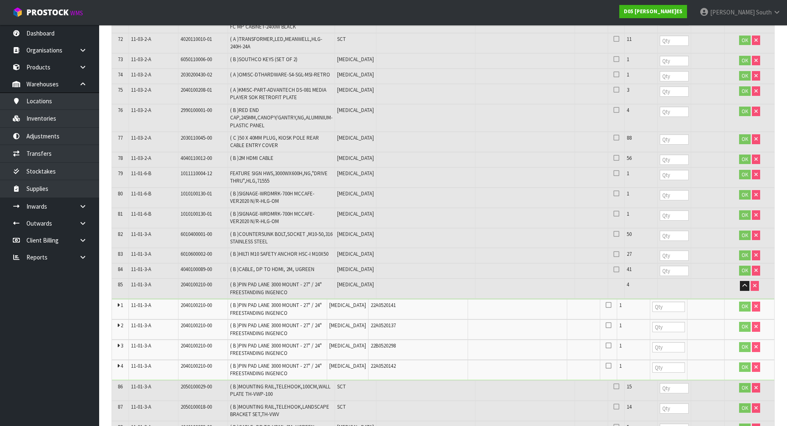
scroll to position [2024, 0]
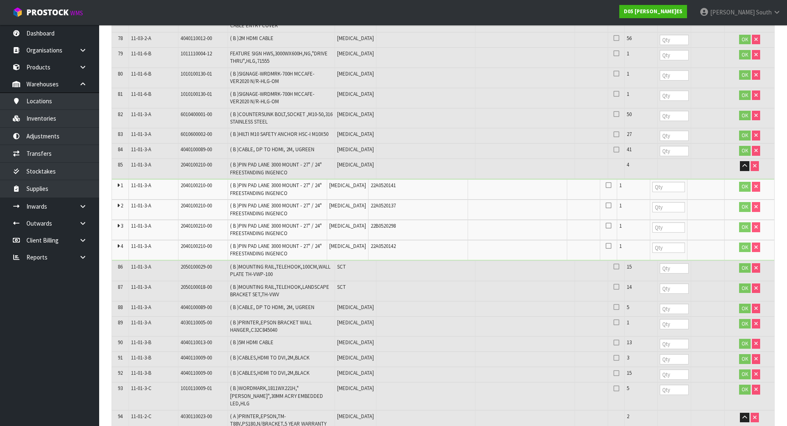
click at [189, 182] on span "2040100210-00" at bounding box center [195, 185] width 31 height 7
copy tr "2040100210-00"
click at [190, 182] on span "2040100210-00" at bounding box center [195, 185] width 31 height 7
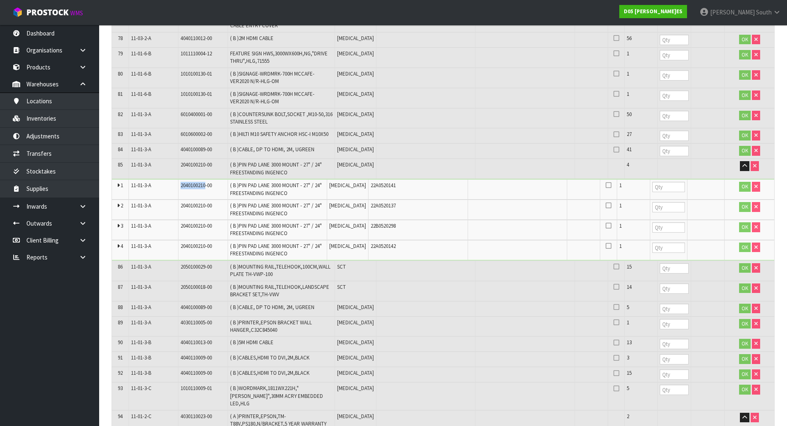
click at [190, 182] on span "2040100210-00" at bounding box center [195, 185] width 31 height 7
copy tr "2040100210-00"
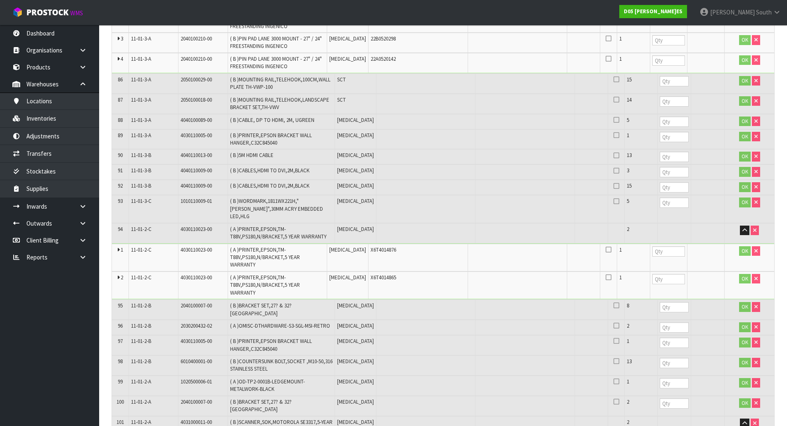
scroll to position [2272, 0]
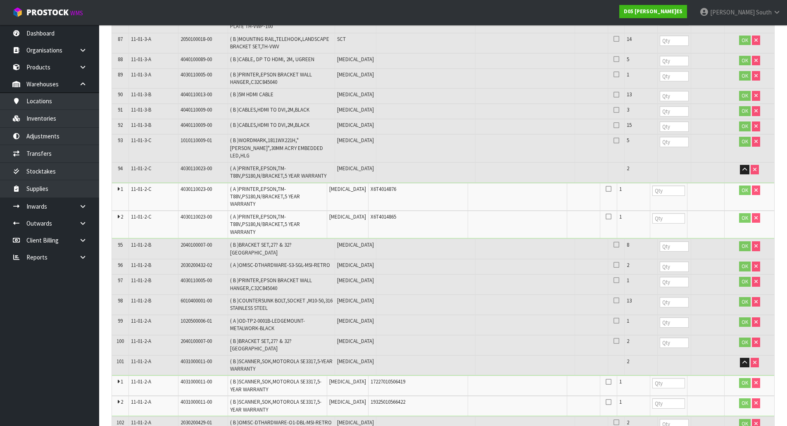
click at [193, 185] on span "4030110023-00" at bounding box center [195, 188] width 31 height 7
copy tr "4030110023-00"
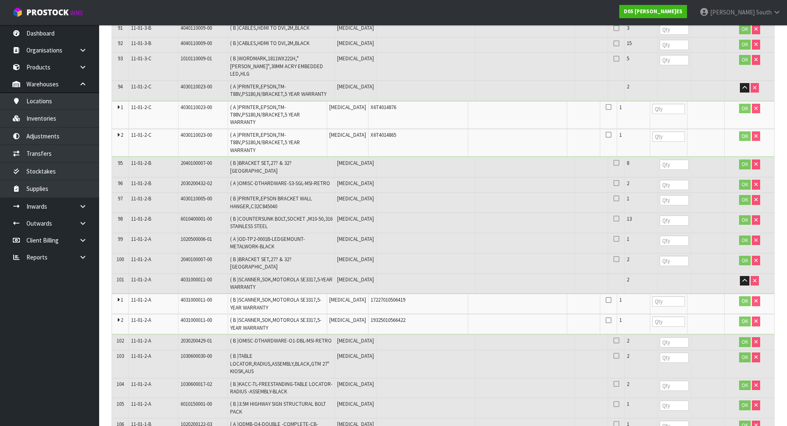
scroll to position [2354, 0]
click at [196, 295] on span "4031000011-00" at bounding box center [195, 298] width 31 height 7
copy tr "4031000011-00"
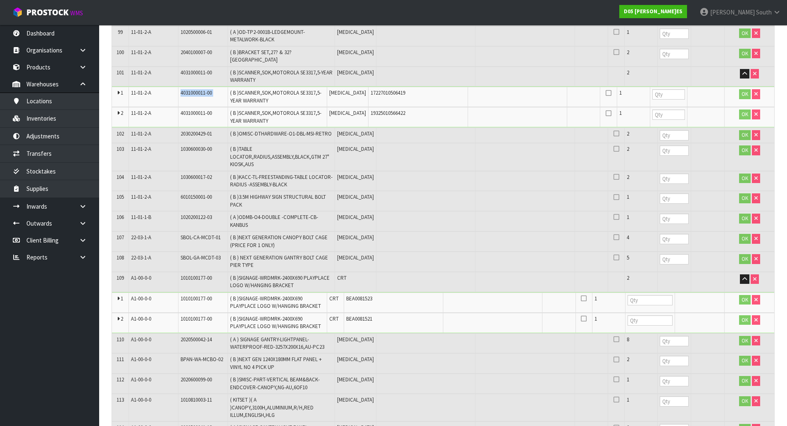
scroll to position [2561, 0]
click at [186, 294] on span "1010100177-00" at bounding box center [195, 297] width 31 height 7
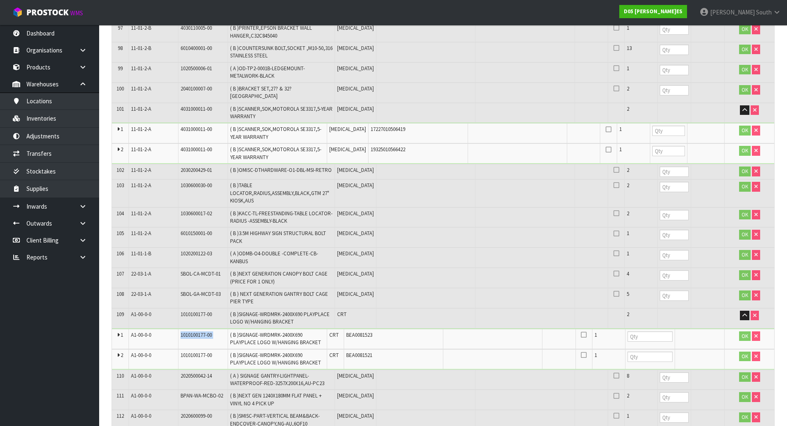
scroll to position [2520, 0]
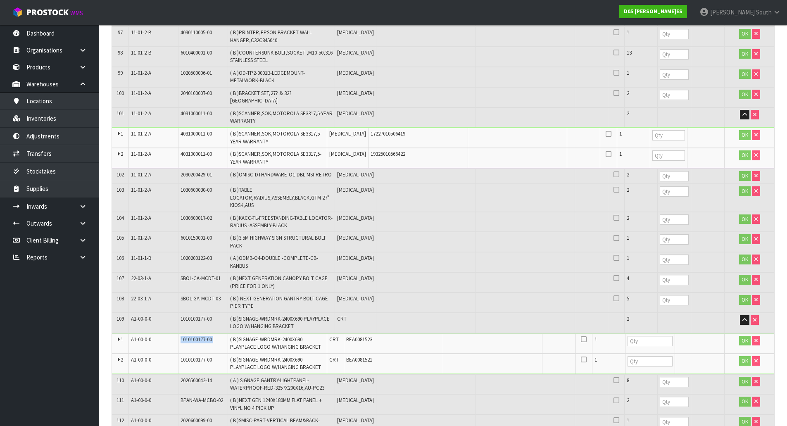
click at [205, 336] on span "1010100177-00" at bounding box center [195, 339] width 31 height 7
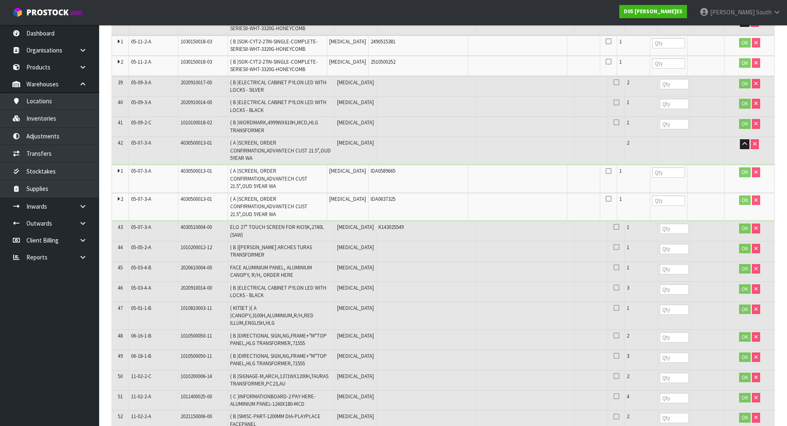
scroll to position [1115, 0]
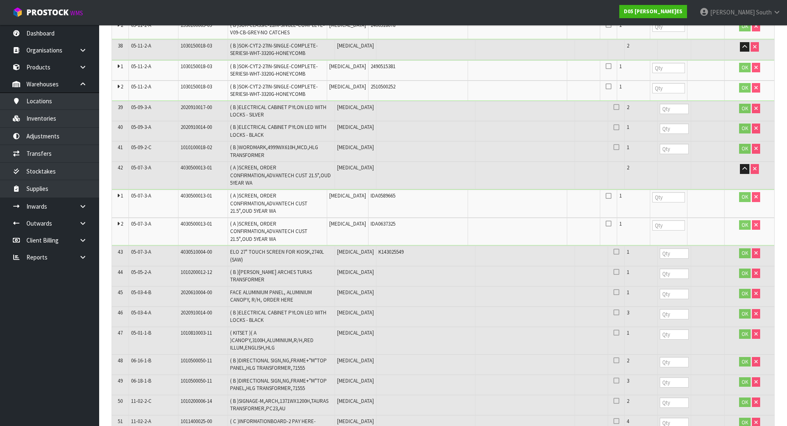
click at [204, 192] on td "4030500013-01" at bounding box center [203, 204] width 50 height 28
click at [204, 191] on td "4030500013-01" at bounding box center [203, 204] width 50 height 28
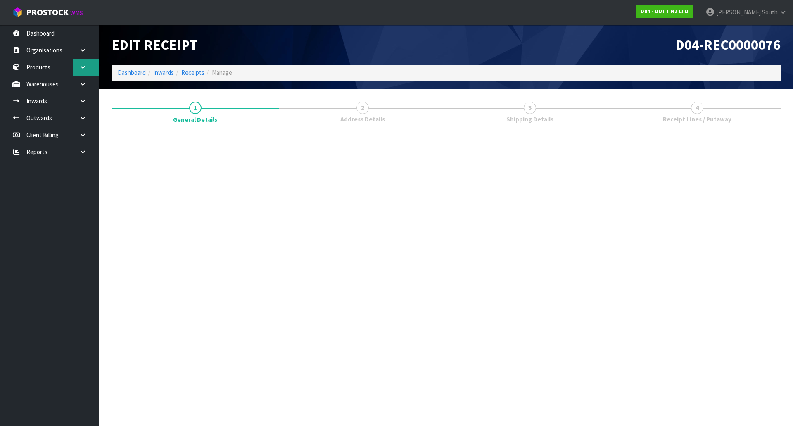
click at [85, 67] on icon at bounding box center [83, 67] width 8 height 6
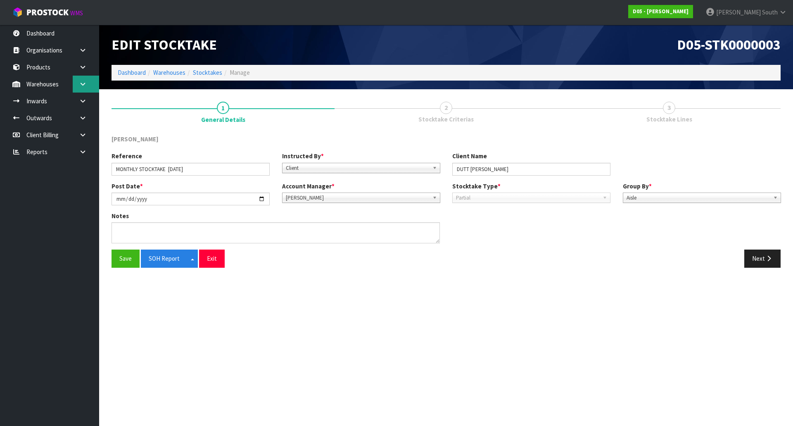
click at [89, 89] on link at bounding box center [86, 84] width 26 height 17
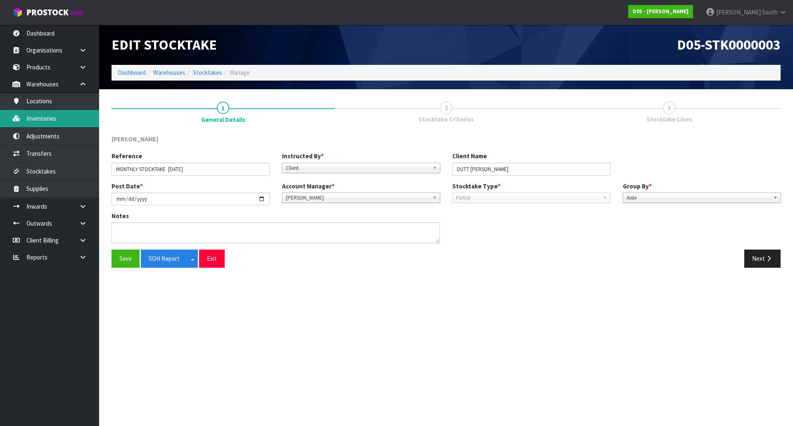
click at [68, 121] on link "Inventories" at bounding box center [49, 118] width 99 height 17
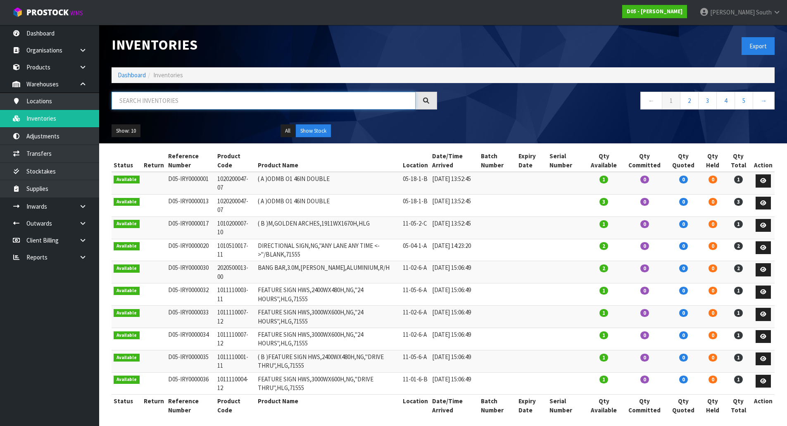
click at [184, 104] on input "text" at bounding box center [264, 101] width 304 height 18
paste input "4030500091-01"
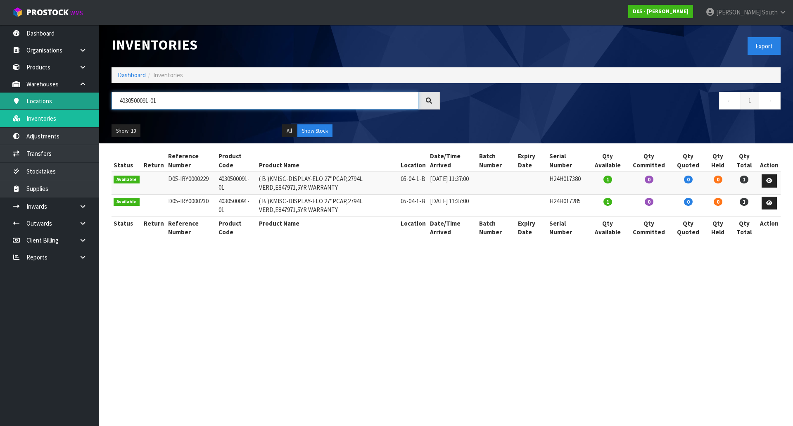
drag, startPoint x: 187, startPoint y: 104, endPoint x: 45, endPoint y: 107, distance: 142.1
click at [45, 107] on body "Toggle navigation ProStock WMS D05 - DUTT - COATES Zachary South Logout Dashboa…" at bounding box center [396, 213] width 793 height 426
paste input "4030500076-00"
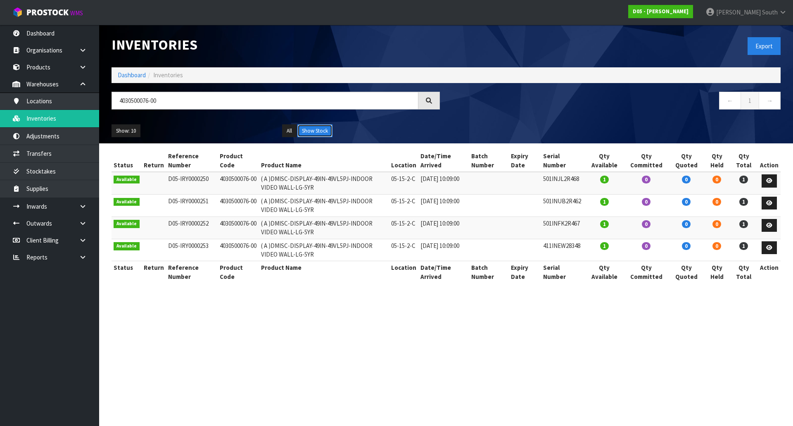
click at [325, 128] on button "Show Stock" at bounding box center [314, 130] width 35 height 13
click at [343, 355] on section "Inventories Export Dashboard Inventories 4030500076-00 ← 1 → Show: 10 5 10 25 5…" at bounding box center [396, 213] width 793 height 426
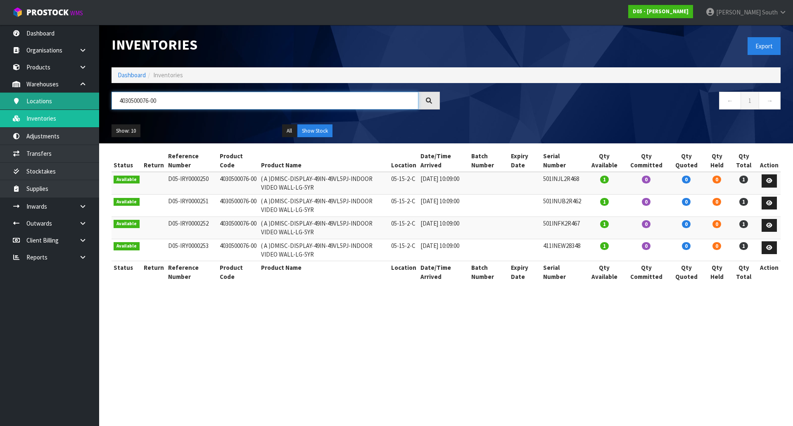
drag, startPoint x: 197, startPoint y: 103, endPoint x: 87, endPoint y: 106, distance: 109.9
click at [87, 106] on body "Toggle navigation ProStock WMS D05 - DUTT - COATES Zachary South Logout Dashboa…" at bounding box center [396, 213] width 793 height 426
paste input "1530100005-09"
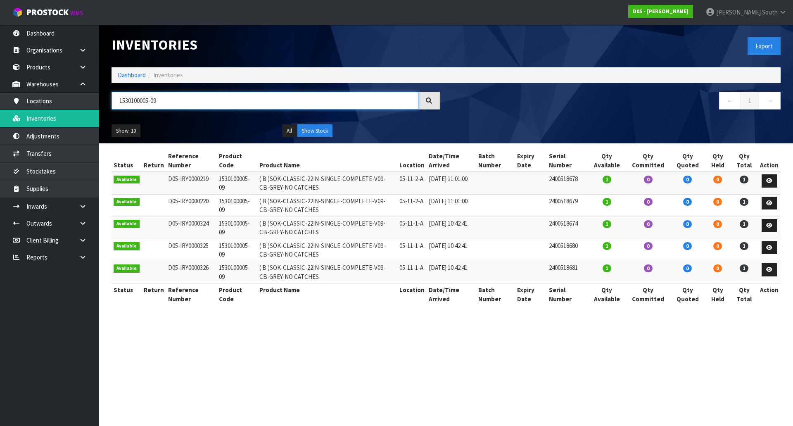
drag, startPoint x: 219, startPoint y: 101, endPoint x: 111, endPoint y: 106, distance: 108.7
click at [111, 106] on div "1530100005-09" at bounding box center [275, 104] width 341 height 24
click at [279, 366] on section "Inventories Export Dashboard Inventories 1530100005-09 ← 1 → Show: 10 5 10 25 5…" at bounding box center [396, 213] width 793 height 426
drag, startPoint x: 167, startPoint y: 101, endPoint x: 101, endPoint y: 105, distance: 66.2
click at [101, 105] on header "Inventories Export Dashboard Inventories 1530100005-09 ← 1 → Show: 10 5 10 25 5…" at bounding box center [446, 84] width 694 height 119
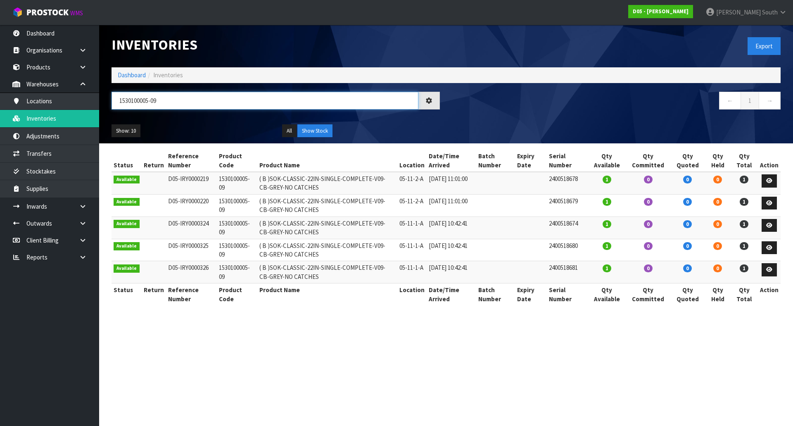
paste input "030150018-03"
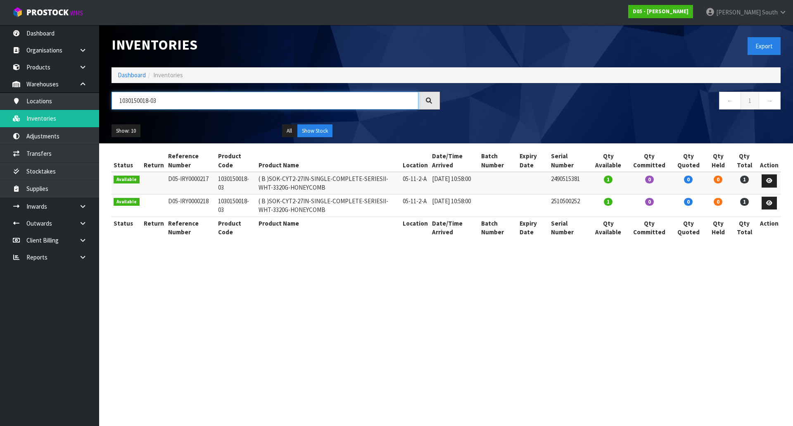
drag, startPoint x: 180, startPoint y: 93, endPoint x: 116, endPoint y: 101, distance: 64.9
click at [116, 101] on input "1030150018-03" at bounding box center [265, 101] width 307 height 18
paste input "4030500013-01"
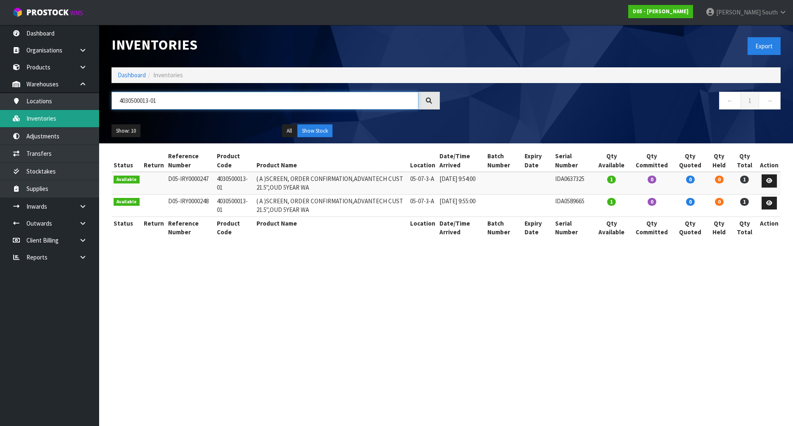
drag, startPoint x: 192, startPoint y: 103, endPoint x: 85, endPoint y: 110, distance: 106.8
click at [85, 110] on body "Toggle navigation ProStock WMS D05 - DUTT - COATES Zachary South Logout Dashboa…" at bounding box center [396, 213] width 793 height 426
paste input "2040100210-00"
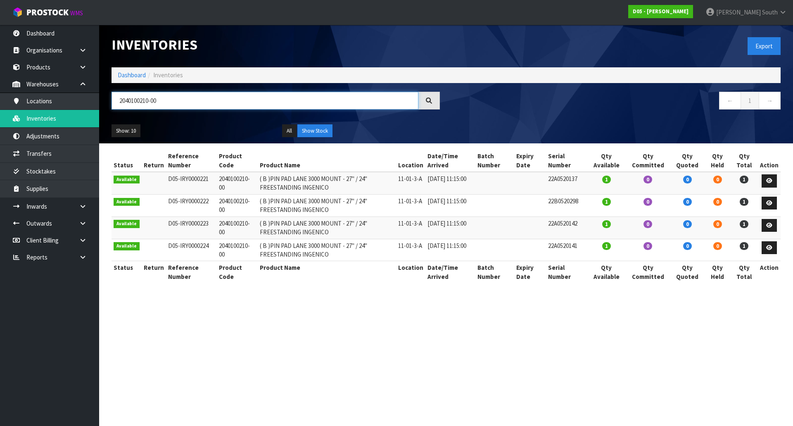
click at [245, 96] on input "2040100210-00" at bounding box center [265, 101] width 307 height 18
paste input "4030110023"
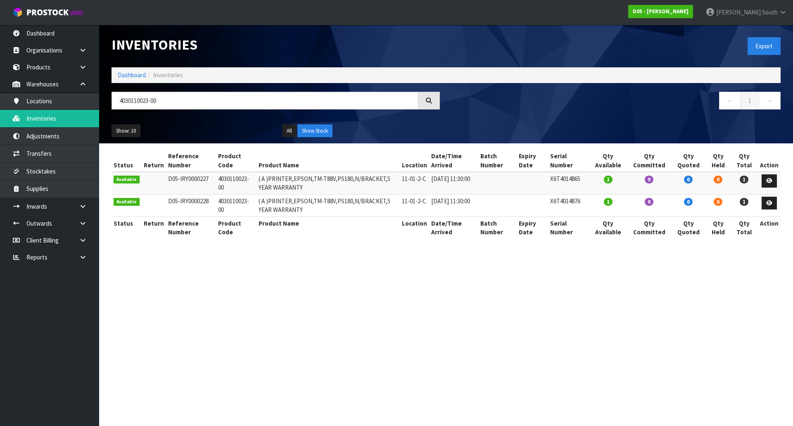
drag, startPoint x: 267, startPoint y: 113, endPoint x: 169, endPoint y: 94, distance: 99.6
click at [162, 113] on div "4030110023-00" at bounding box center [275, 104] width 341 height 24
click at [171, 97] on input "4030110023-00" at bounding box center [265, 101] width 307 height 18
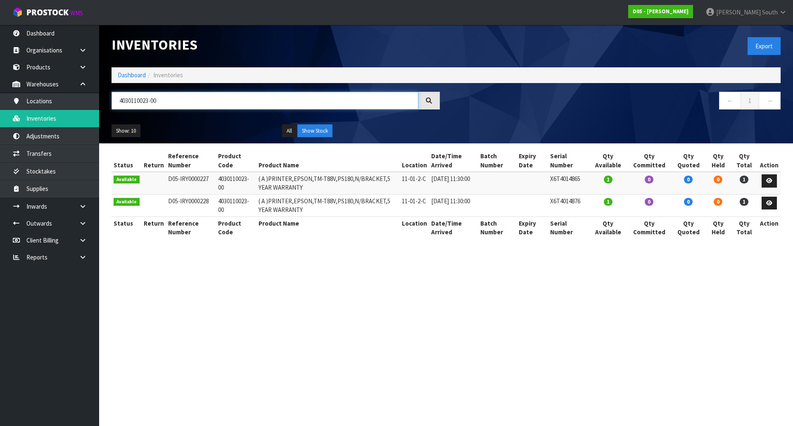
click at [174, 97] on input "4030110023-00" at bounding box center [265, 101] width 307 height 18
paste input "1000011"
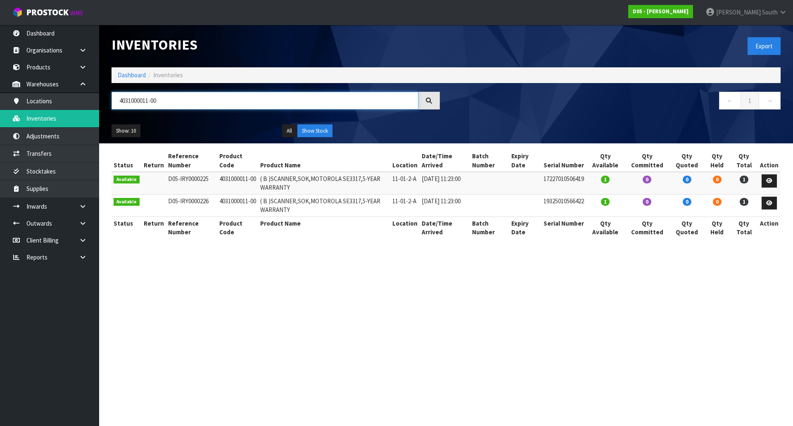
drag, startPoint x: 142, startPoint y: 110, endPoint x: 107, endPoint y: 111, distance: 34.3
click at [107, 111] on div "4031000011-00" at bounding box center [275, 104] width 341 height 24
paste input "1010100177"
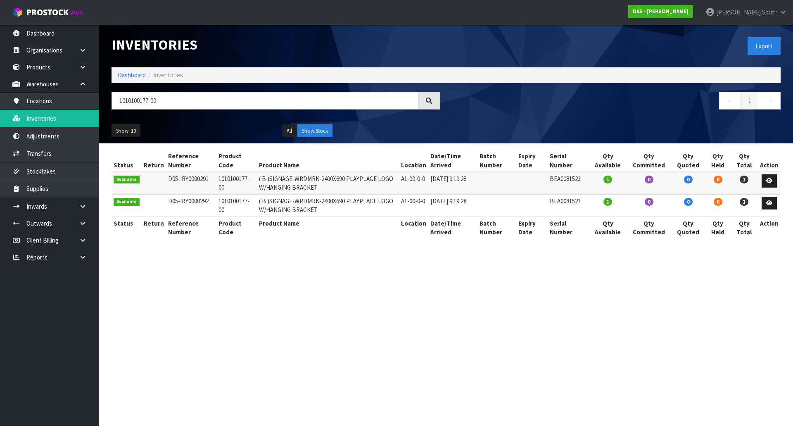
click at [234, 112] on div "1010100177-00" at bounding box center [275, 104] width 341 height 24
click at [226, 104] on input "1010100177-00" at bounding box center [265, 101] width 307 height 18
click at [226, 103] on input "1010100177-00" at bounding box center [265, 101] width 307 height 18
click at [226, 100] on input "1010100177-00" at bounding box center [265, 101] width 307 height 18
click at [226, 97] on input "1010100177-00" at bounding box center [265, 101] width 307 height 18
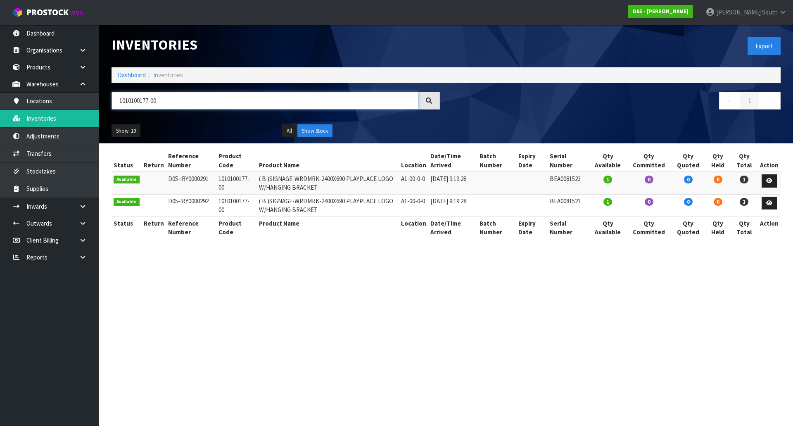
drag, startPoint x: 226, startPoint y: 97, endPoint x: 117, endPoint y: 105, distance: 108.9
click at [117, 105] on input "1010100177-00" at bounding box center [265, 101] width 307 height 18
paste input "4030500013-01"
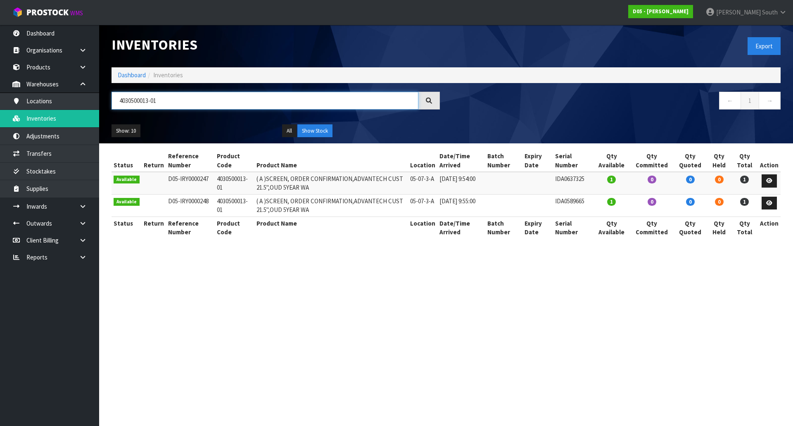
type input "4030500013-01"
